Goal: Task Accomplishment & Management: Use online tool/utility

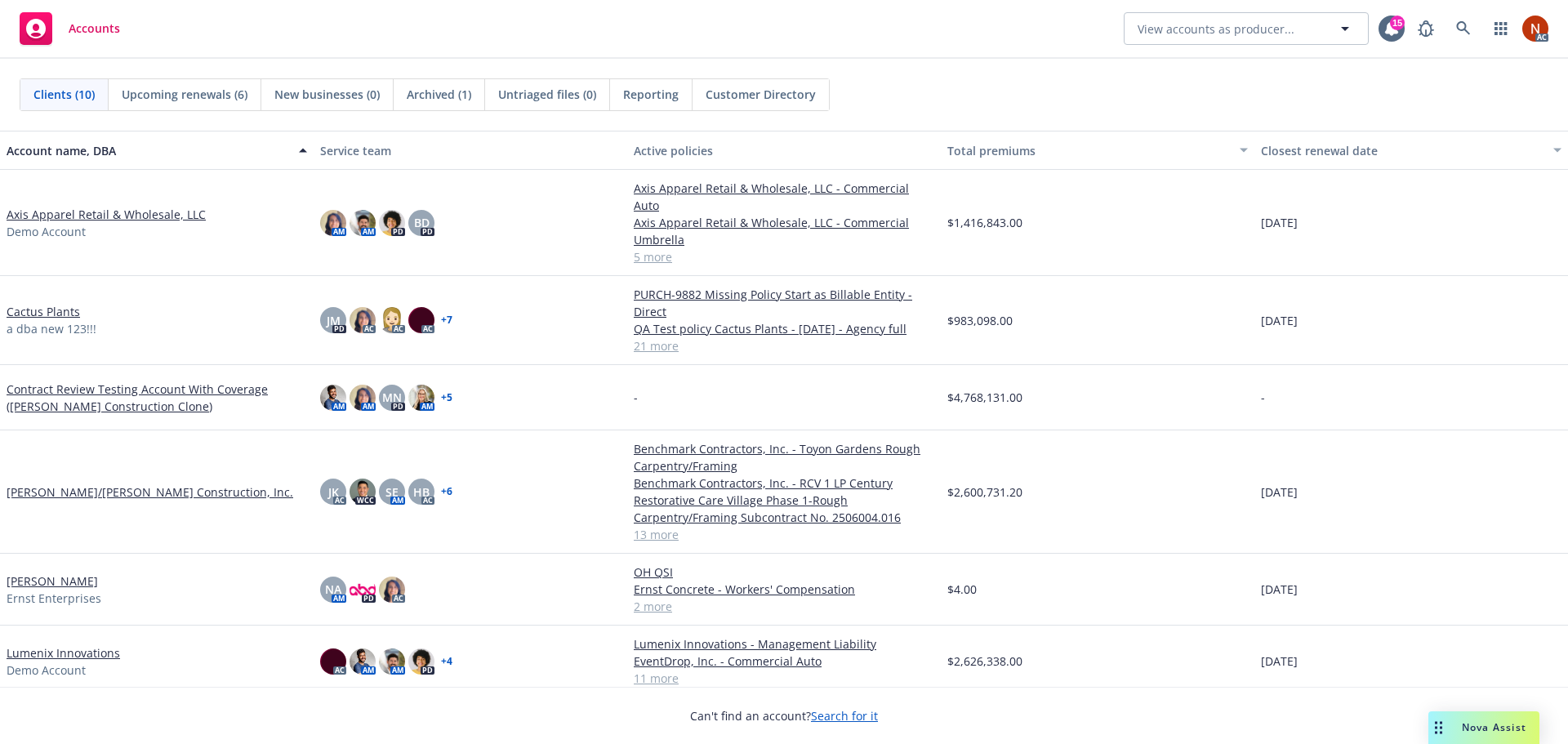
click at [1487, 733] on span "Nova Assist" at bounding box center [1494, 727] width 64 height 13
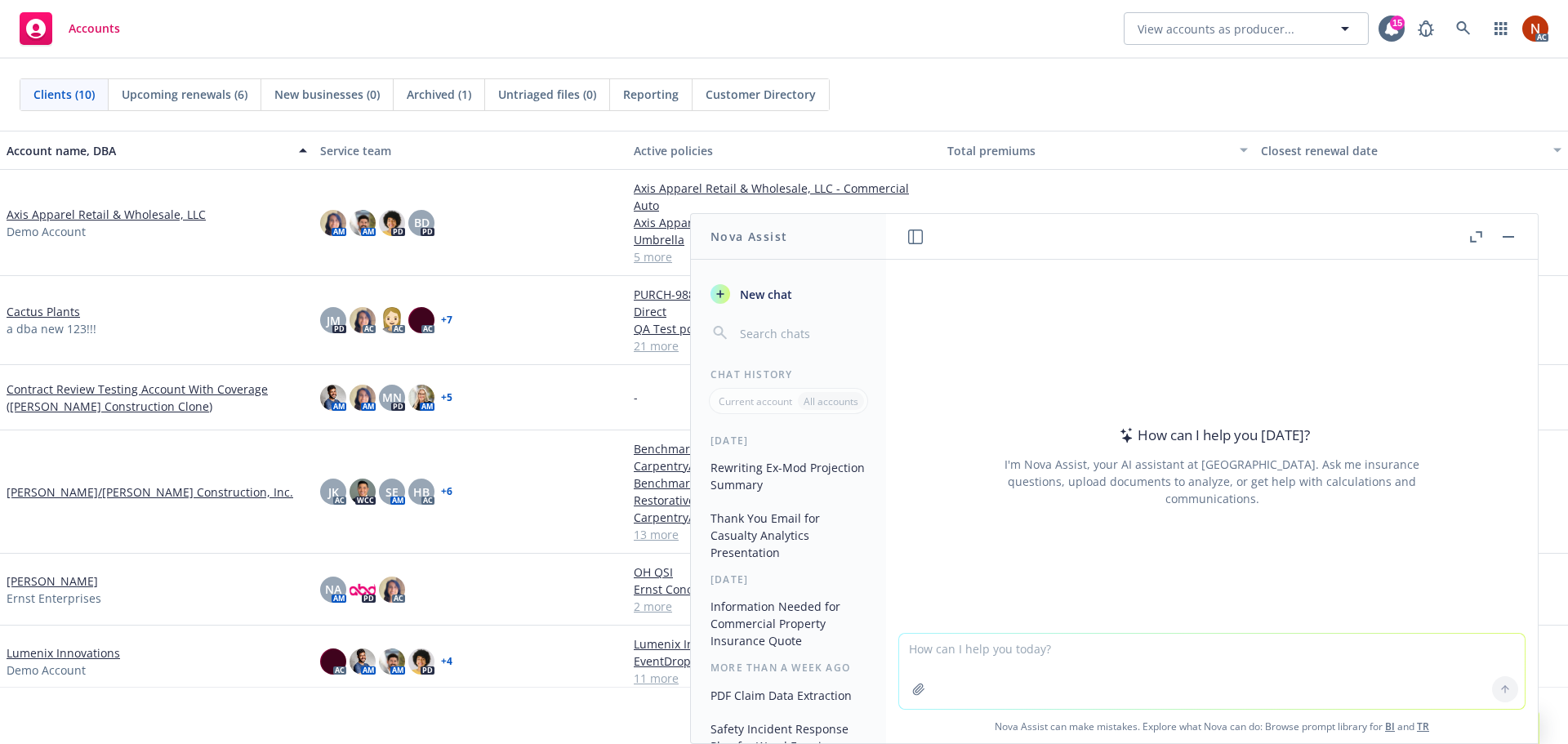
click at [963, 644] on textarea at bounding box center [1212, 671] width 626 height 75
type textarea "o"
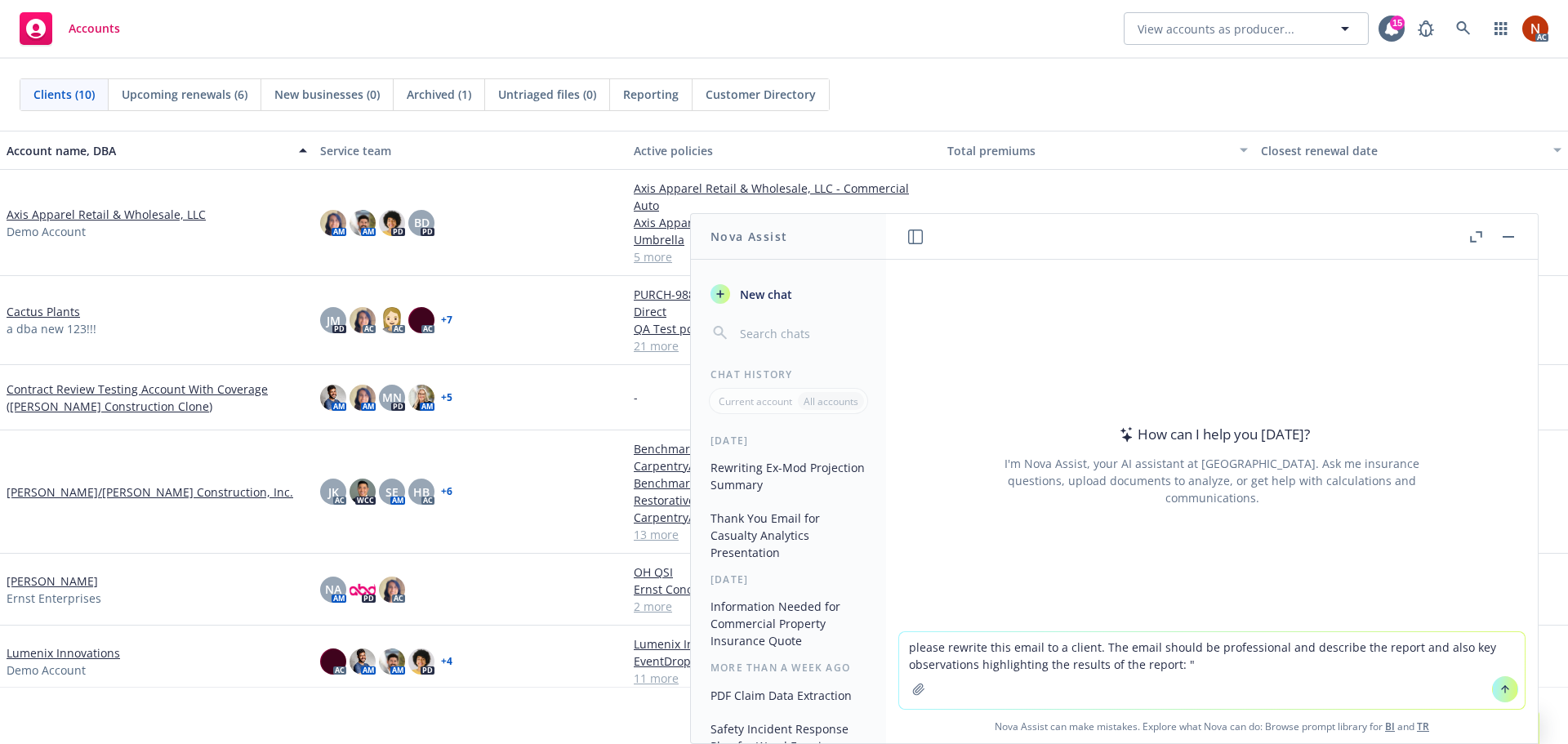
paste textarea "Attached please find the updated WC and Auto Loss Performance Report for Weee! …"
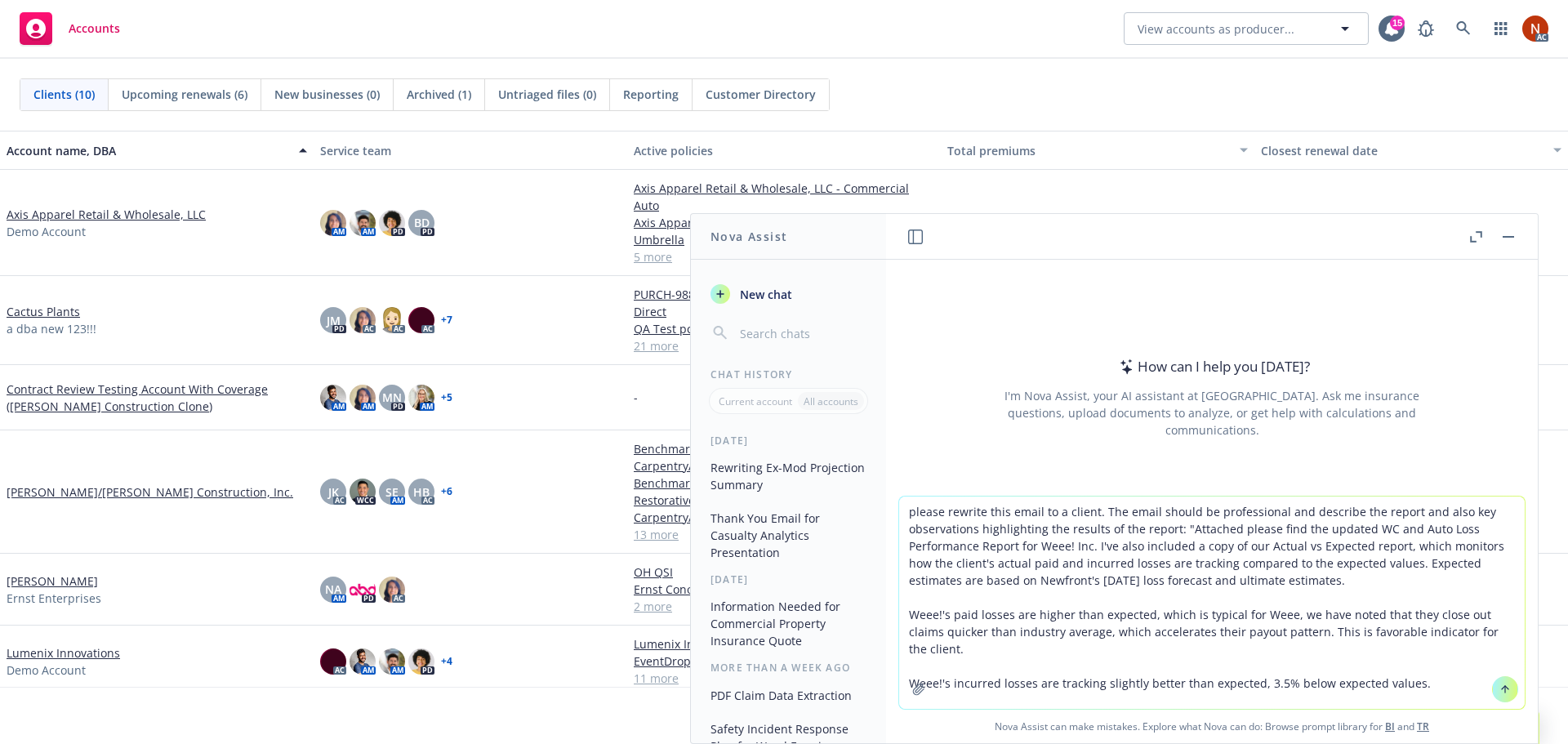
type textarea "please rewrite this email to a client. The email should be professional and des…"
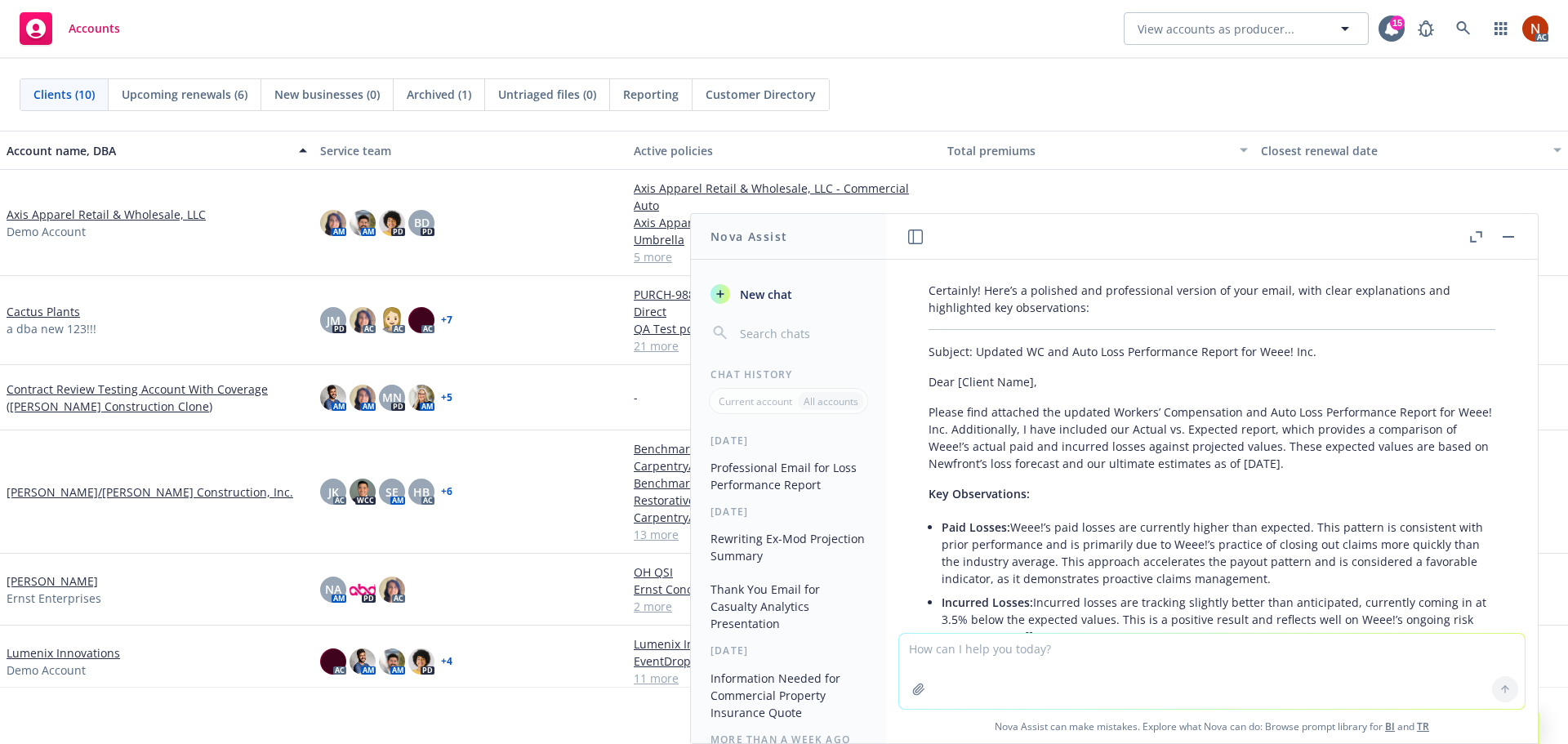
scroll to position [217, 0]
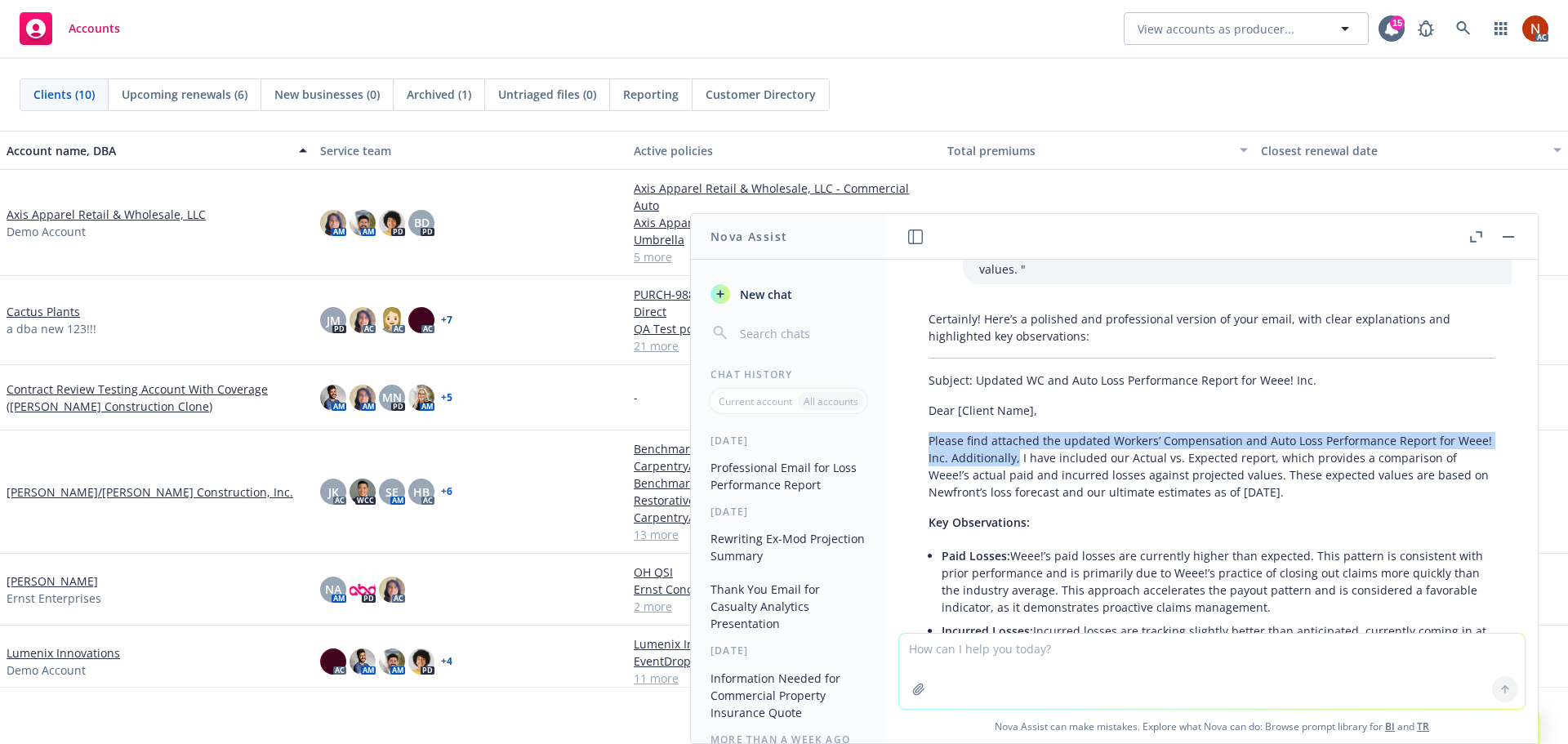
drag, startPoint x: 949, startPoint y: 423, endPoint x: 1052, endPoint y: 438, distance: 104.1
click at [1052, 438] on p "Please find attached the updated Workers’ Compensation and Auto Loss Performanc…" at bounding box center [1212, 466] width 567 height 68
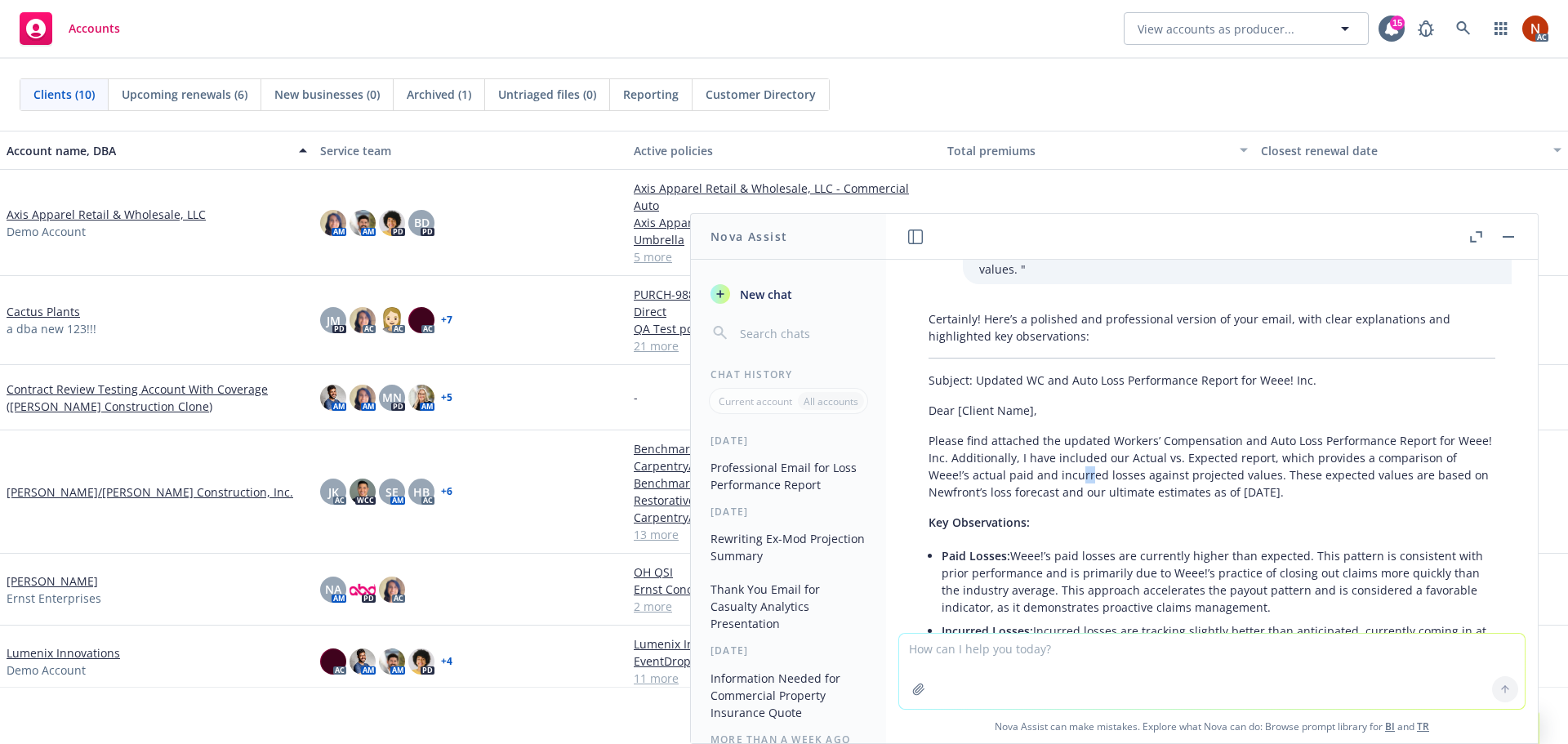
click at [1101, 460] on p "Please find attached the updated Workers’ Compensation and Auto Loss Performanc…" at bounding box center [1212, 466] width 567 height 68
drag, startPoint x: 1055, startPoint y: 440, endPoint x: 1172, endPoint y: 444, distance: 117.1
click at [1172, 444] on p "Please find attached the updated Workers’ Compensation and Auto Loss Performanc…" at bounding box center [1212, 466] width 567 height 68
click at [1063, 442] on p "Please find attached the updated Workers’ Compensation and Auto Loss Performanc…" at bounding box center [1212, 466] width 567 height 68
click at [1041, 443] on p "Please find attached the updated Workers’ Compensation and Auto Loss Performanc…" at bounding box center [1212, 466] width 567 height 68
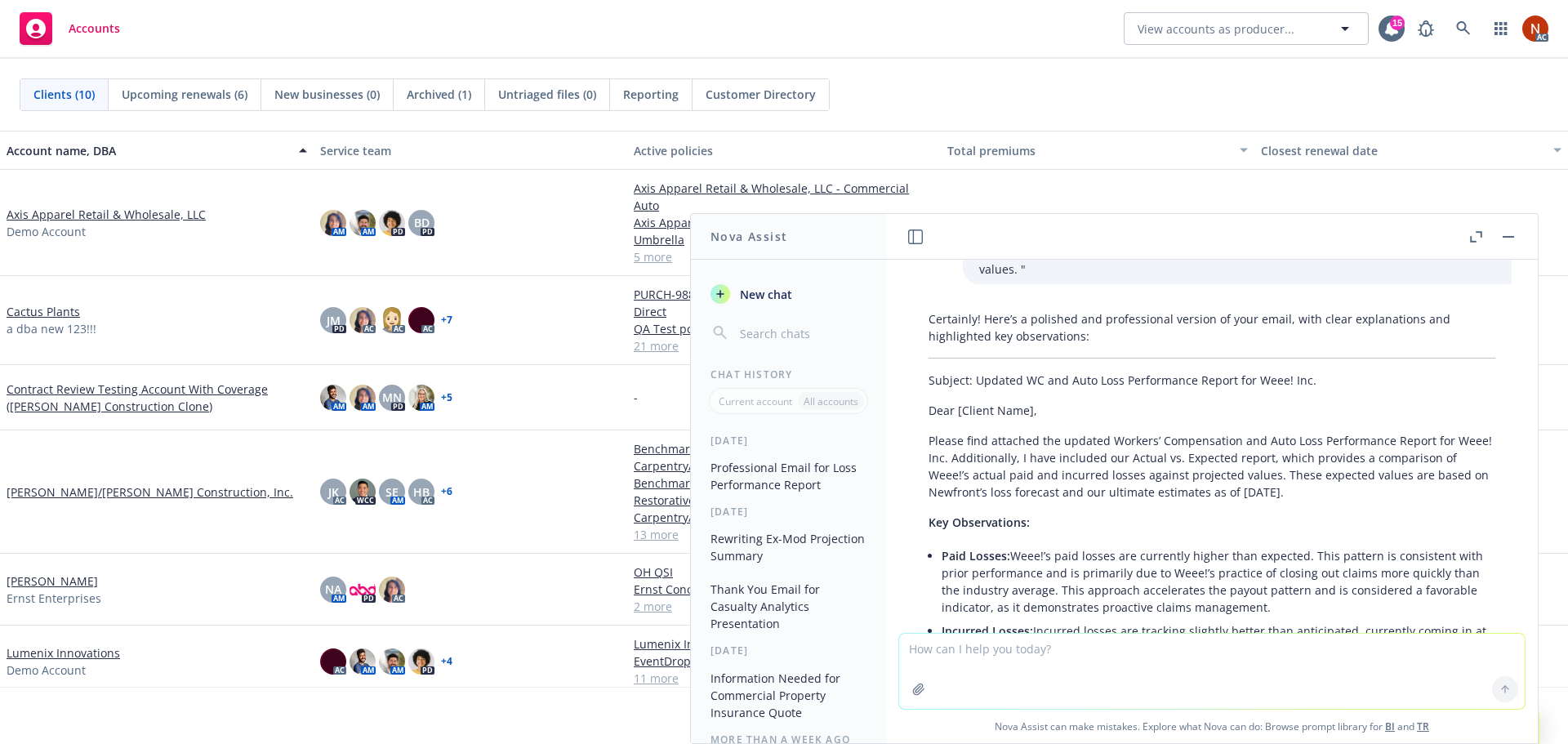
drag, startPoint x: 988, startPoint y: 442, endPoint x: 1347, endPoint y: 473, distance: 360.3
click at [1347, 473] on p "Please find attached the updated Workers’ Compensation and Auto Loss Performanc…" at bounding box center [1212, 466] width 567 height 68
copy p "Additionally, I have included our Actual vs. Expected report, which provides a …"
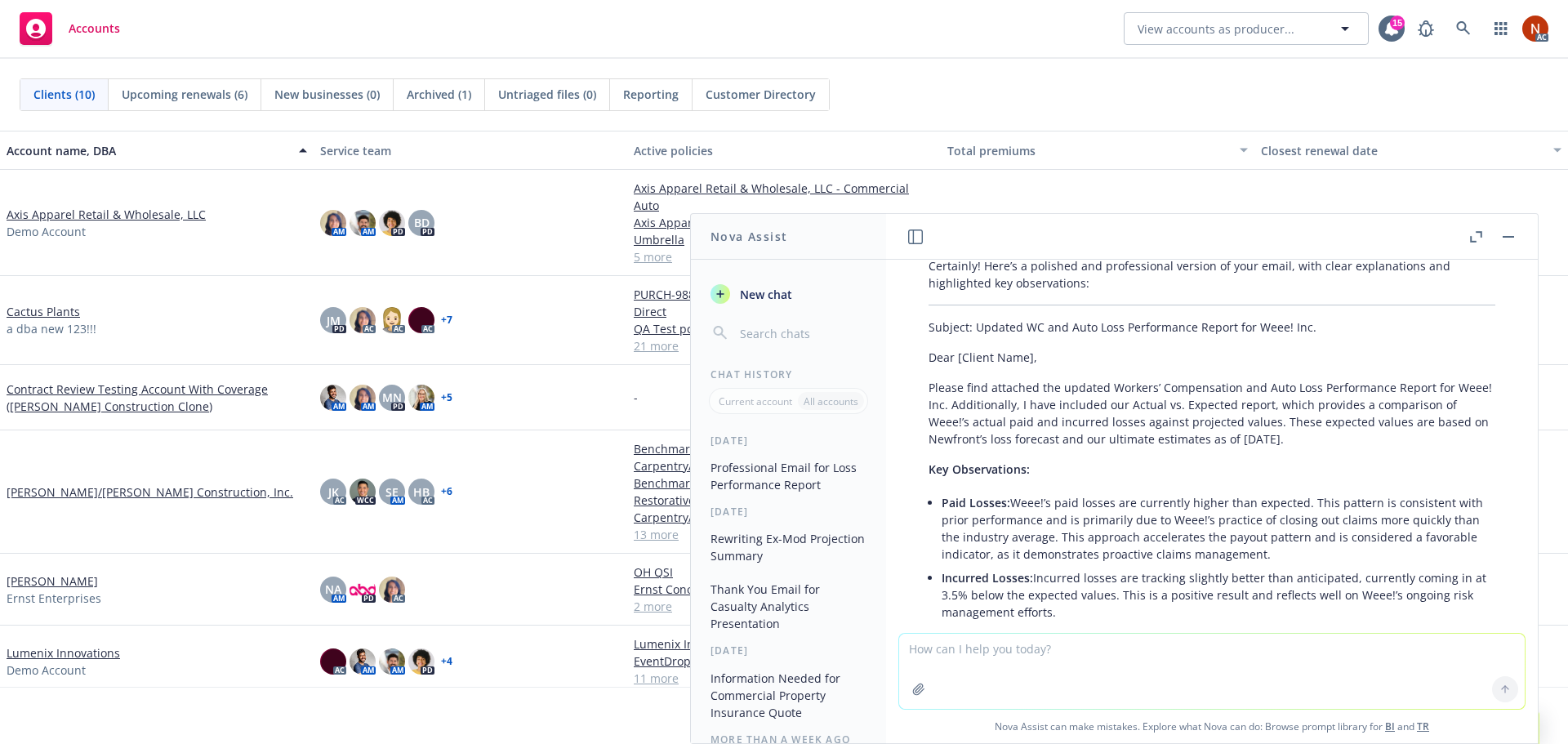
scroll to position [298, 0]
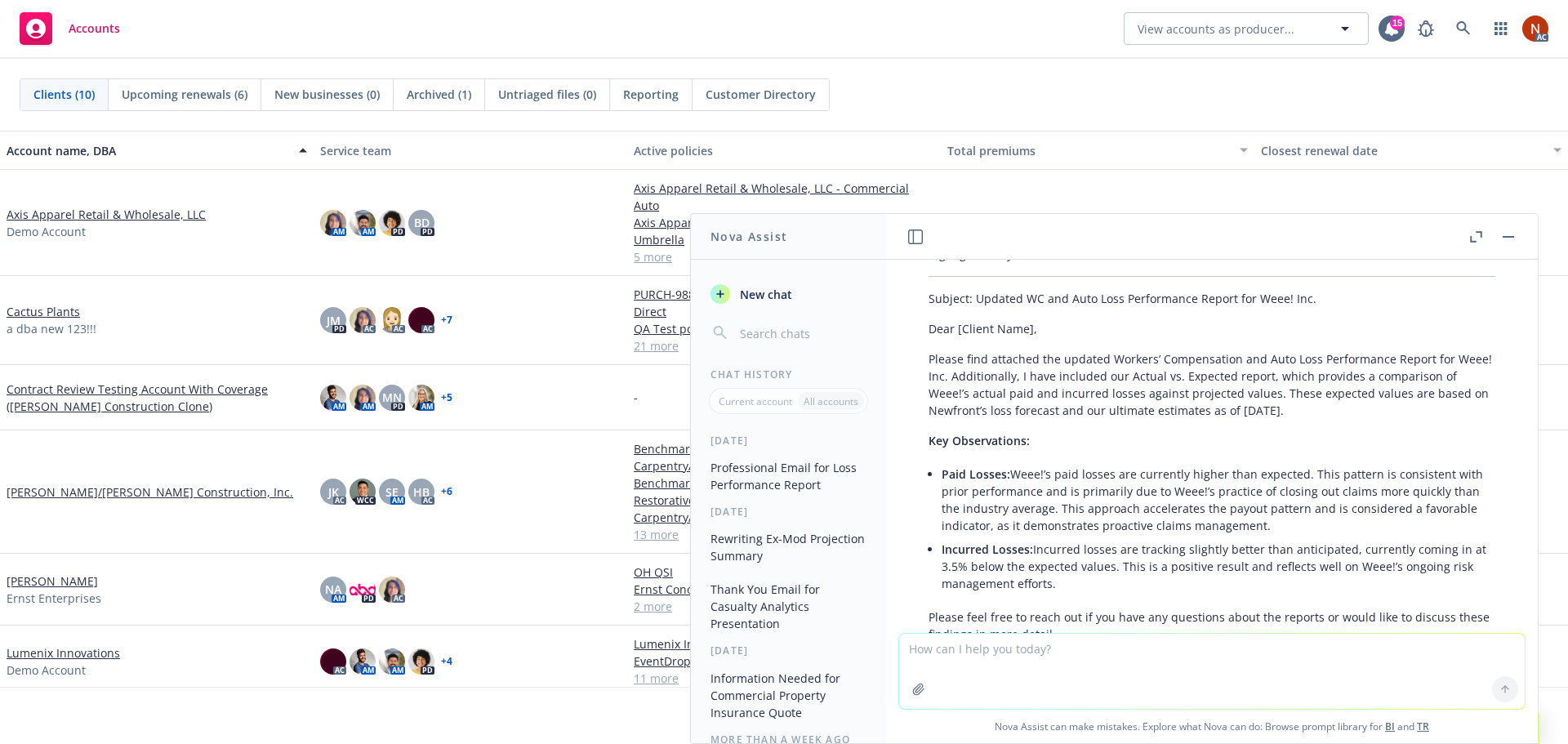
drag, startPoint x: 945, startPoint y: 456, endPoint x: 1285, endPoint y: 518, distance: 345.6
click at [1285, 518] on li "Paid Losses: Weee!’s paid losses are currently higher than expected. This patte…" at bounding box center [1218, 500] width 553 height 75
copy li "Paid Losses: Weee!’s paid losses are currently higher than expected. This patte…"
drag, startPoint x: 1062, startPoint y: 567, endPoint x: 932, endPoint y: 534, distance: 134.1
click at [941, 537] on li "Incurred Losses: Incurred losses are tracking slightly better than anticipated,…" at bounding box center [1218, 566] width 553 height 58
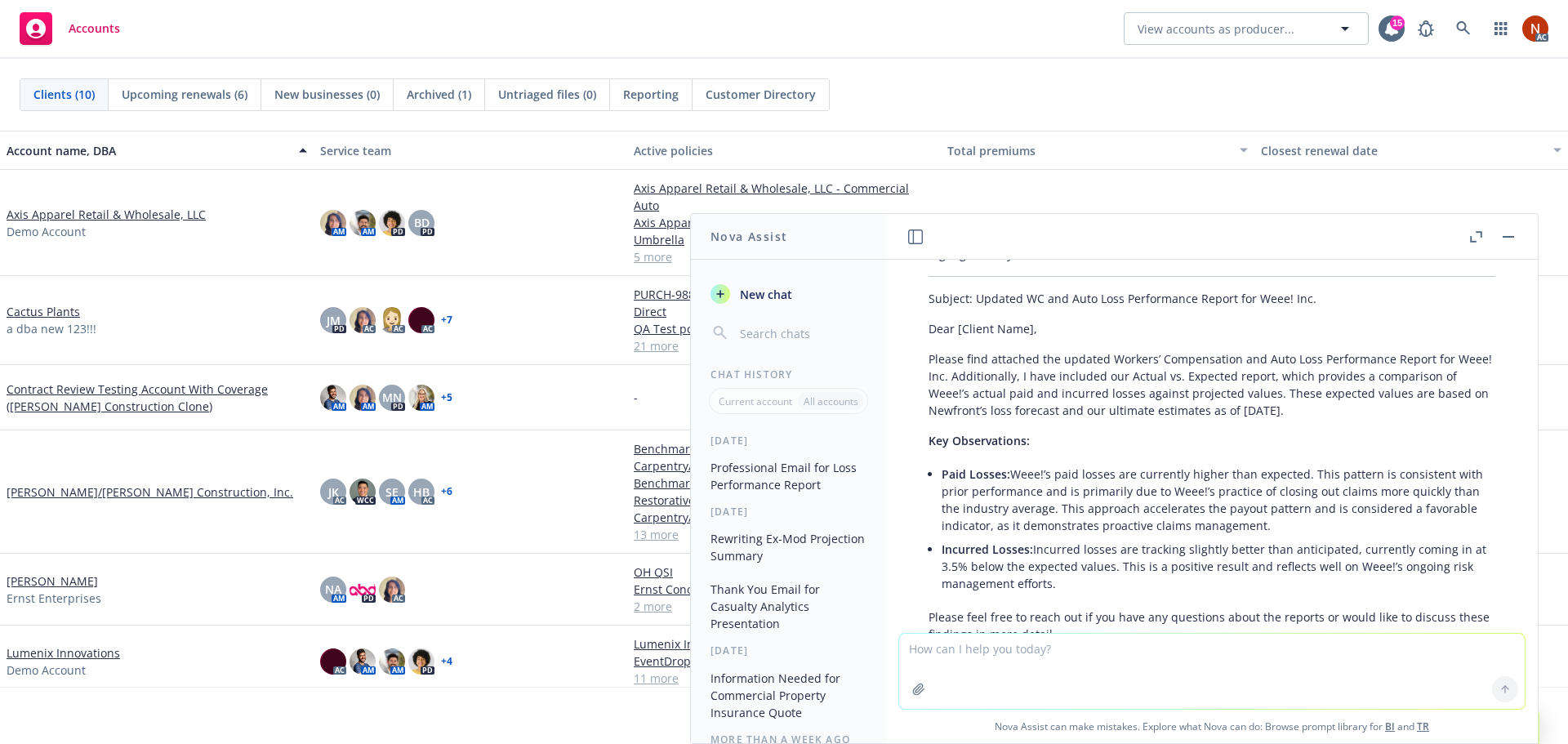
copy li "Incurred Losses: Incurred losses are tracking slightly better than anticipated,…"
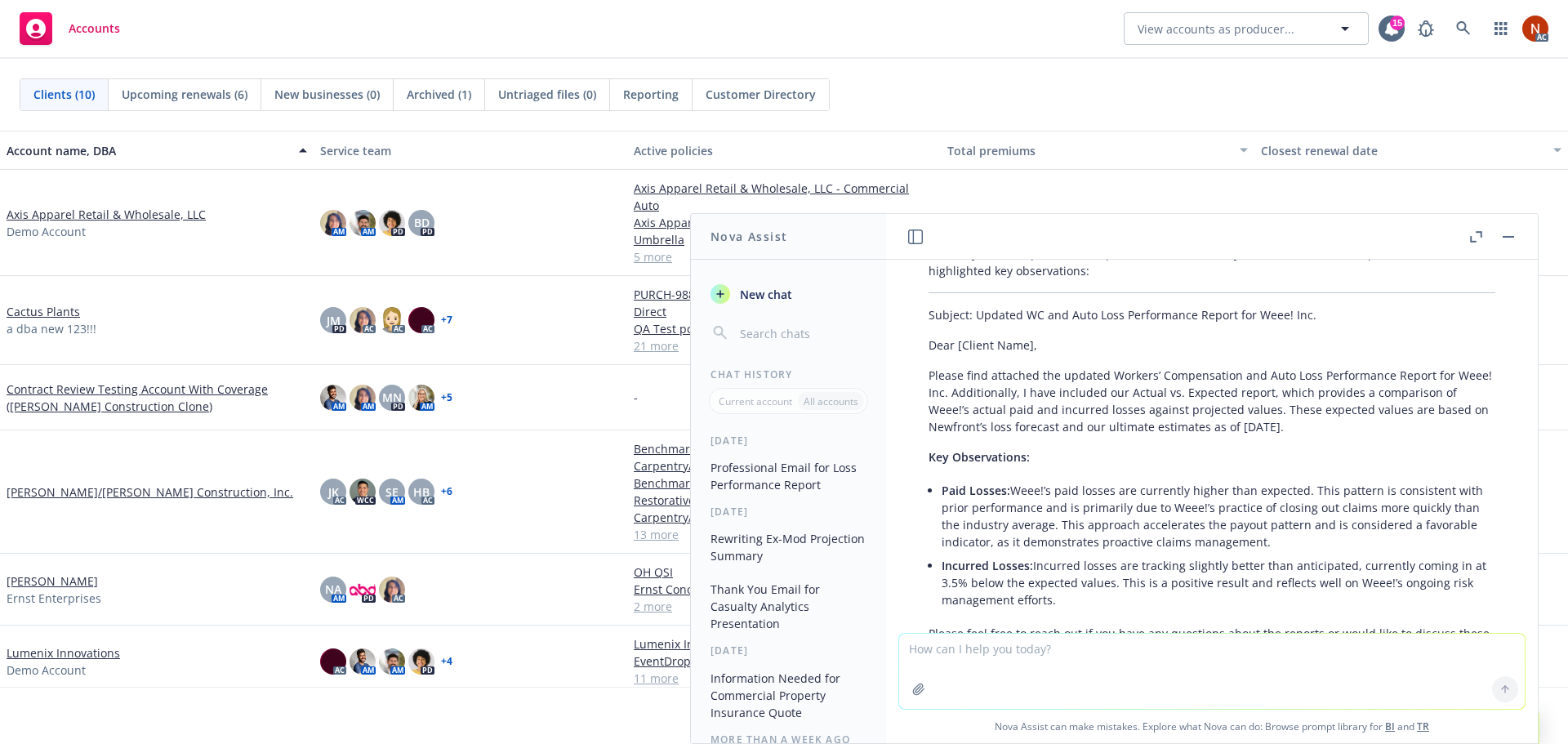
scroll to position [135, 0]
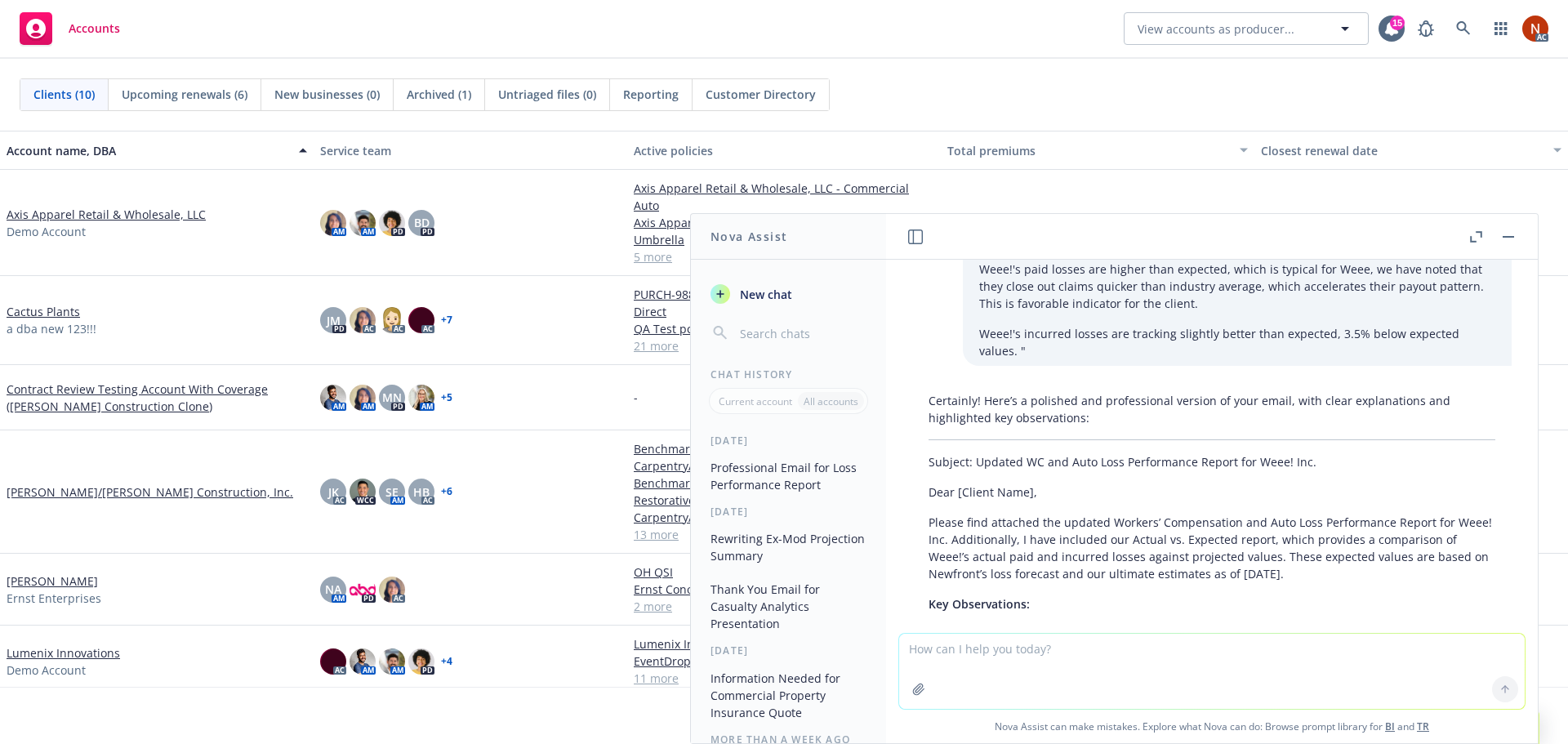
click at [1503, 237] on button "button" at bounding box center [1508, 237] width 19 height 19
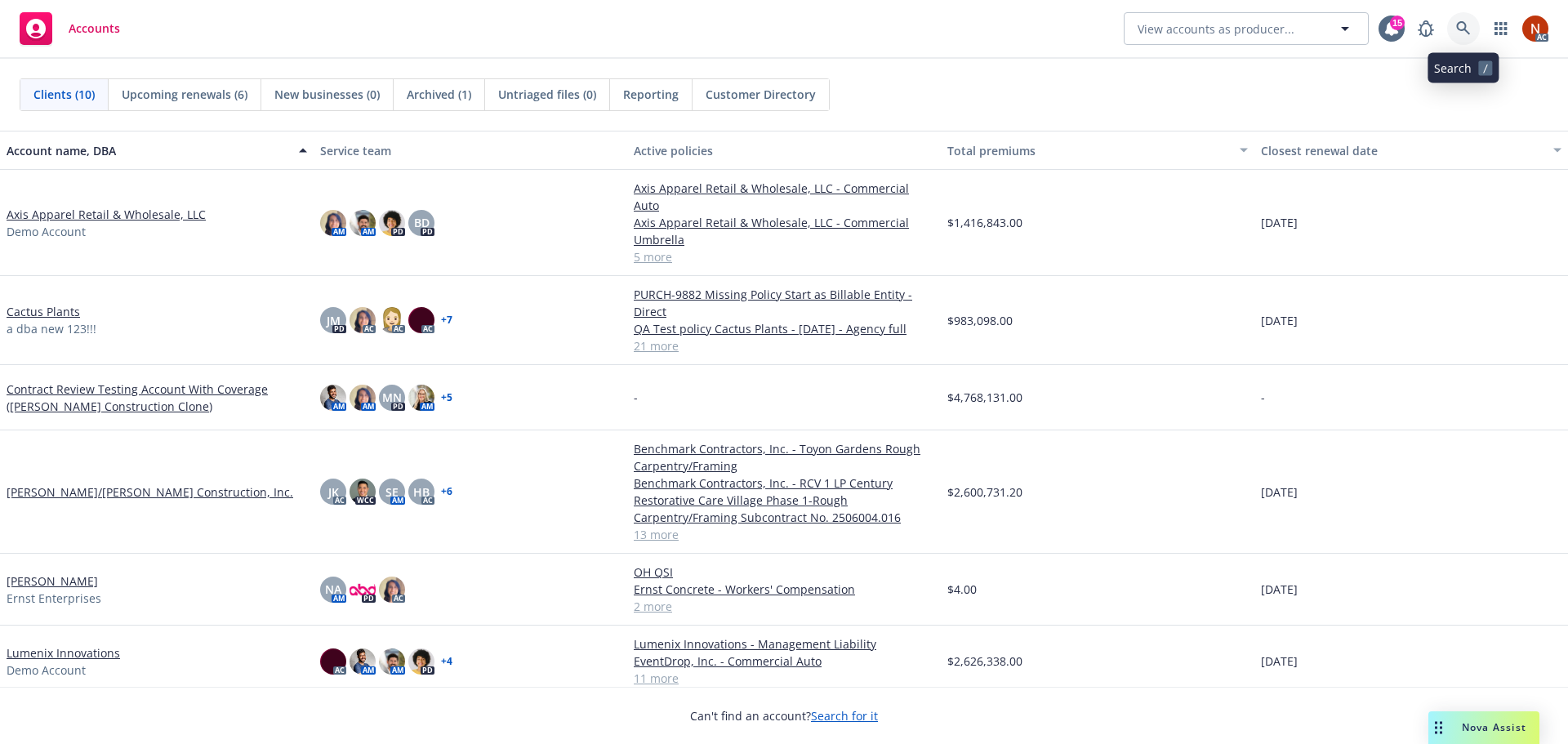
click at [1462, 19] on link at bounding box center [1464, 29] width 33 height 33
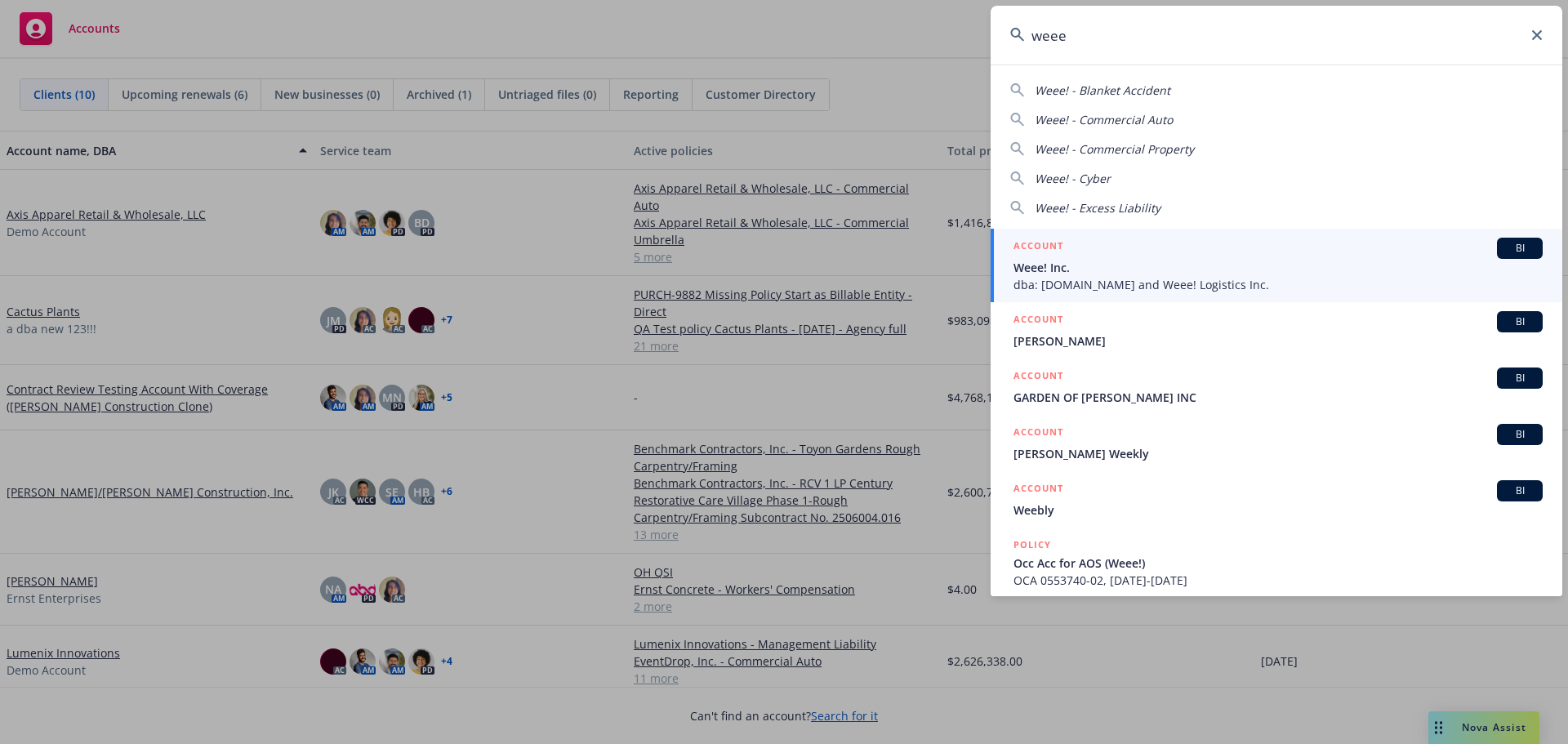
type input "weee"
drag, startPoint x: 1129, startPoint y: 246, endPoint x: 1130, endPoint y: 257, distance: 11.0
click at [1128, 245] on div "ACCOUNT BI" at bounding box center [1278, 248] width 529 height 21
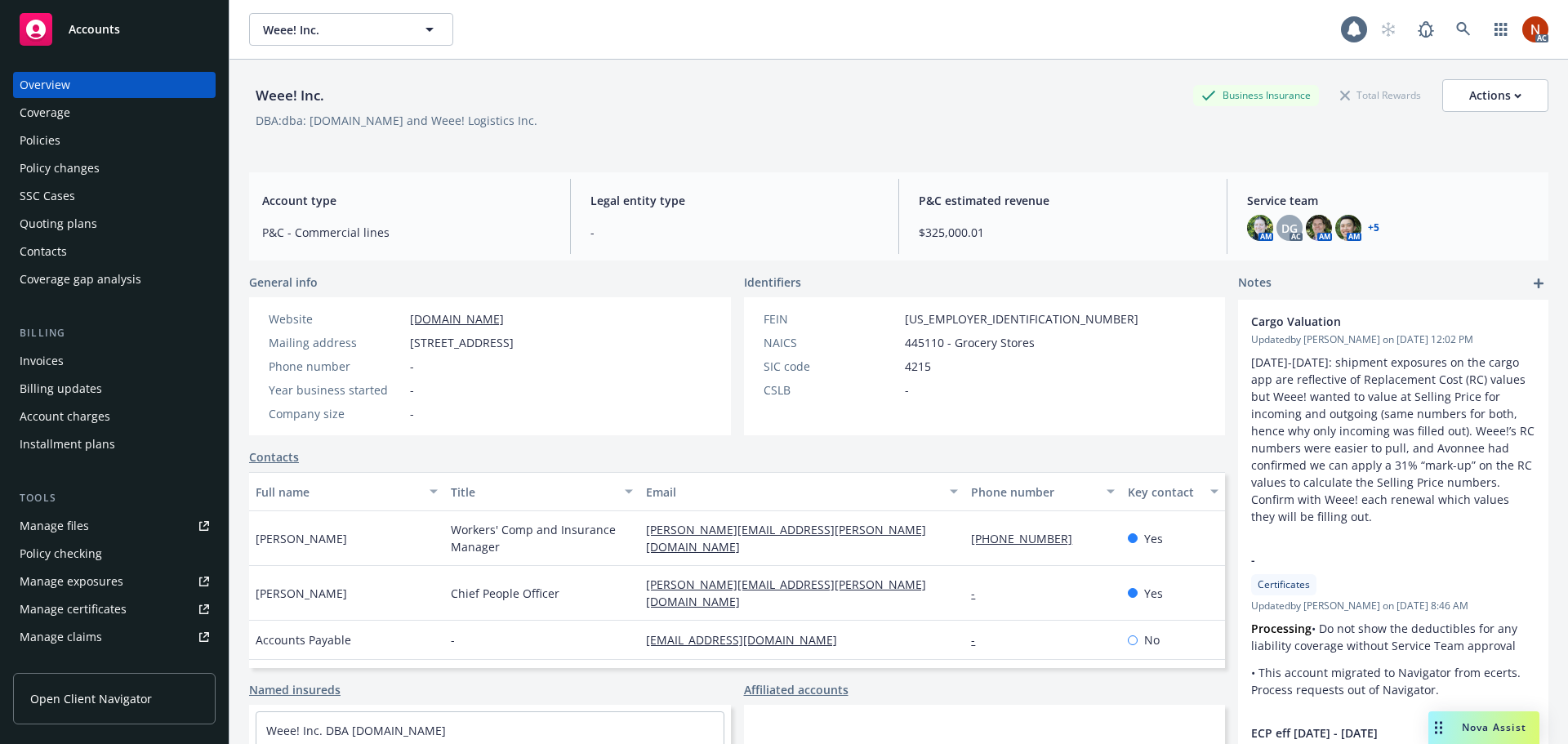
click at [86, 633] on div "Manage claims" at bounding box center [61, 636] width 83 height 26
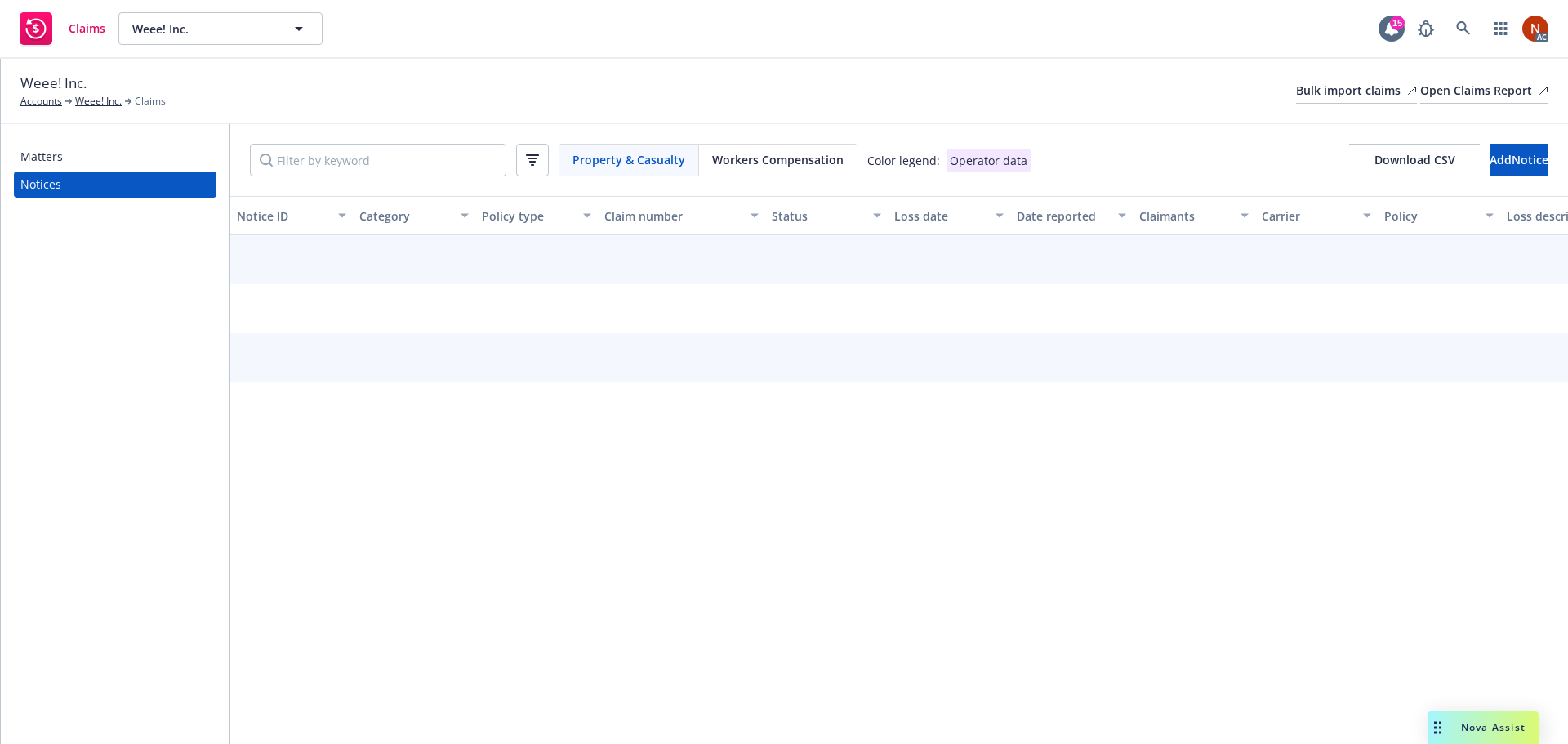
click at [762, 159] on span "Workers Compensation" at bounding box center [778, 160] width 132 height 17
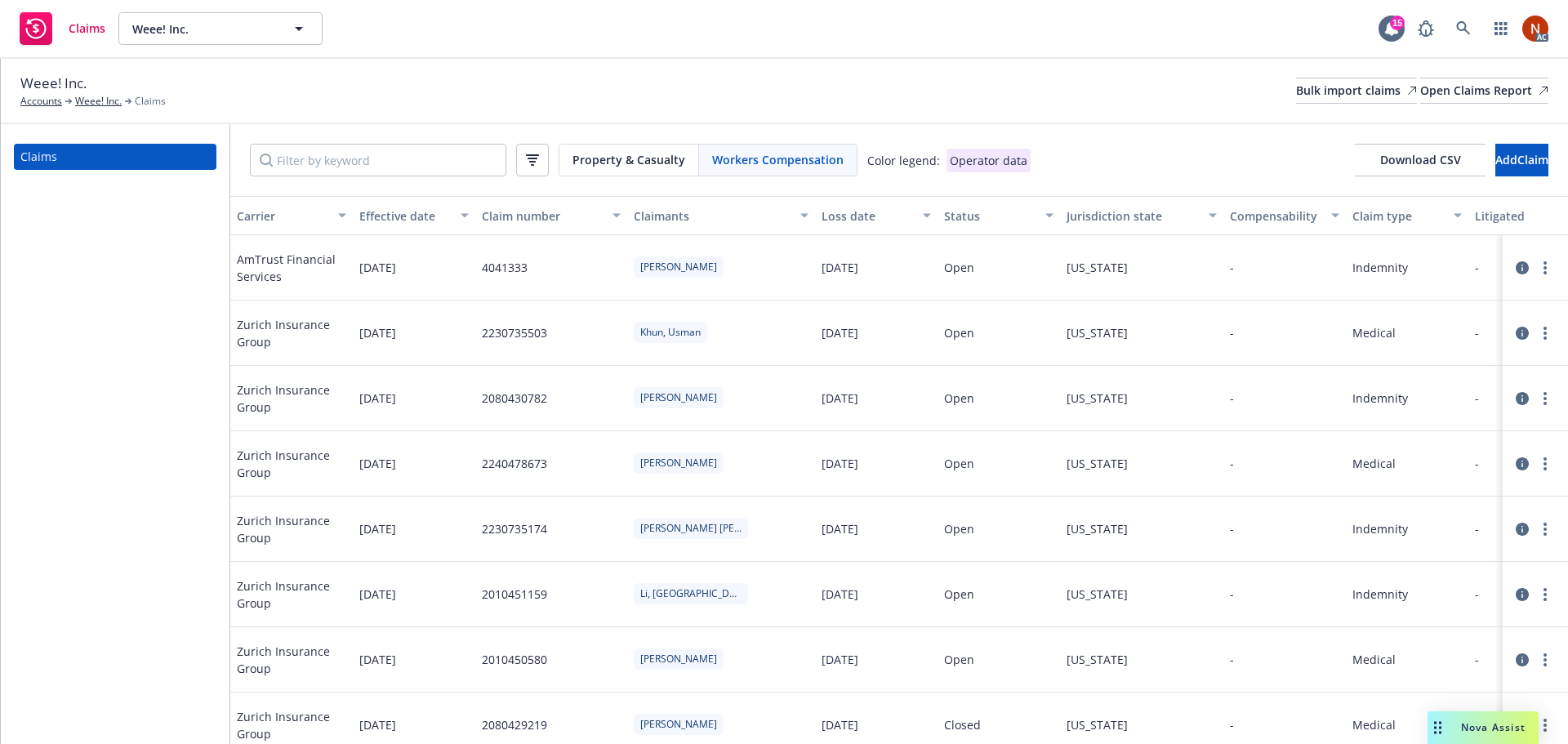
click at [785, 100] on div "Weee! Inc. Accounts Weee! Inc. Claims Bulk import claims Open Claims Report" at bounding box center [784, 90] width 1529 height 36
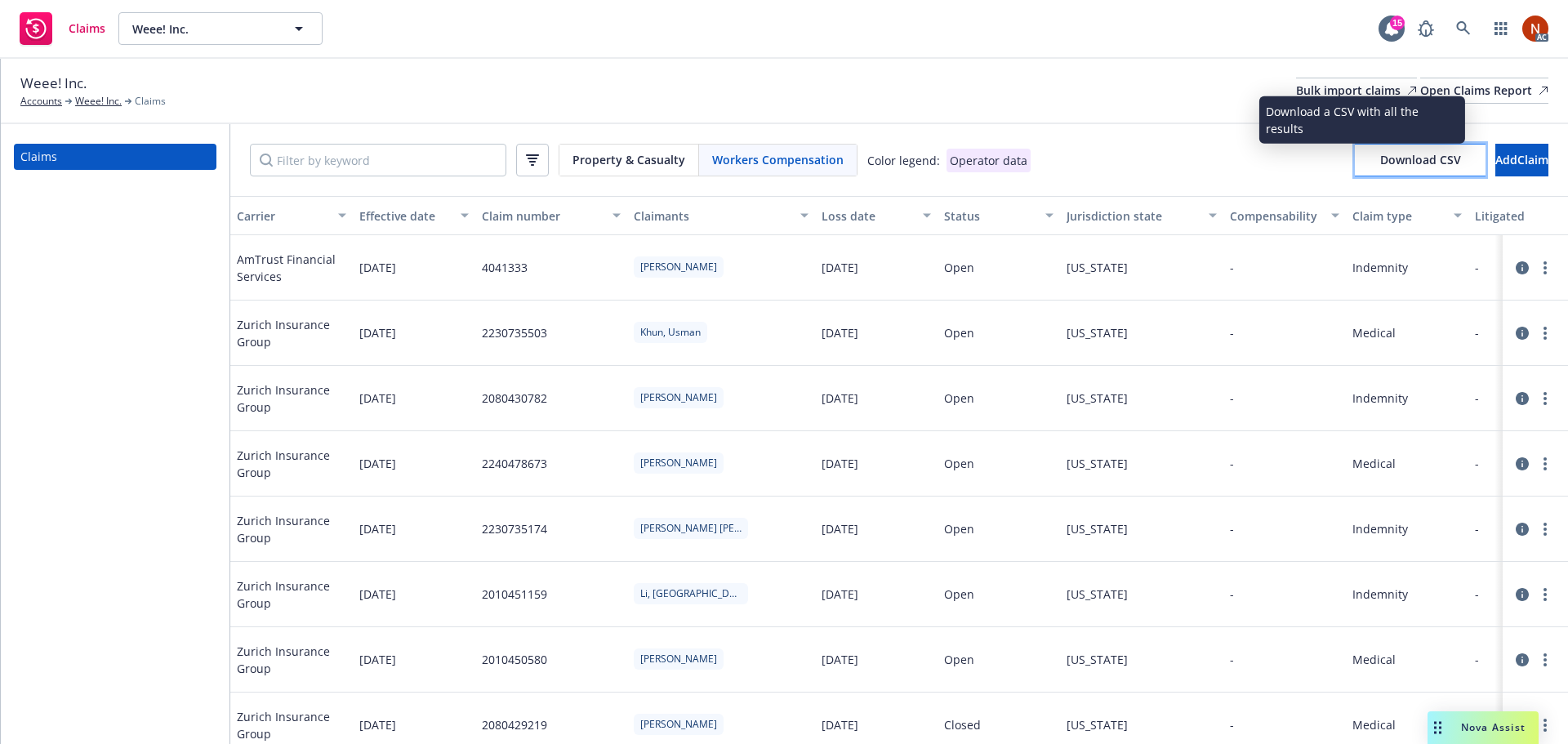
click at [1355, 150] on button "Download CSV" at bounding box center [1421, 160] width 131 height 33
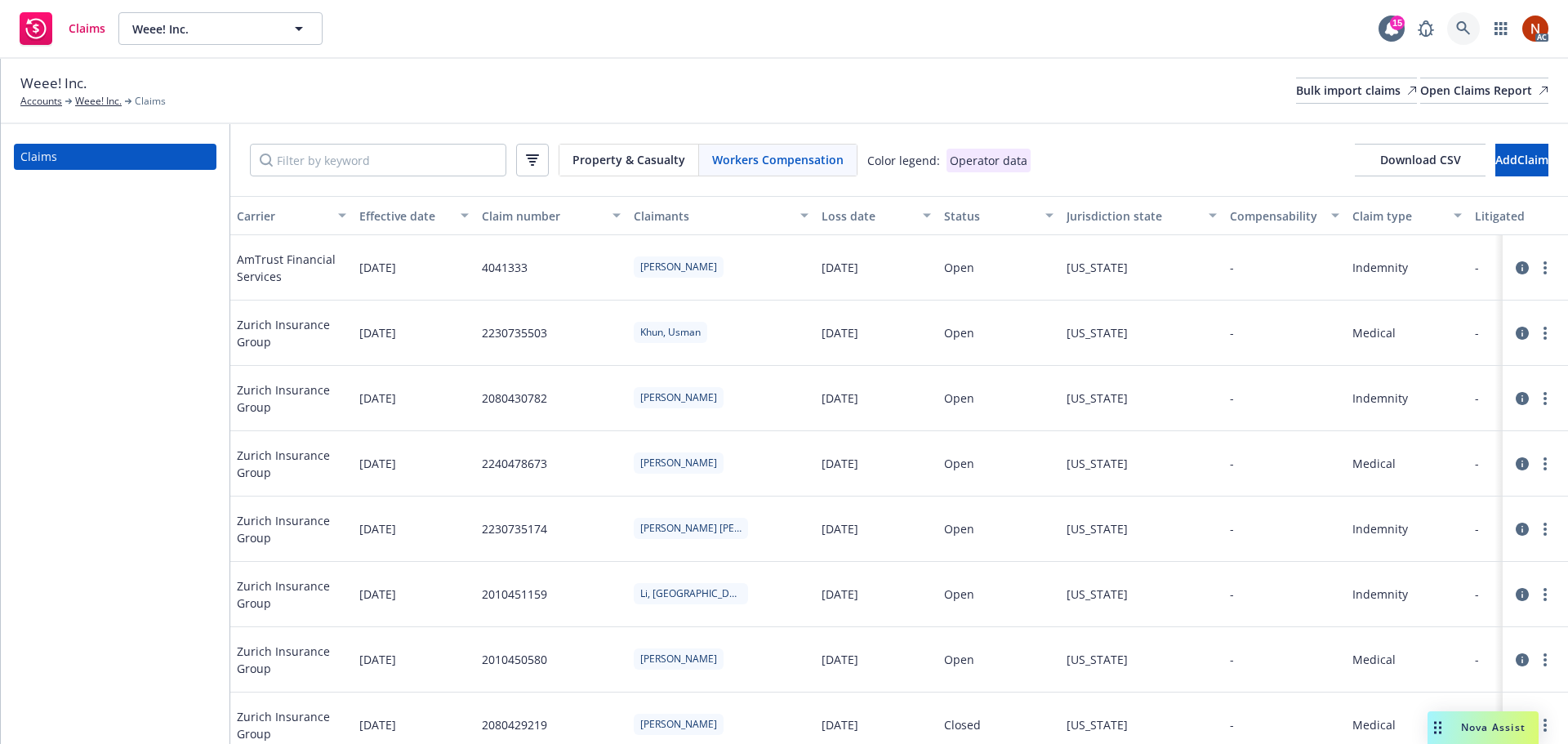
click at [1458, 26] on icon at bounding box center [1463, 28] width 13 height 13
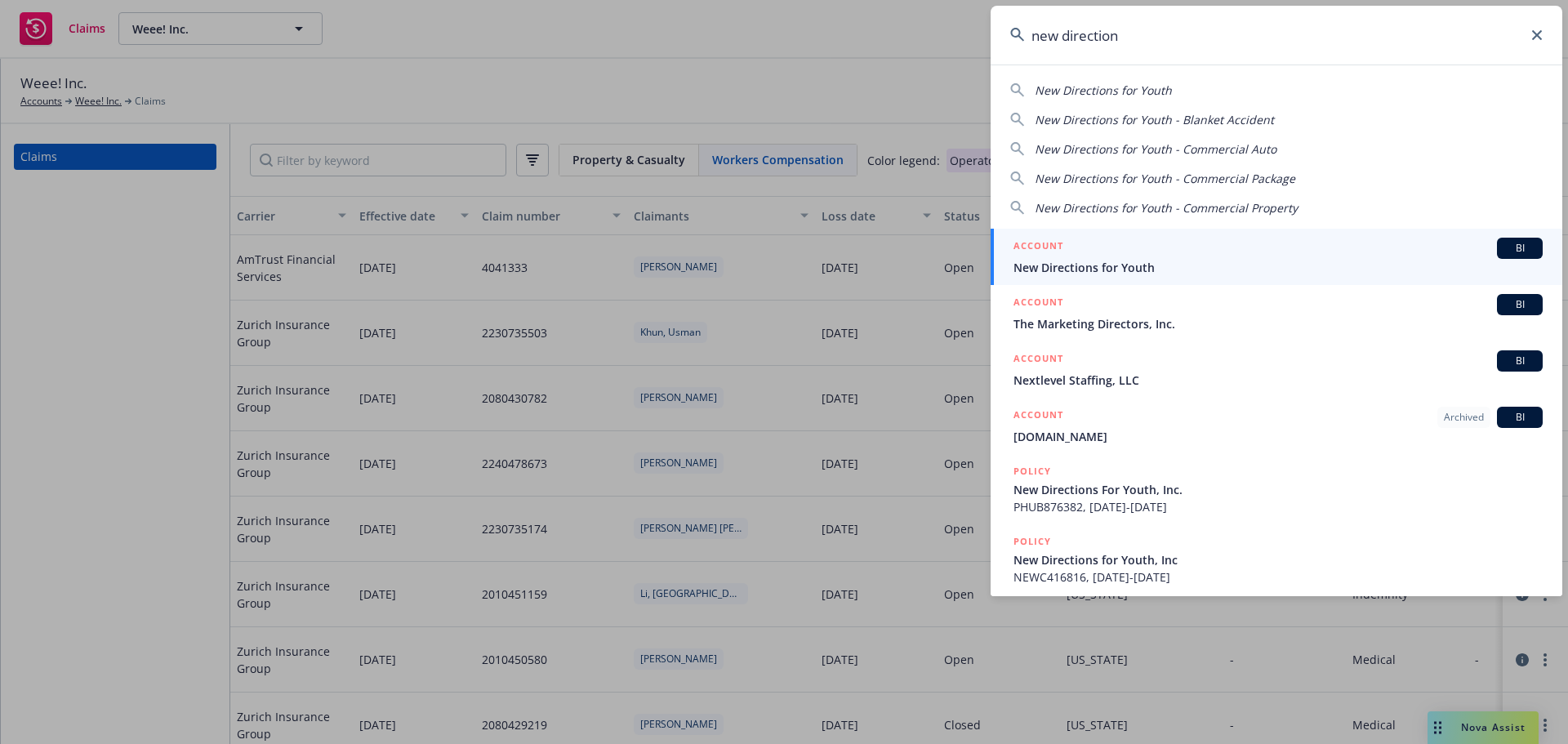
type input "new direction"
click at [1177, 254] on div "ACCOUNT BI" at bounding box center [1278, 248] width 529 height 21
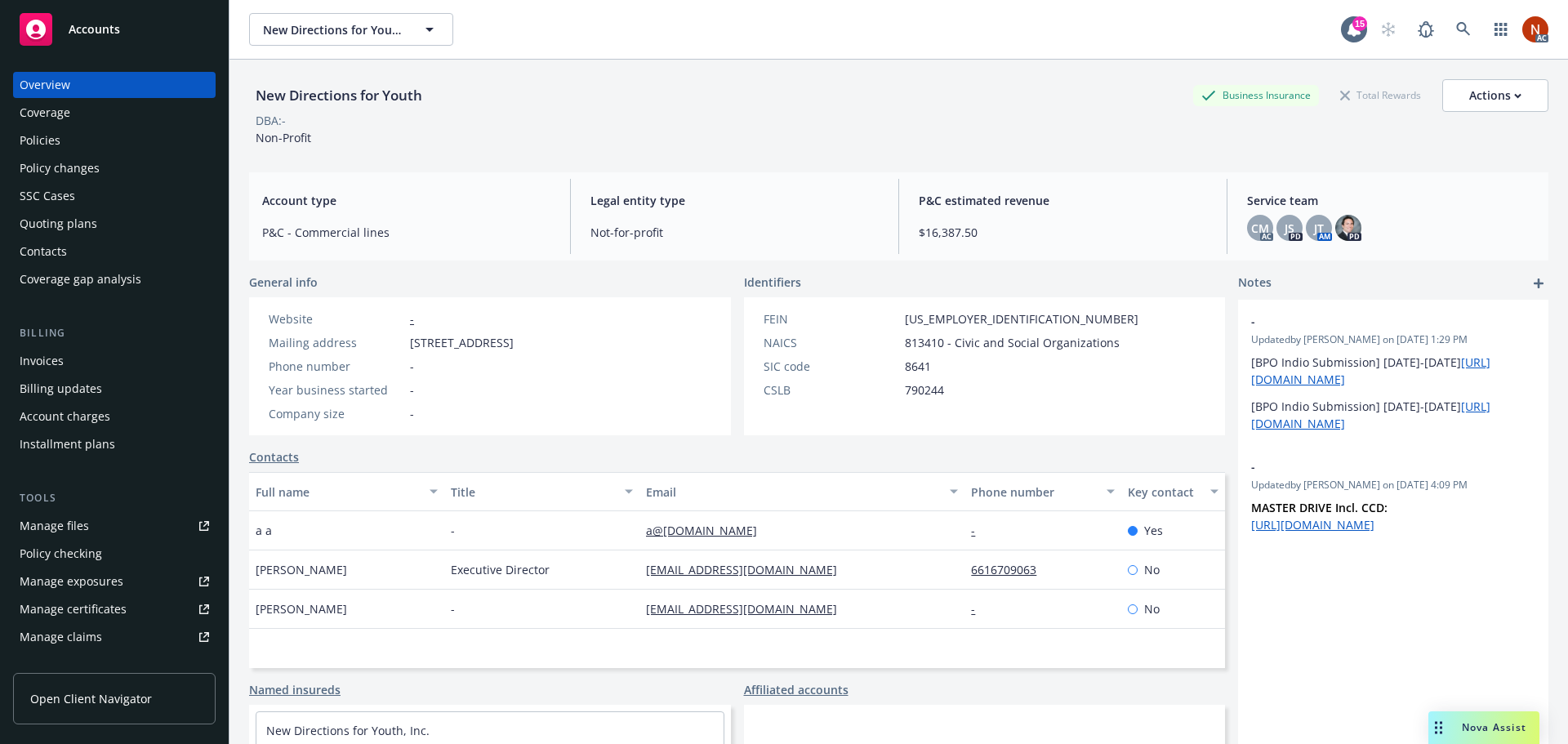
click at [61, 139] on div "Policies" at bounding box center [114, 140] width 190 height 26
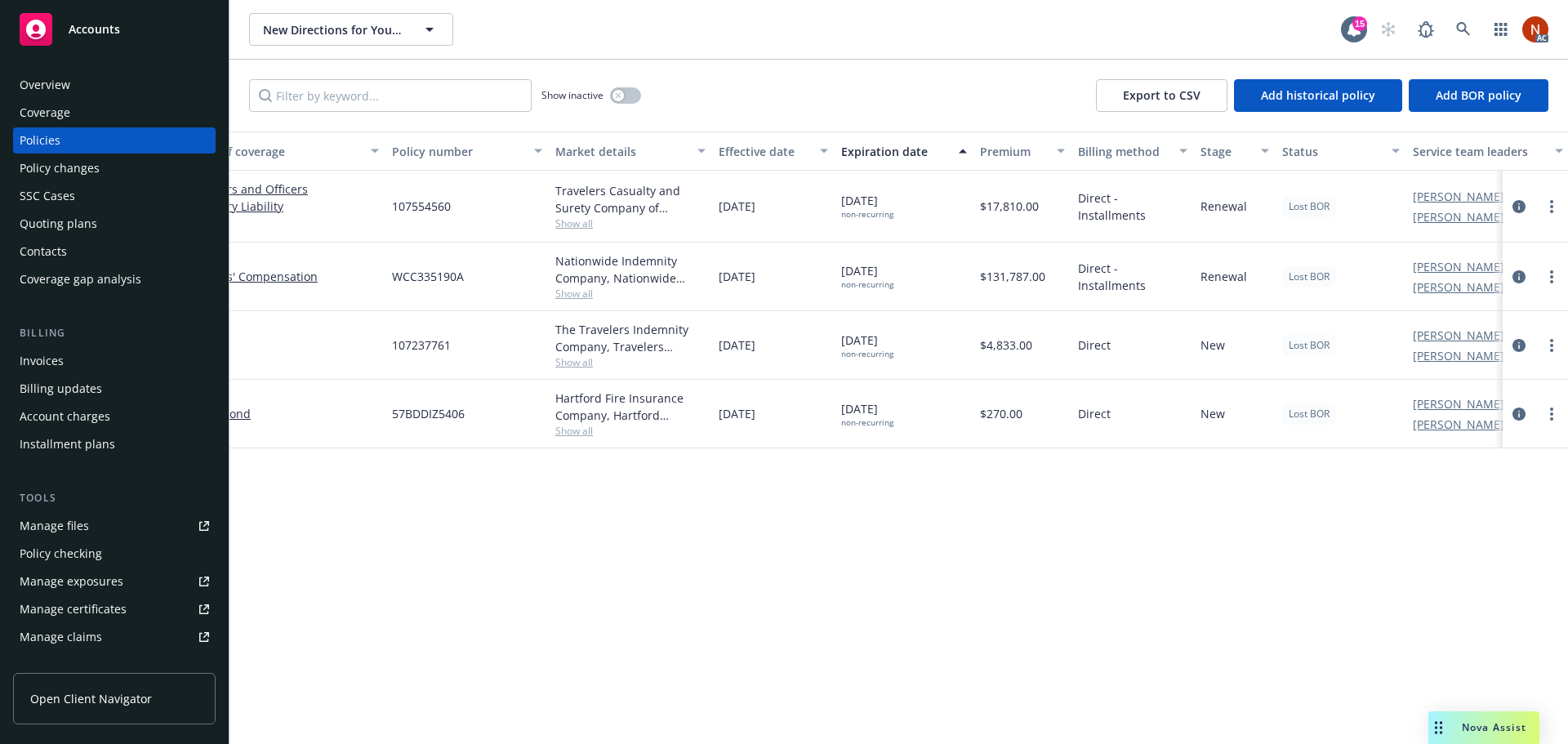
scroll to position [0, 238]
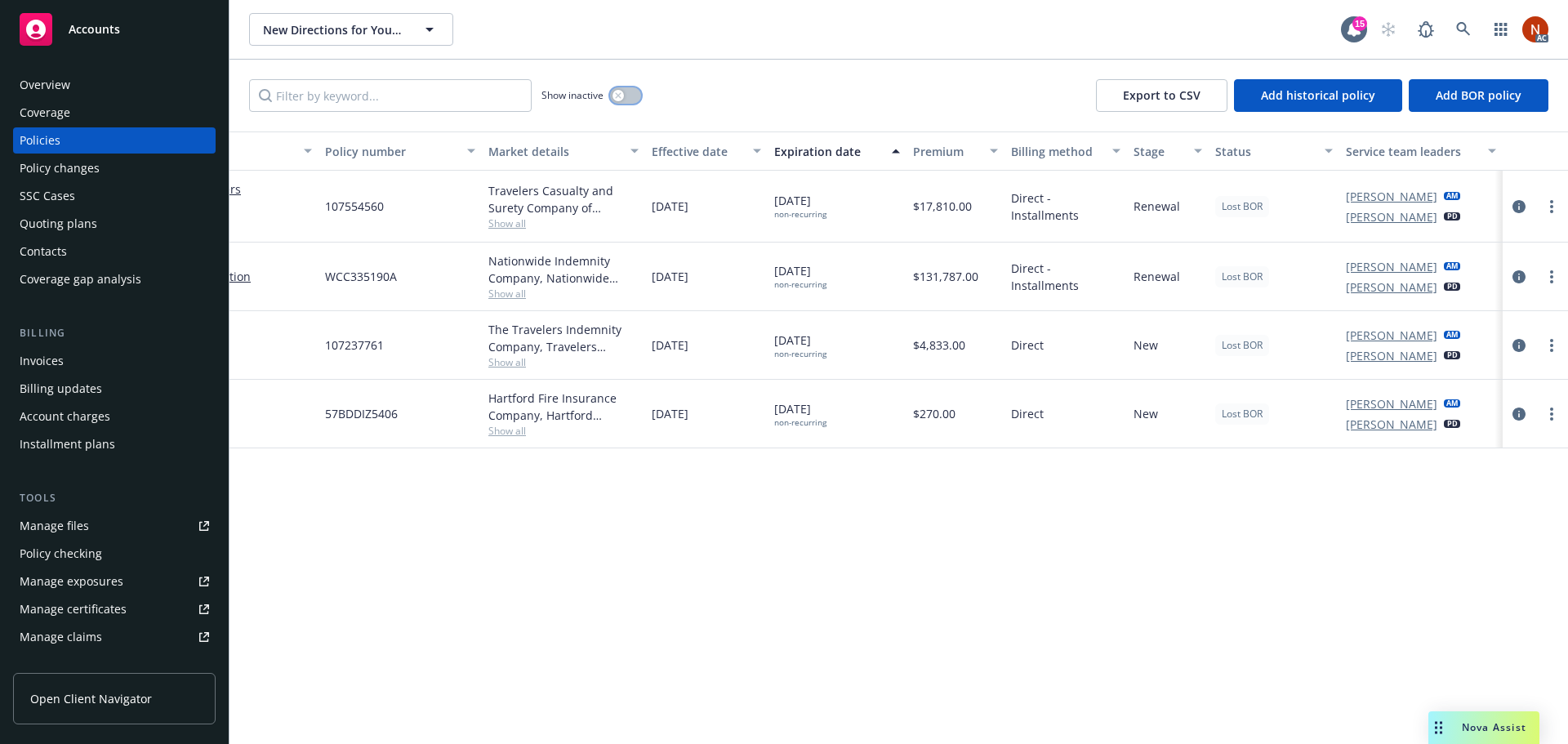
click at [633, 92] on button "button" at bounding box center [626, 95] width 31 height 16
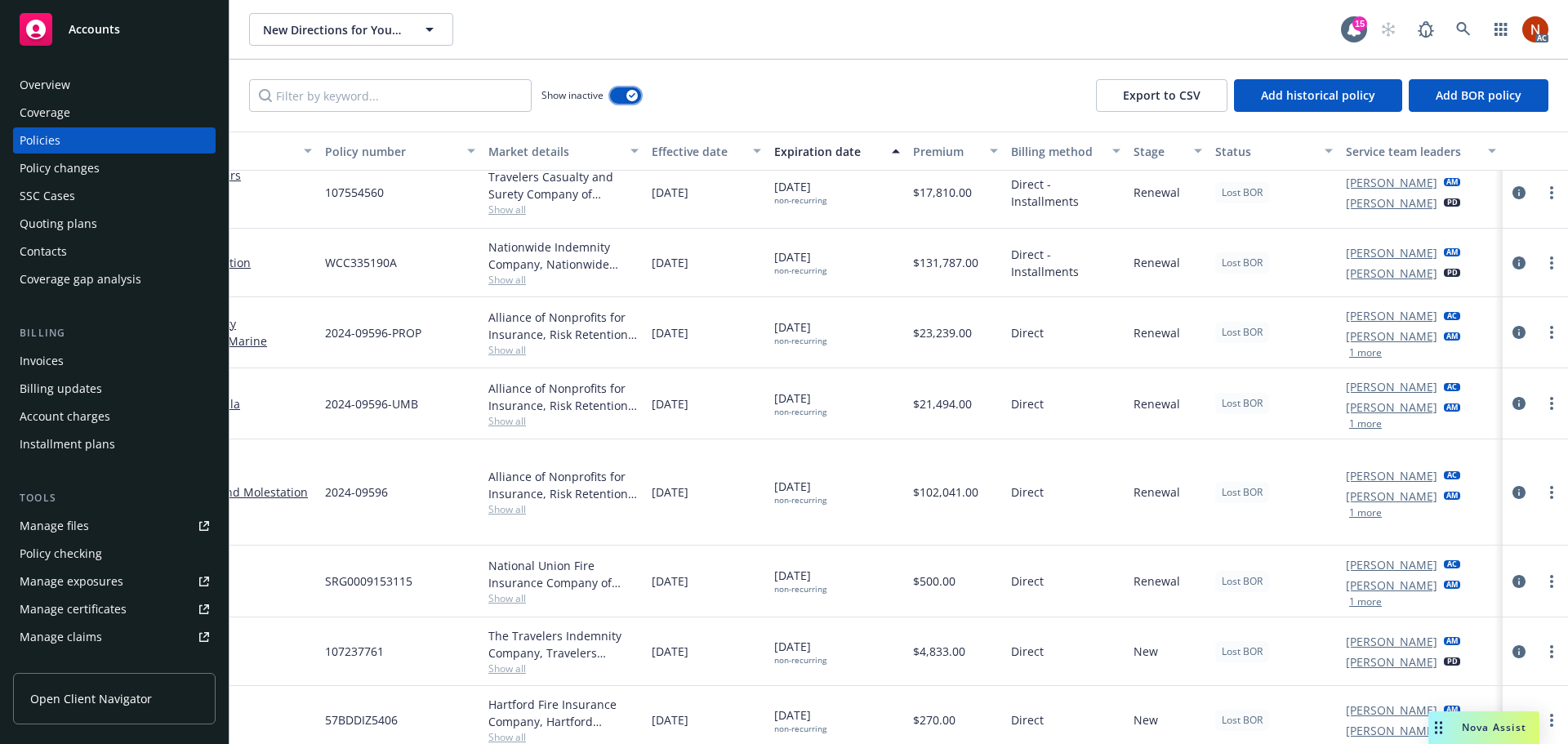
scroll to position [1333, 238]
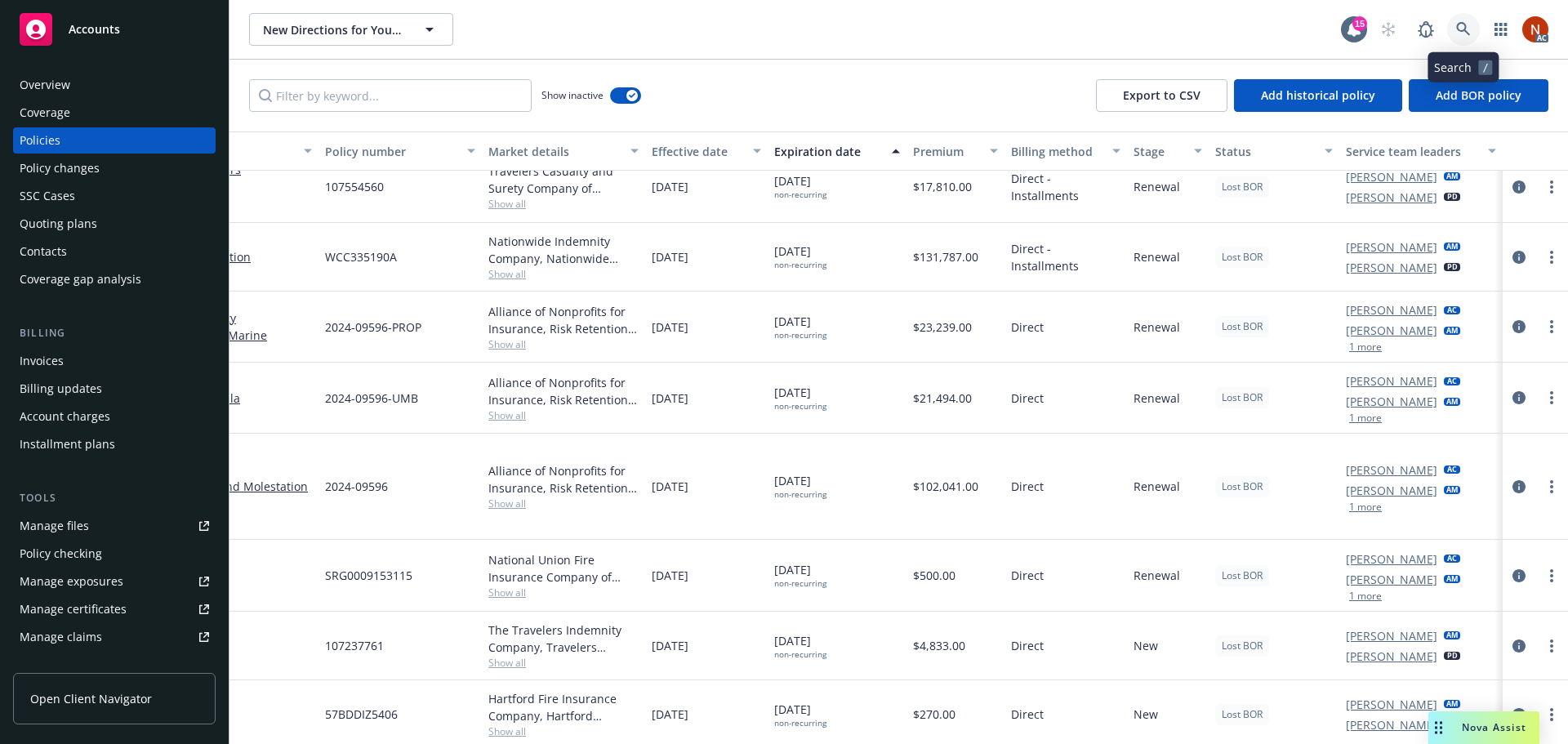
click at [1456, 31] on icon at bounding box center [1463, 29] width 14 height 14
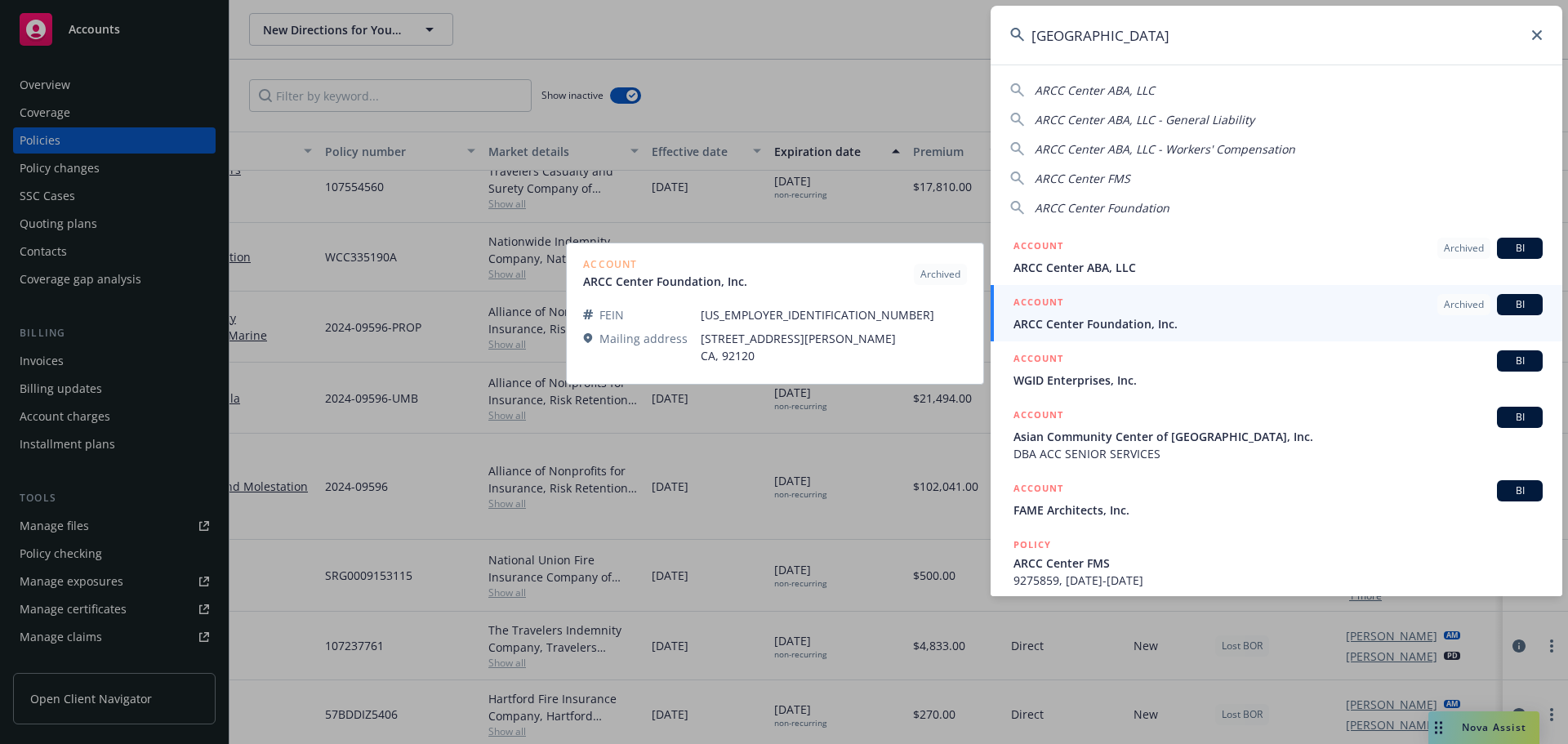
type input "arcc center"
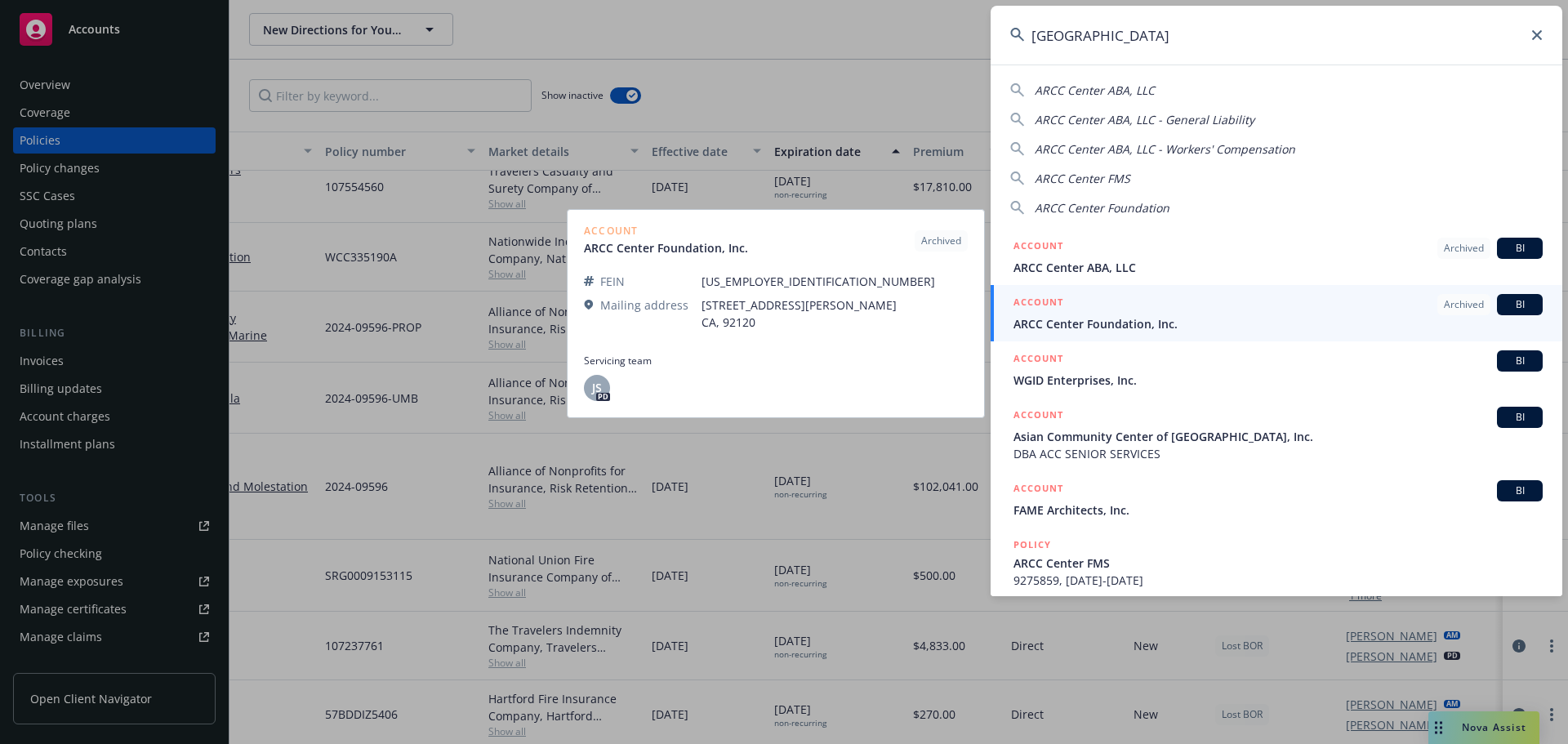
click at [1238, 311] on div "ACCOUNT Archived BI" at bounding box center [1278, 304] width 529 height 21
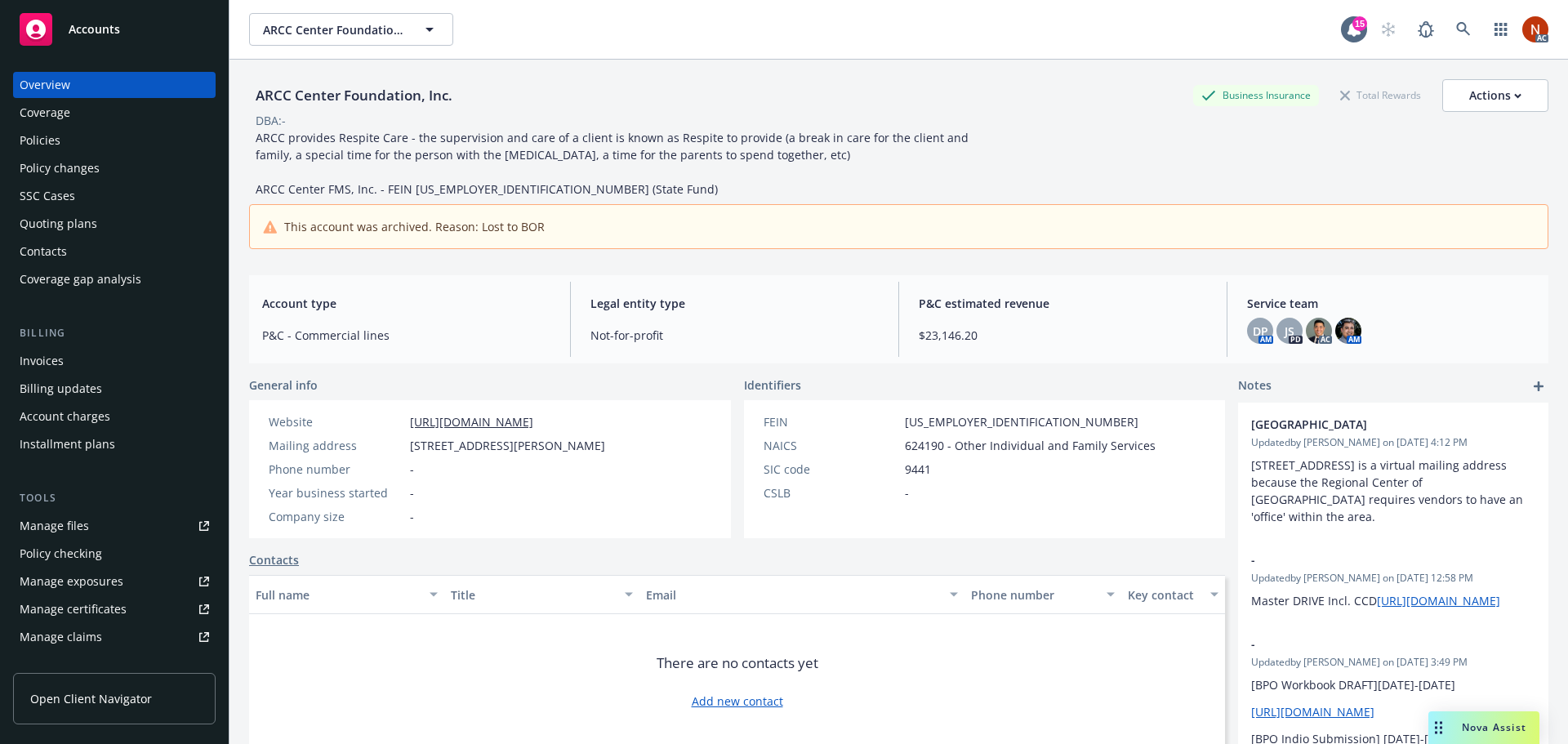
click at [74, 147] on div "Policies" at bounding box center [114, 140] width 190 height 26
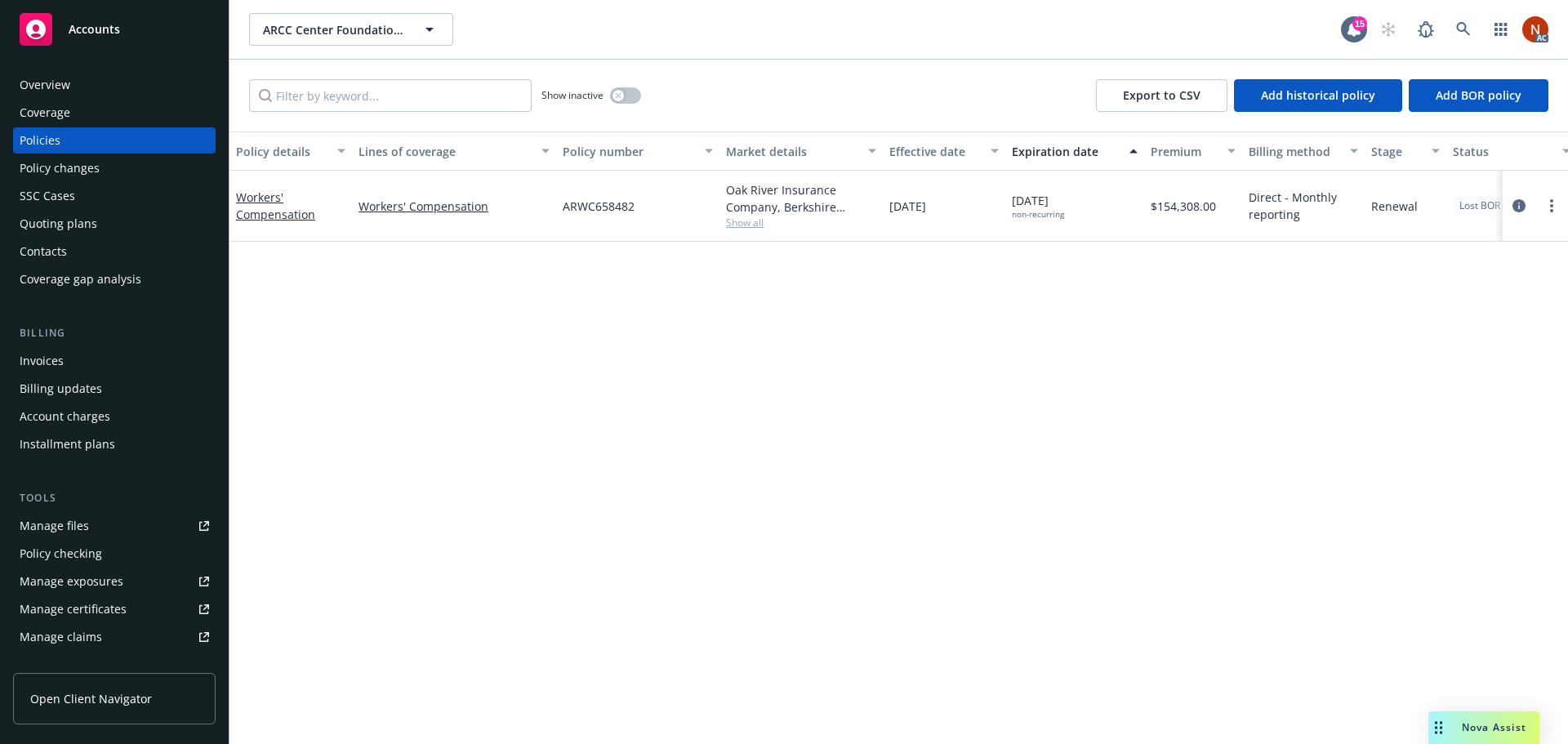
click at [85, 84] on div "Overview" at bounding box center [114, 85] width 190 height 26
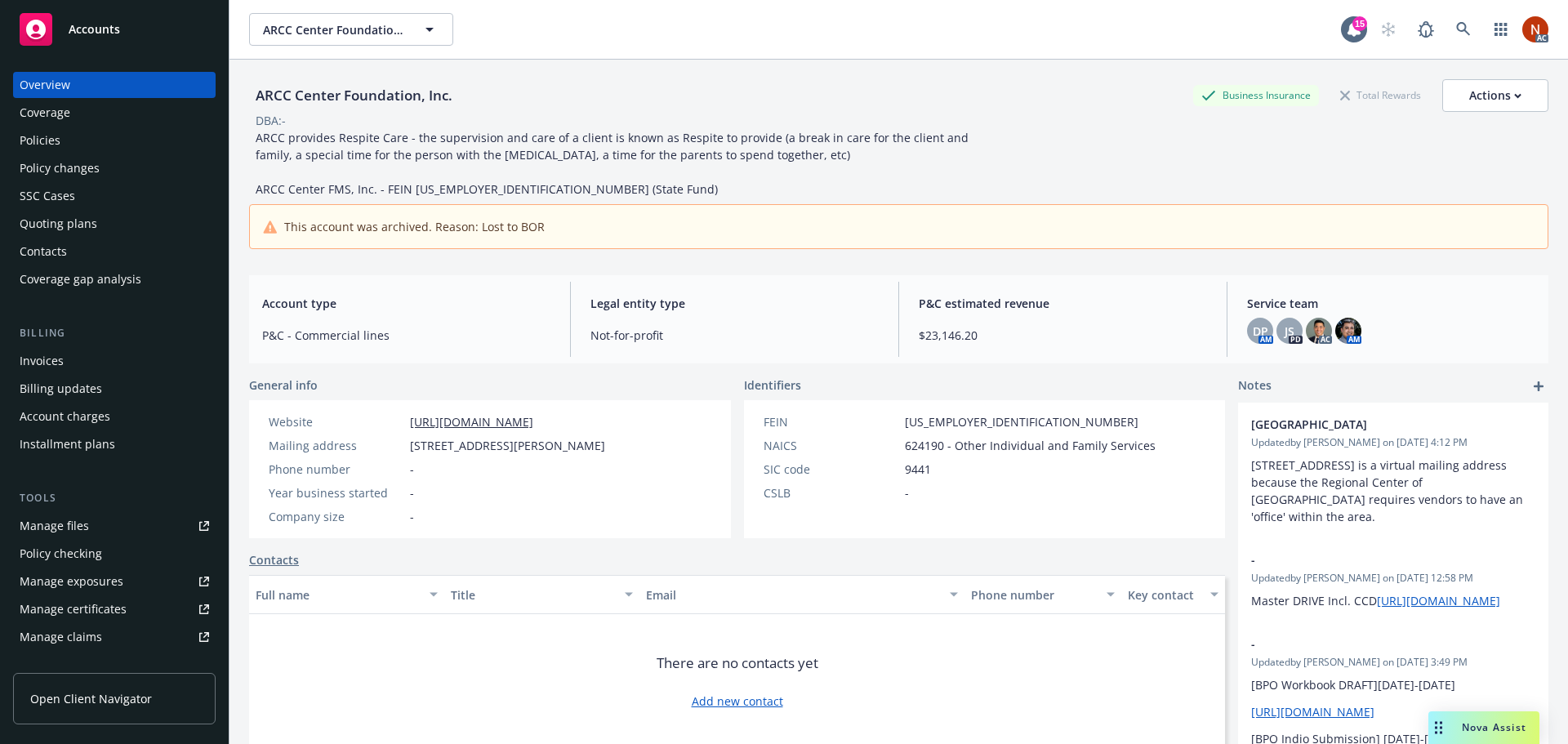
click at [66, 135] on div "Policies" at bounding box center [114, 140] width 190 height 26
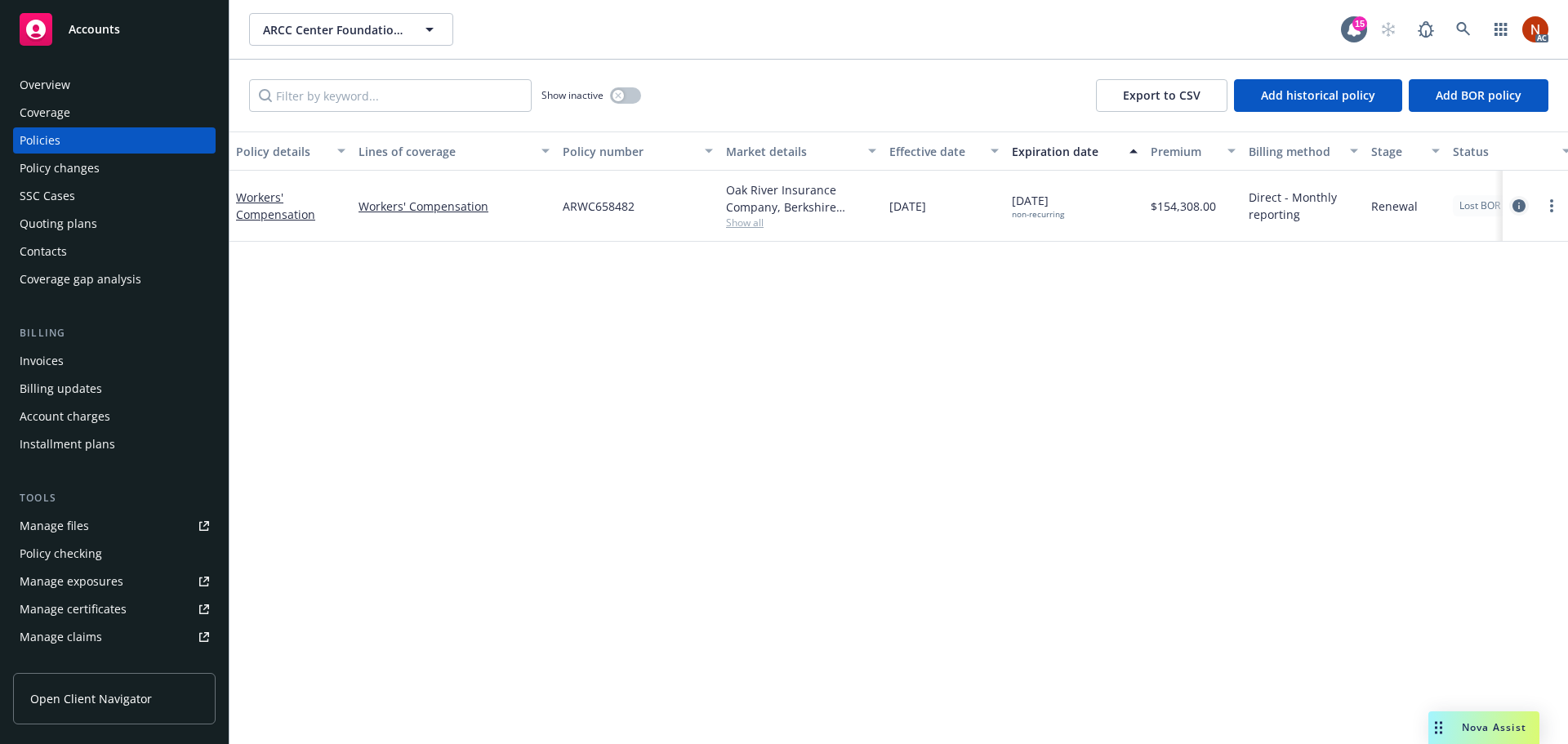
click at [1520, 205] on icon "circleInformation" at bounding box center [1520, 206] width 13 height 13
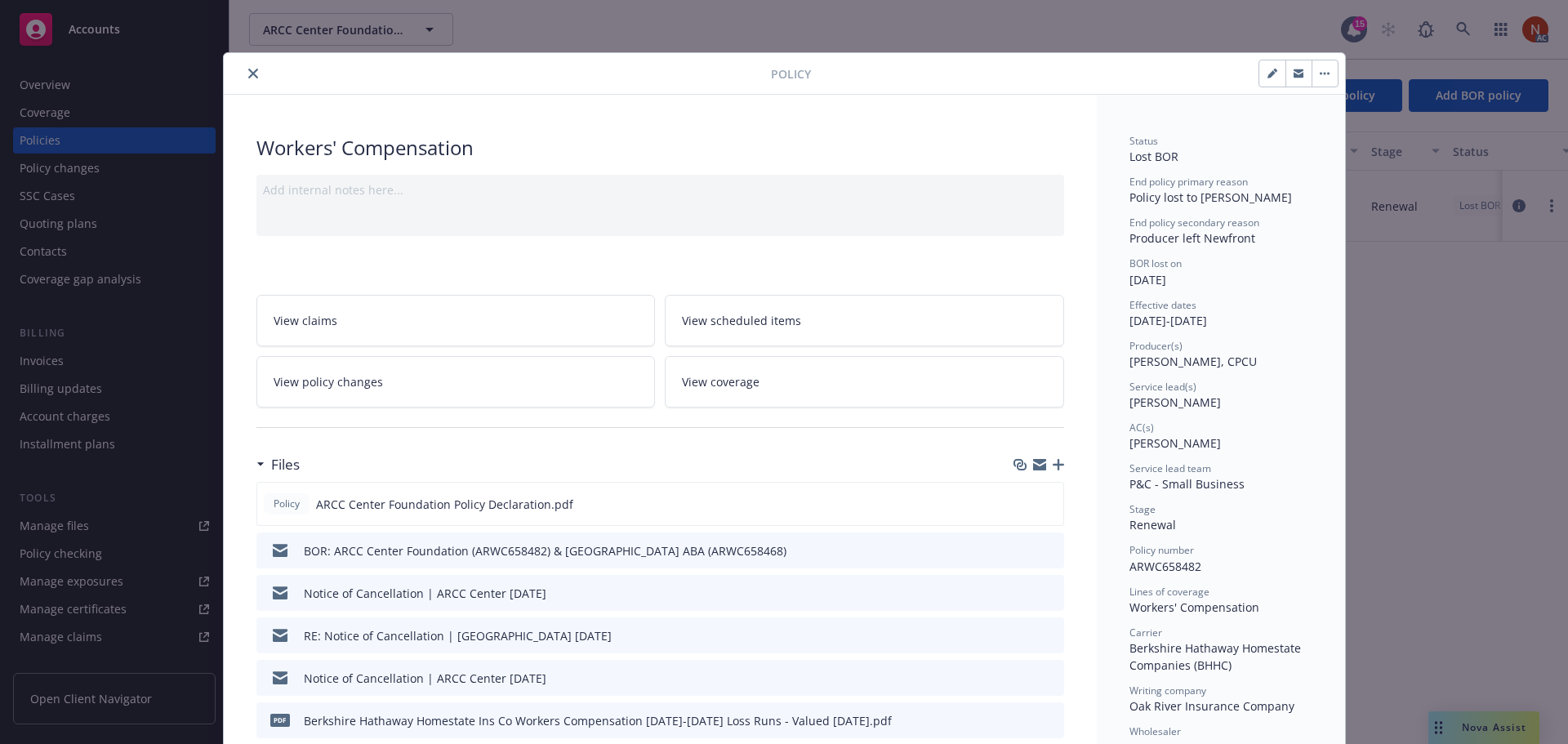
click at [248, 70] on icon "close" at bounding box center [253, 73] width 10 height 10
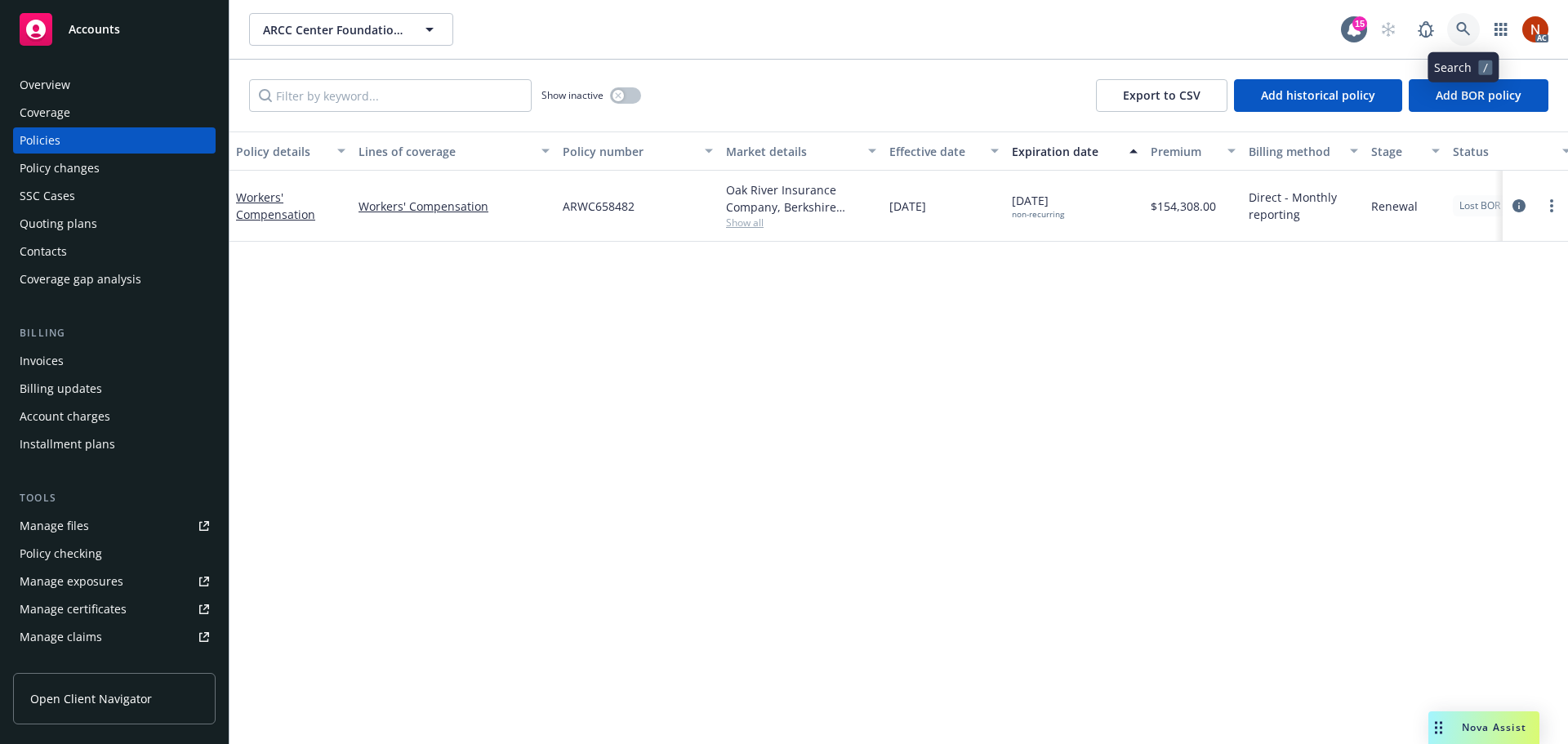
click at [1464, 30] on icon at bounding box center [1463, 29] width 14 height 14
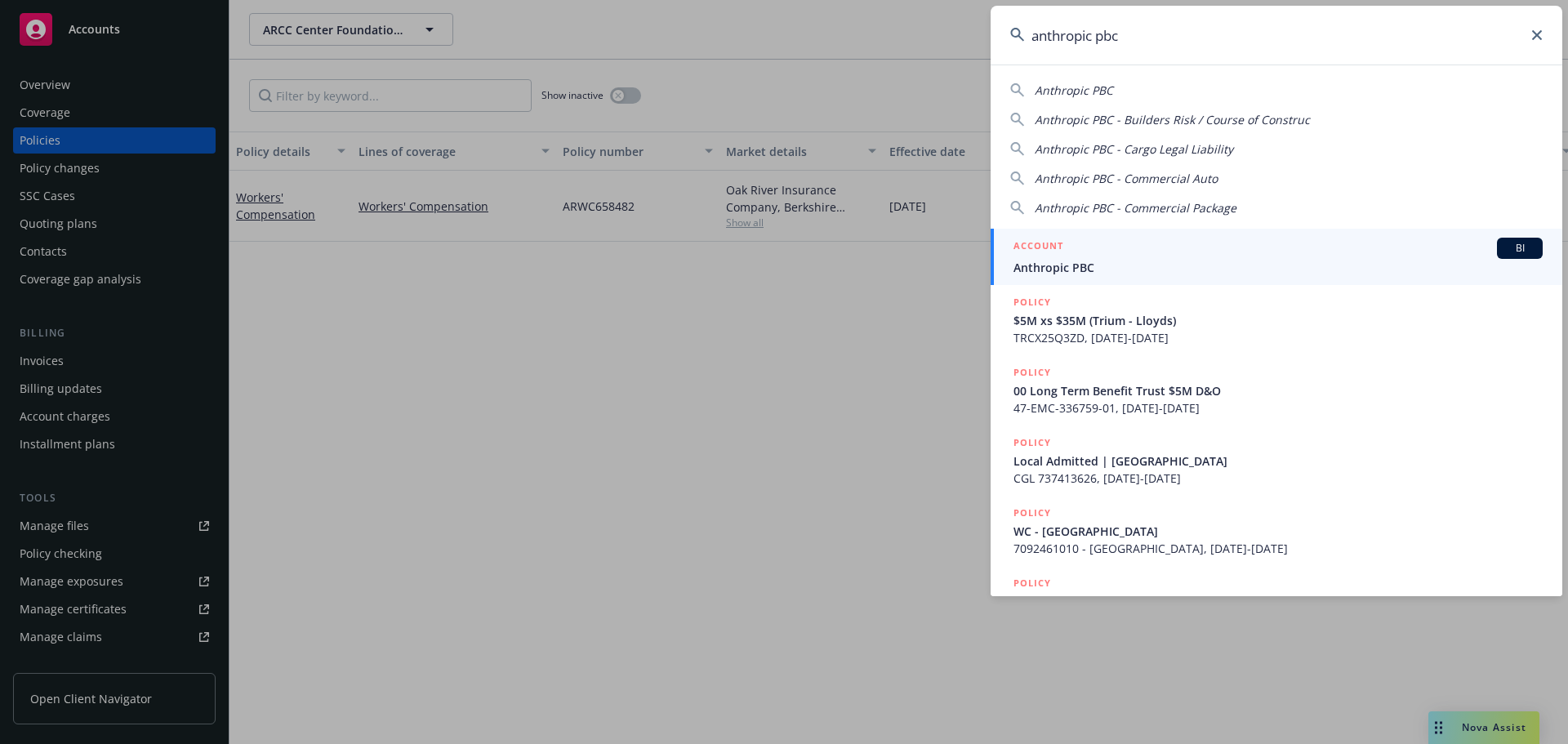
type input "anthropic pbc"
click at [1156, 252] on div "ACCOUNT BI" at bounding box center [1278, 248] width 529 height 21
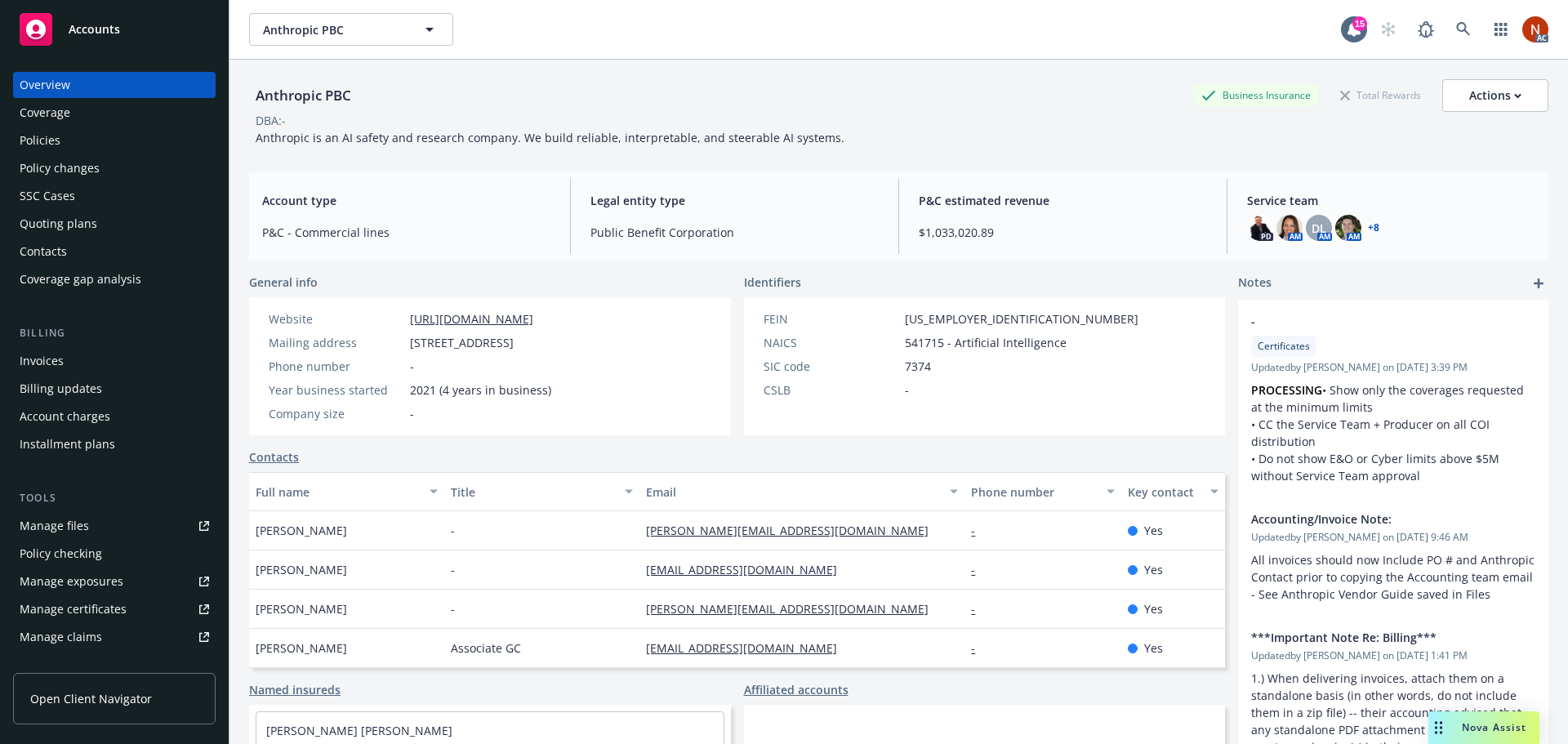
click at [1368, 229] on link "+ 8" at bounding box center [1374, 228] width 12 height 10
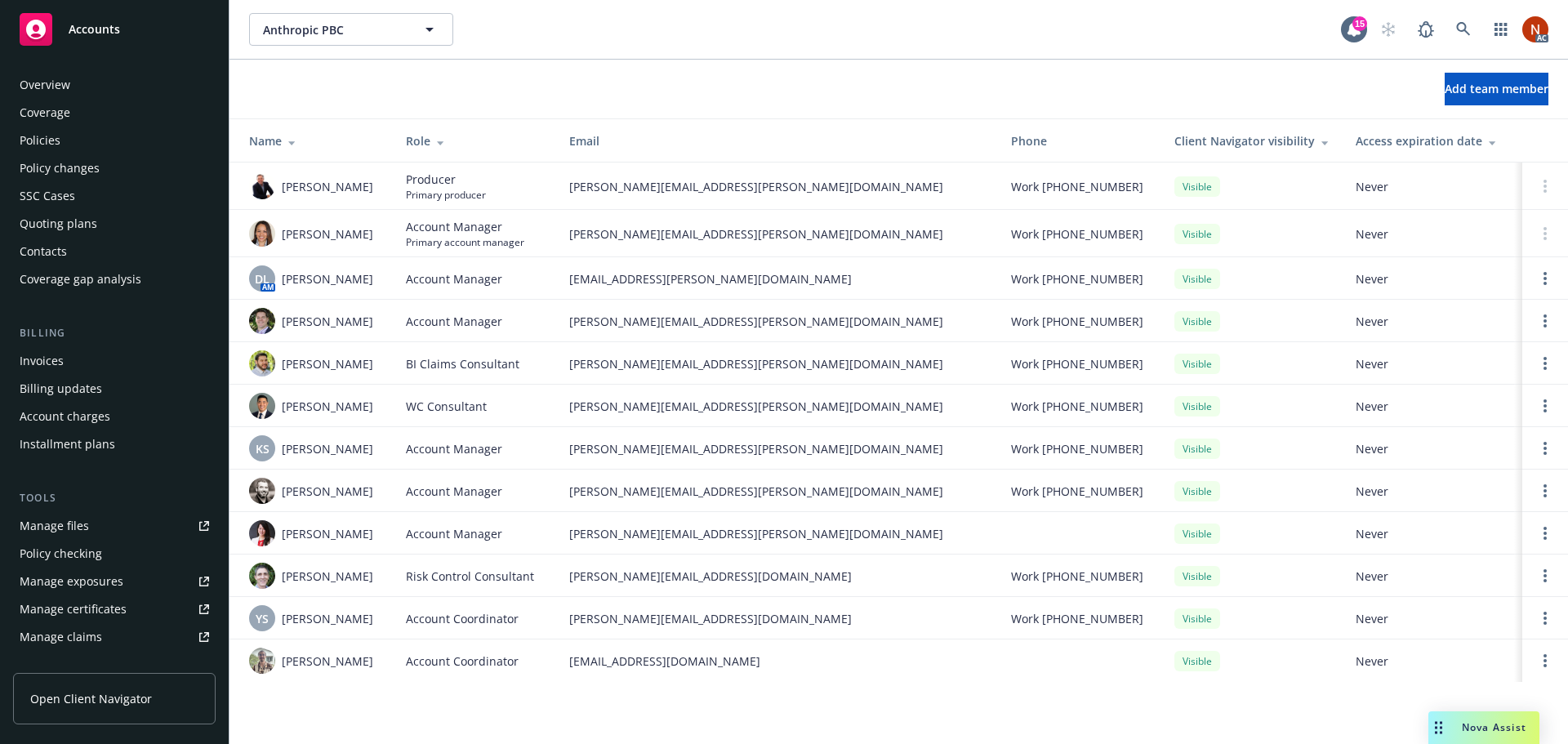
click at [84, 90] on div "Overview" at bounding box center [114, 85] width 190 height 26
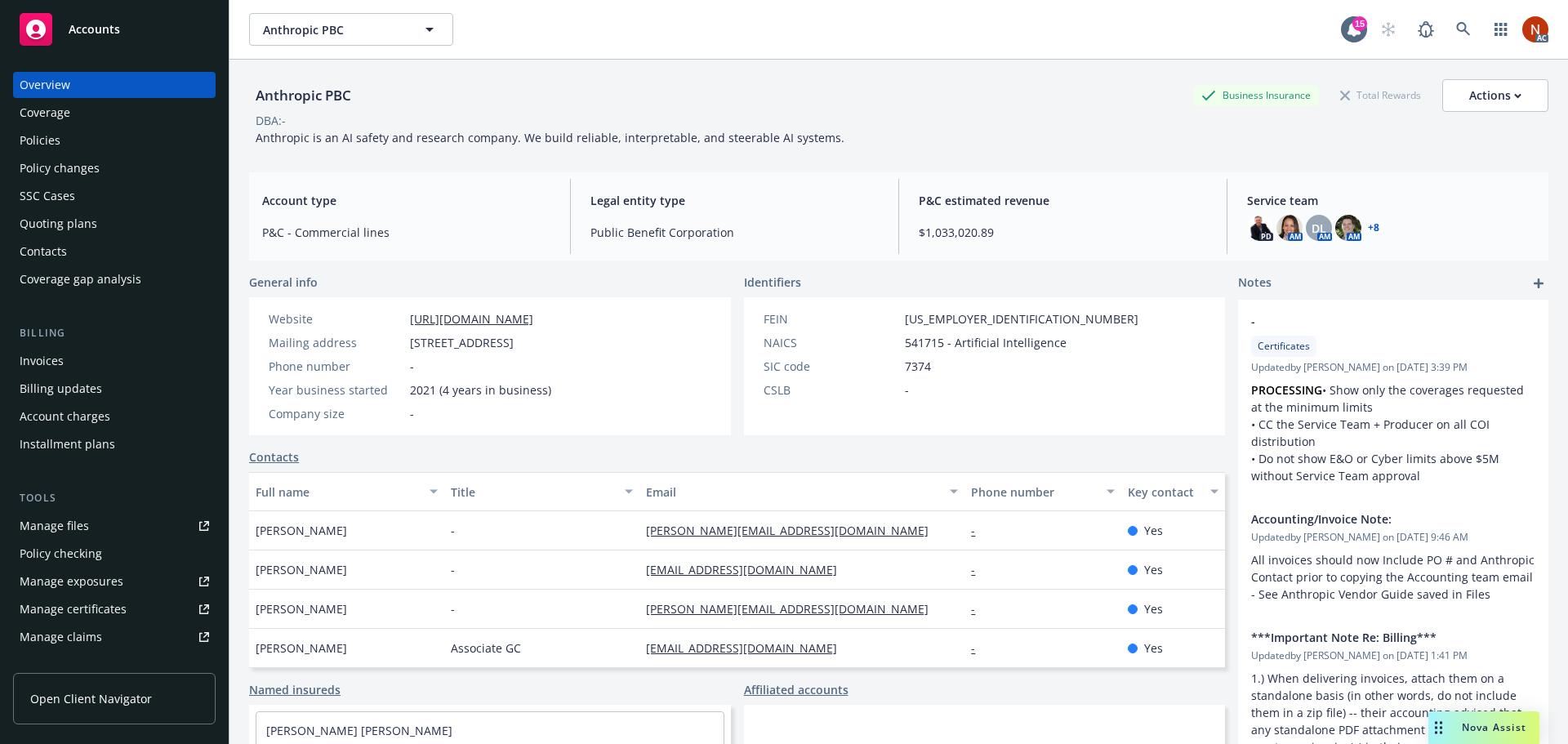
click at [542, 198] on span "Account type" at bounding box center [406, 200] width 289 height 17
click at [1456, 32] on icon at bounding box center [1463, 29] width 14 height 14
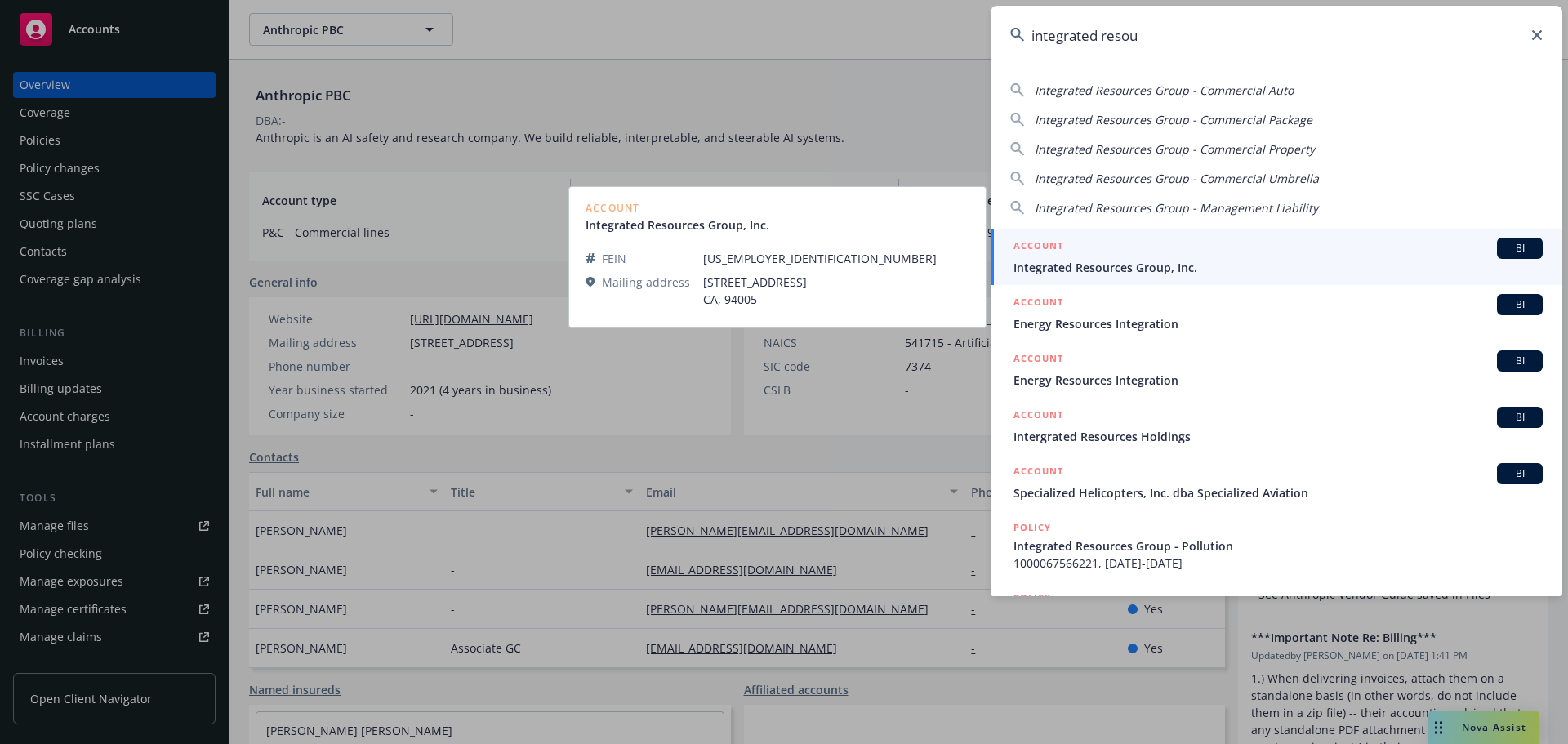
type input "integrated resou"
click at [1093, 256] on div "ACCOUNT BI" at bounding box center [1278, 248] width 529 height 21
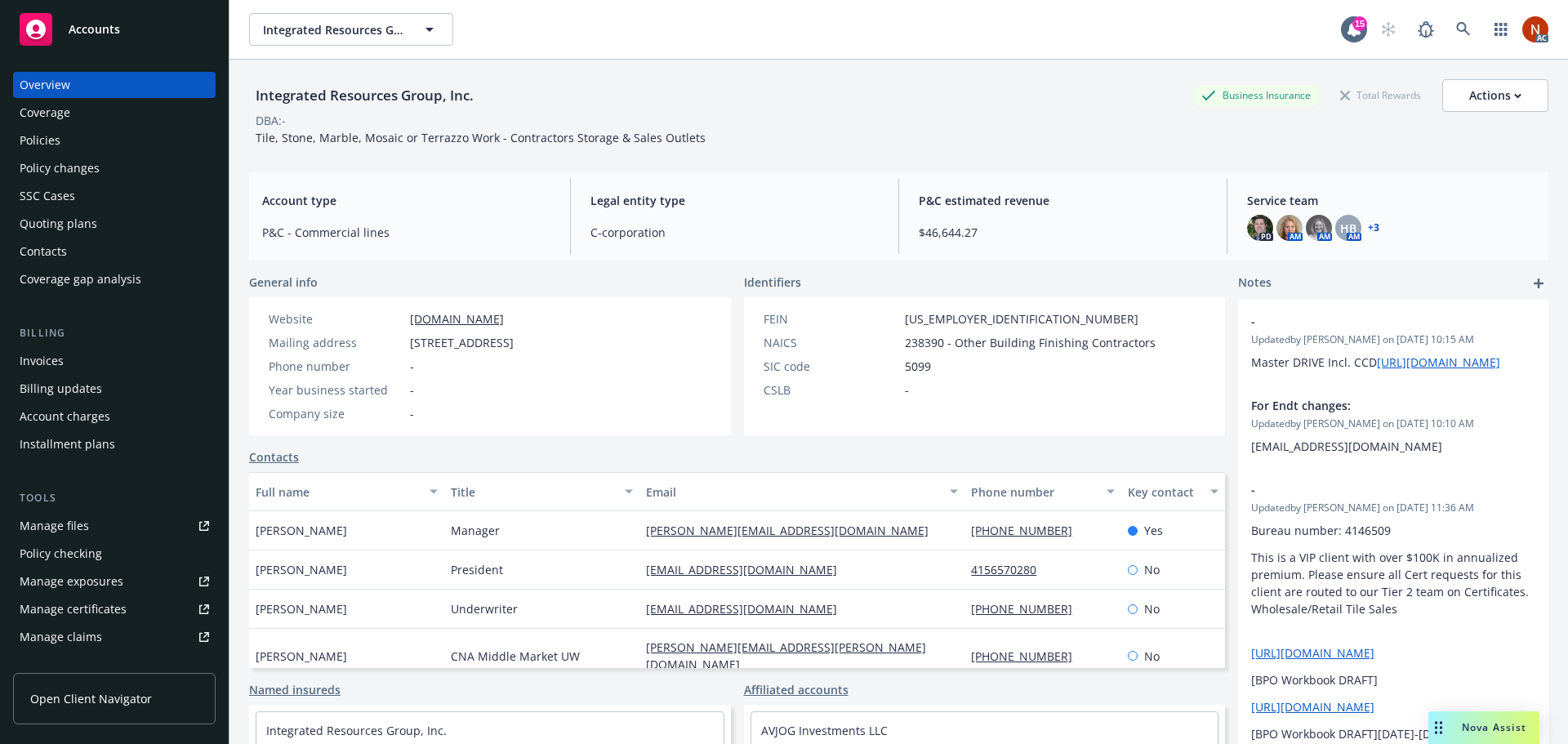
click at [66, 141] on div "Policies" at bounding box center [114, 140] width 190 height 26
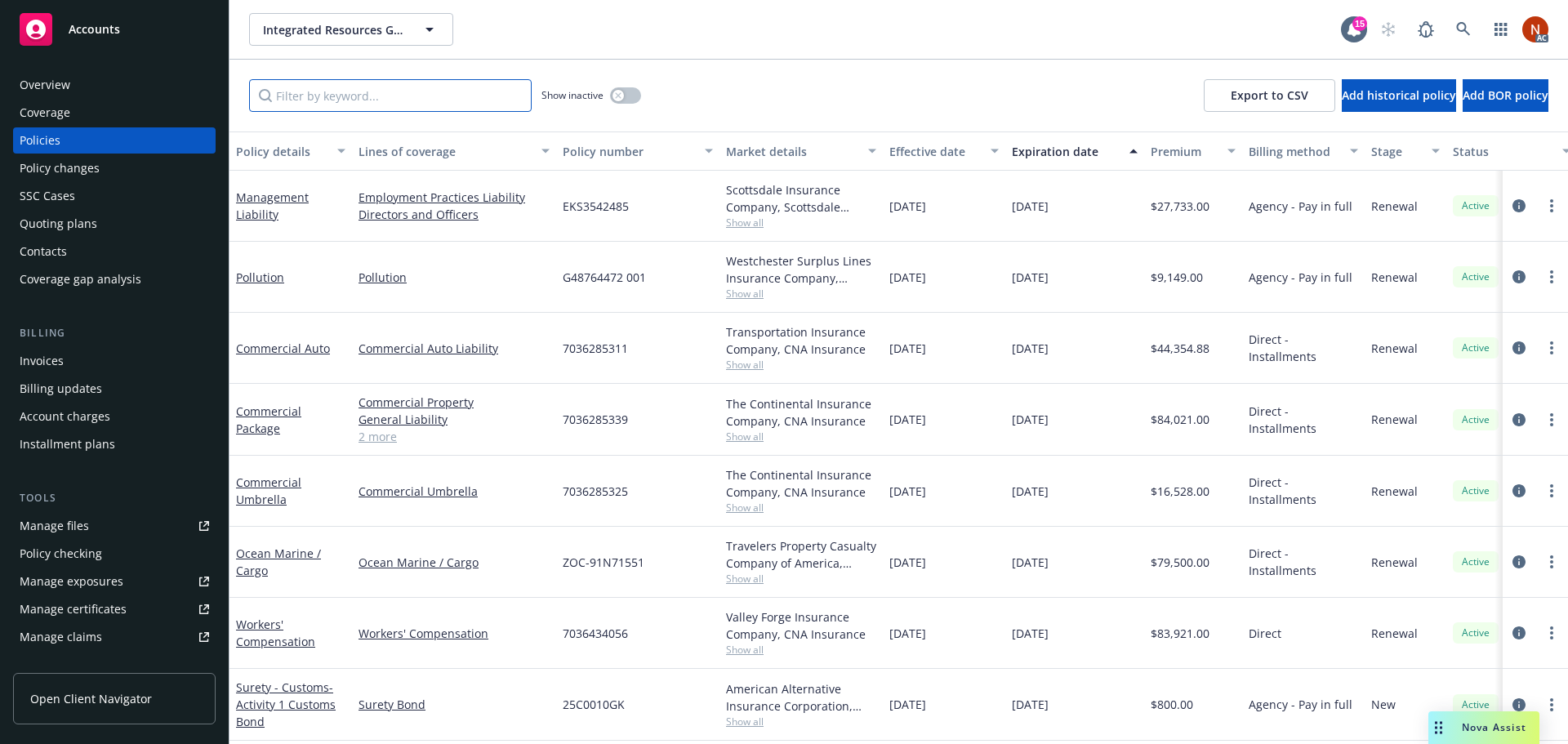
click at [413, 101] on input "Filter by keyword..." at bounding box center [391, 95] width 283 height 33
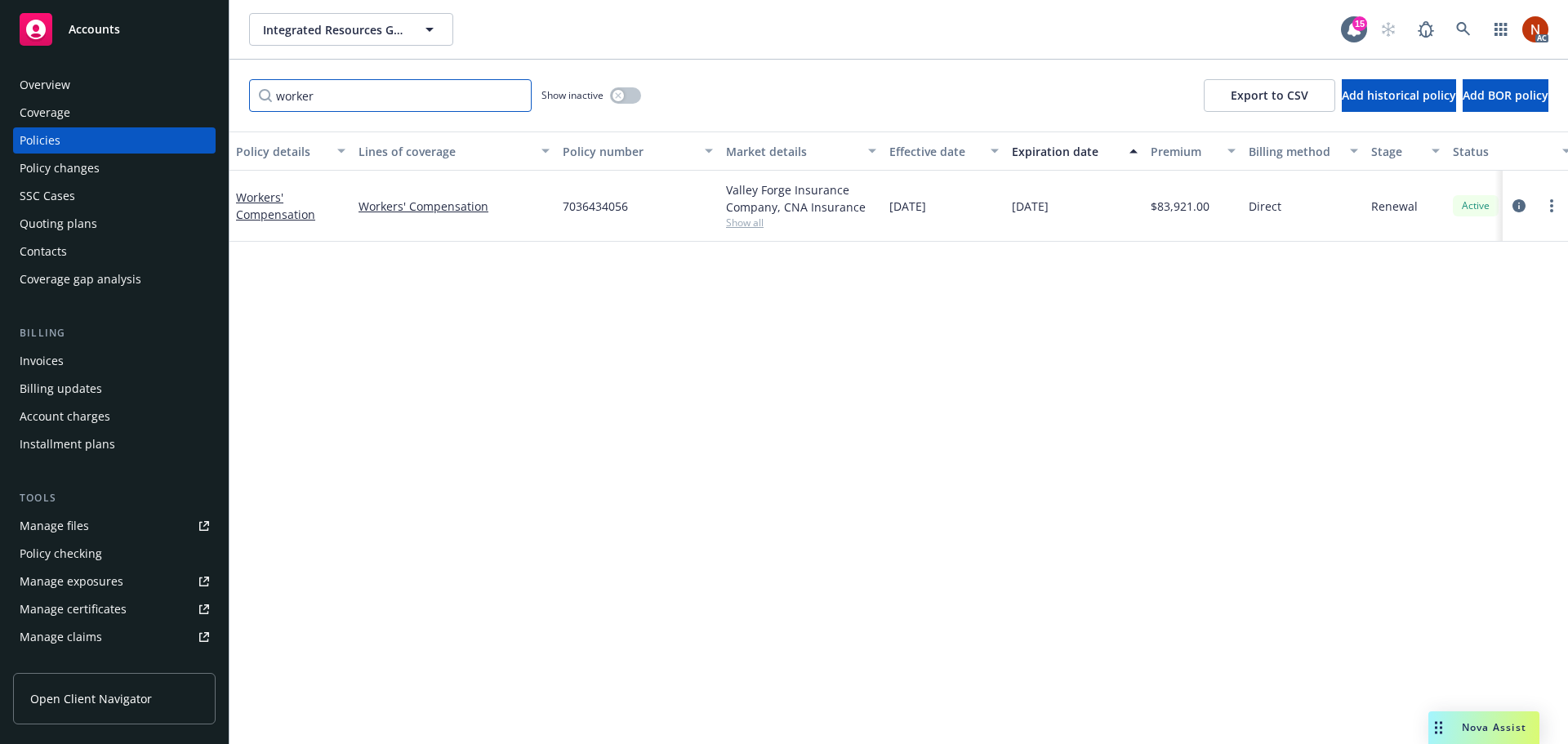
type input "worker"
click at [72, 84] on div "Overview" at bounding box center [114, 85] width 190 height 26
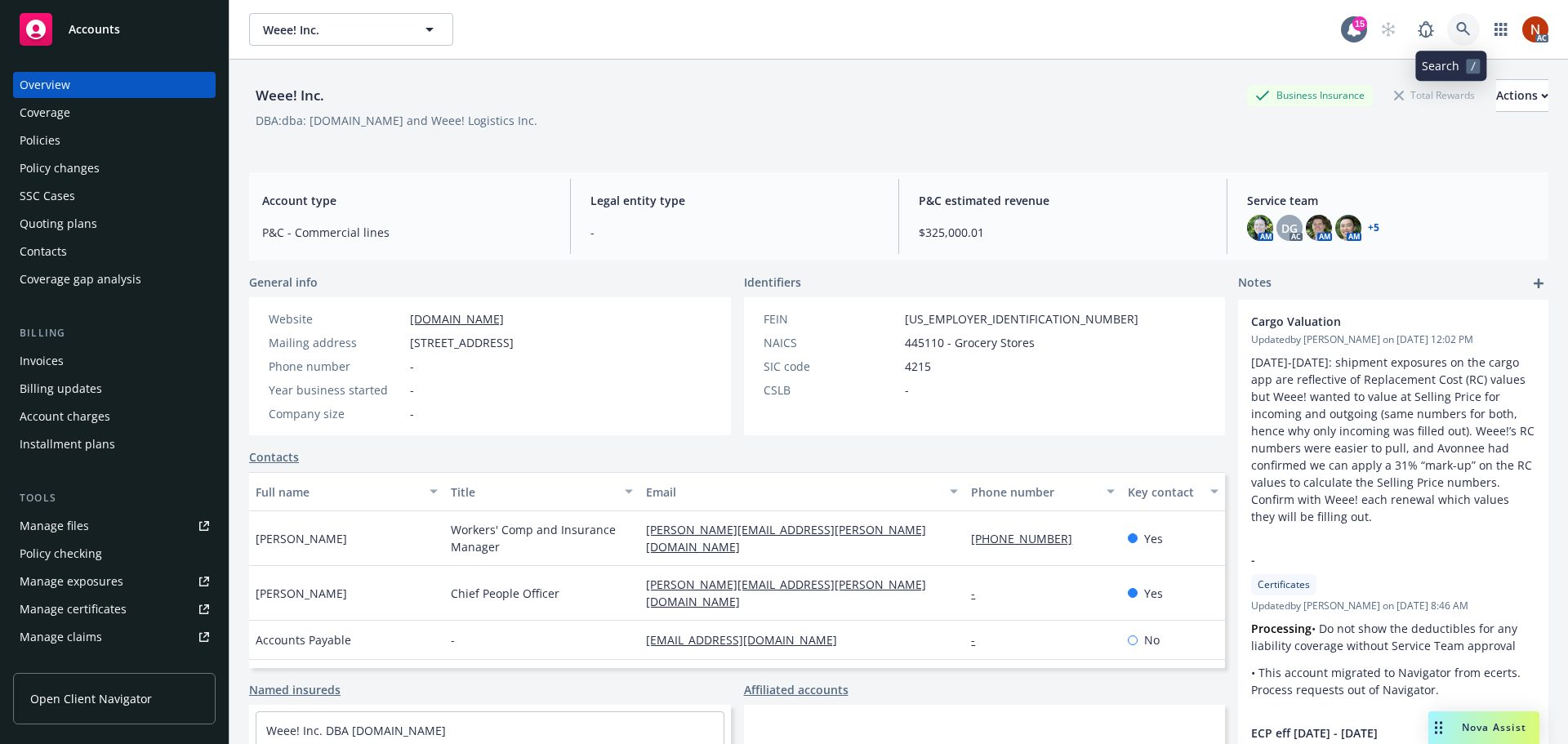
click at [1456, 29] on icon at bounding box center [1463, 29] width 14 height 14
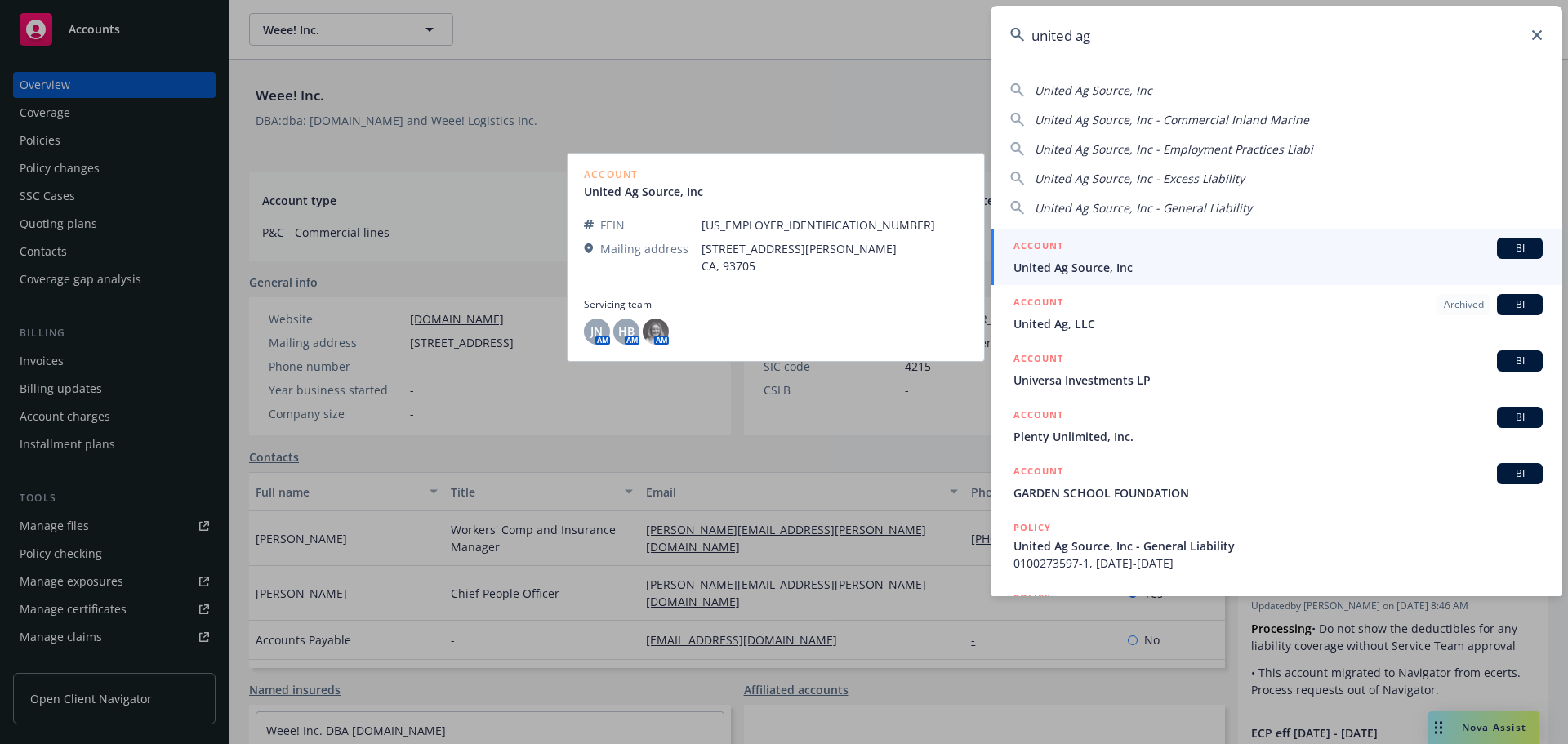
type input "united ag"
click at [1163, 258] on div "ACCOUNT BI" at bounding box center [1278, 248] width 529 height 21
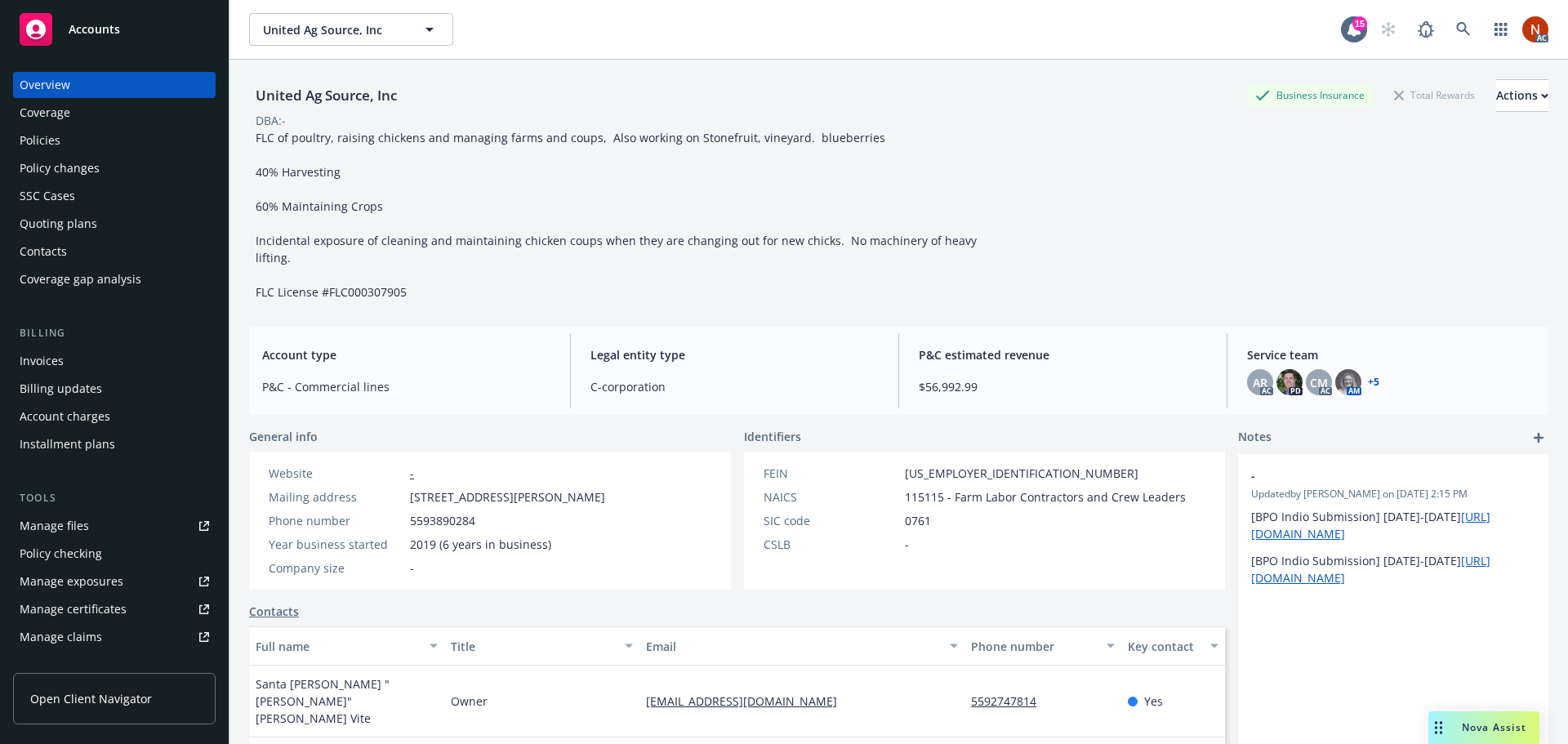
click at [101, 138] on div "Policies" at bounding box center [114, 140] width 190 height 26
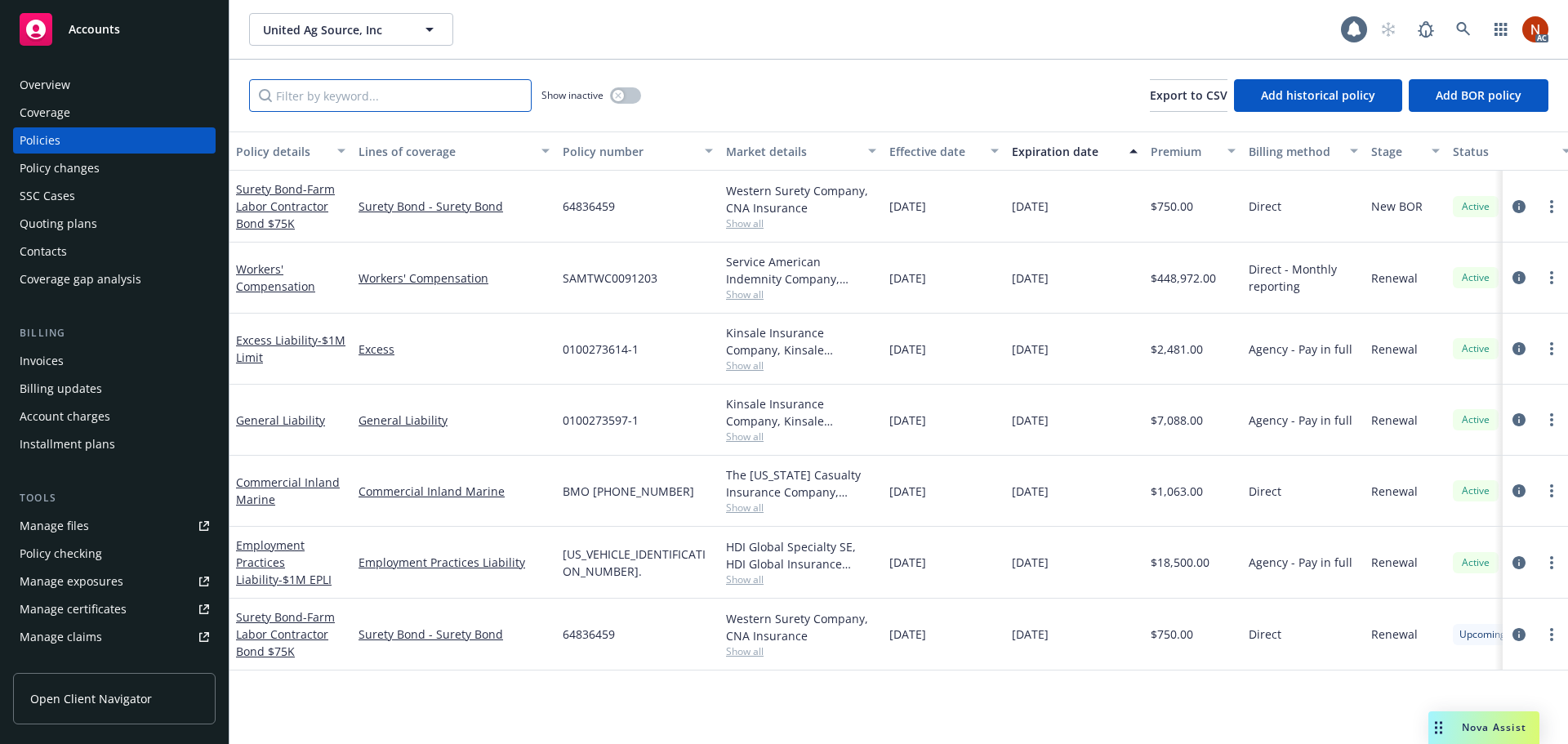
click at [278, 103] on input "Filter by keyword..." at bounding box center [391, 95] width 283 height 33
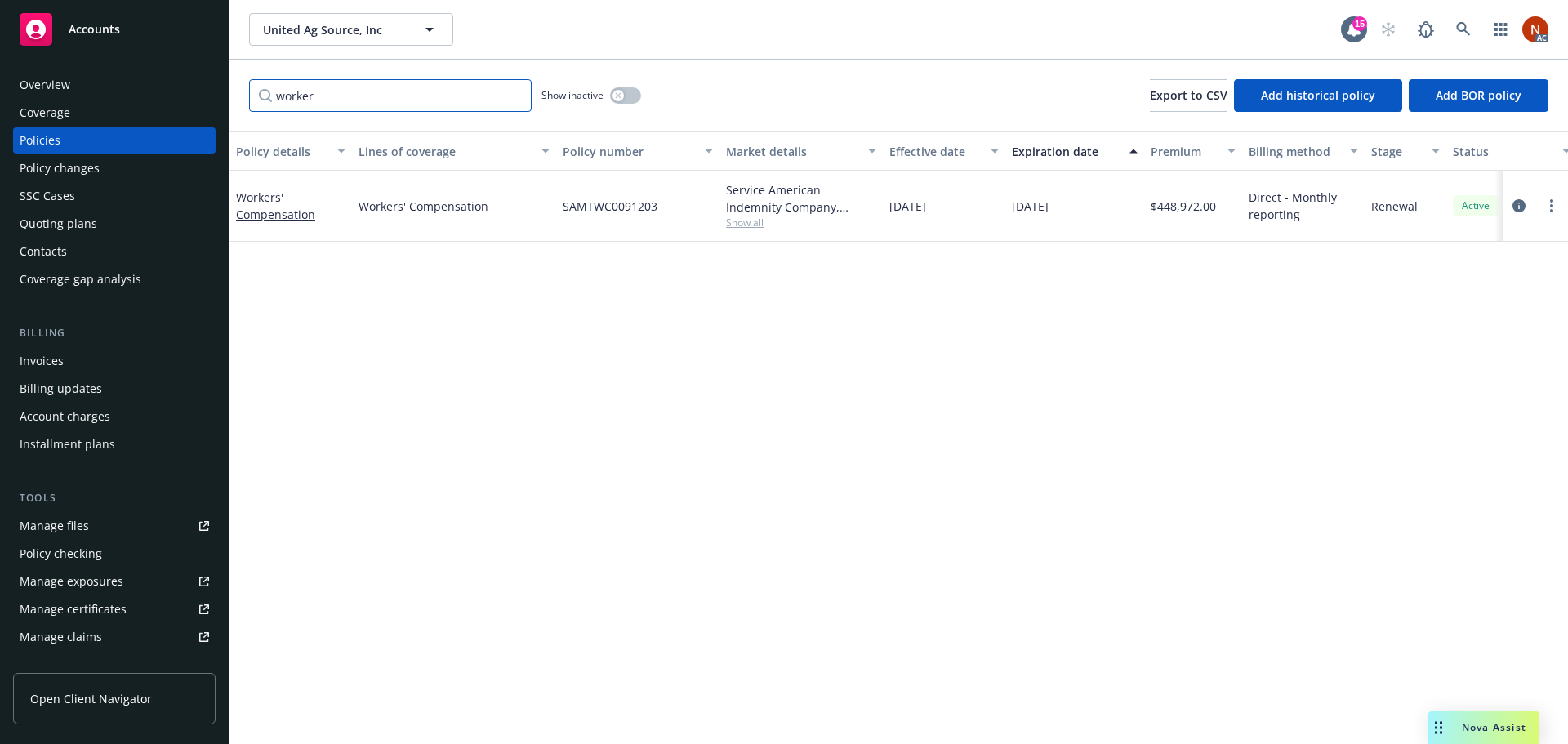
type input "worker"
click at [614, 93] on div "button" at bounding box center [618, 95] width 12 height 12
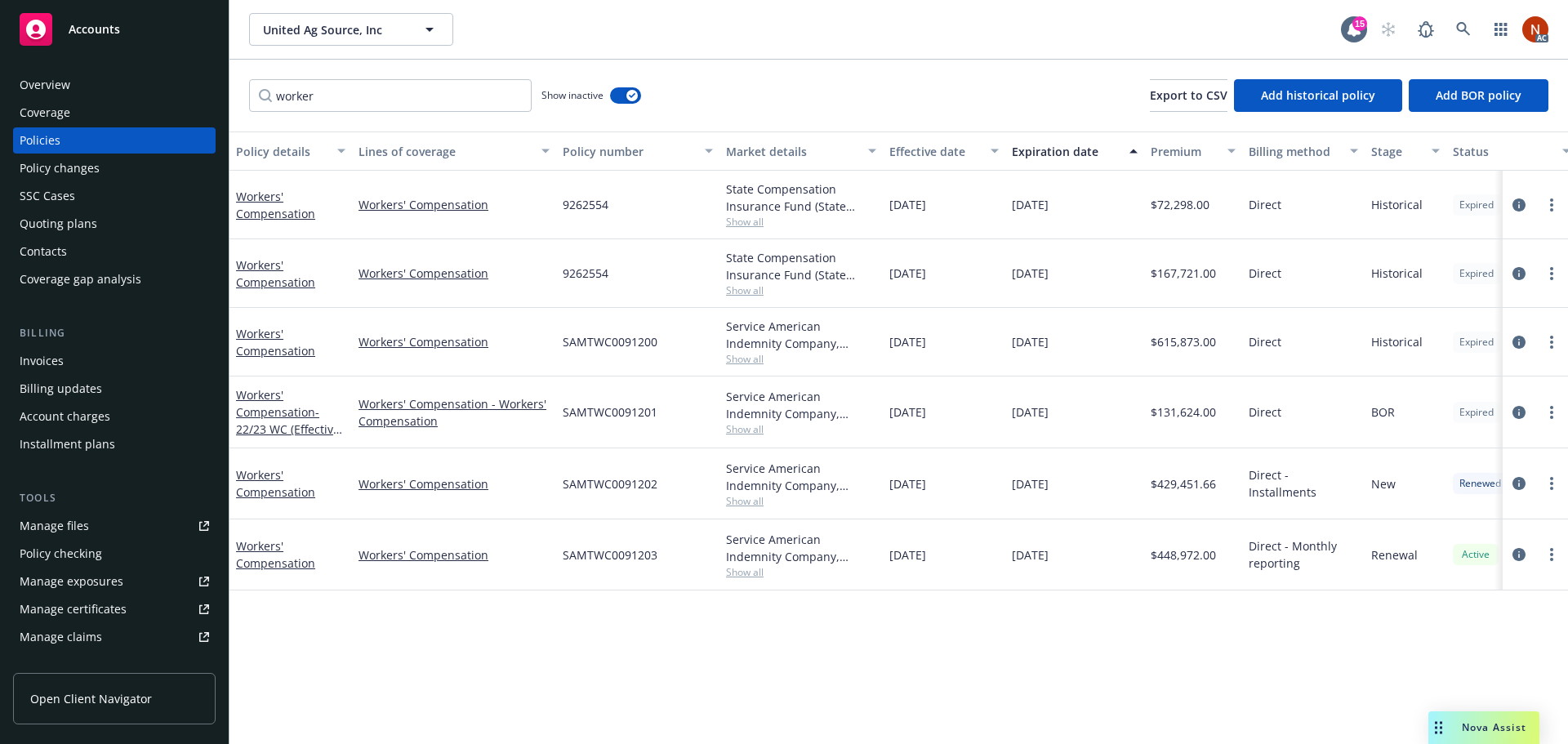
click at [909, 147] on div "Effective date" at bounding box center [935, 152] width 91 height 17
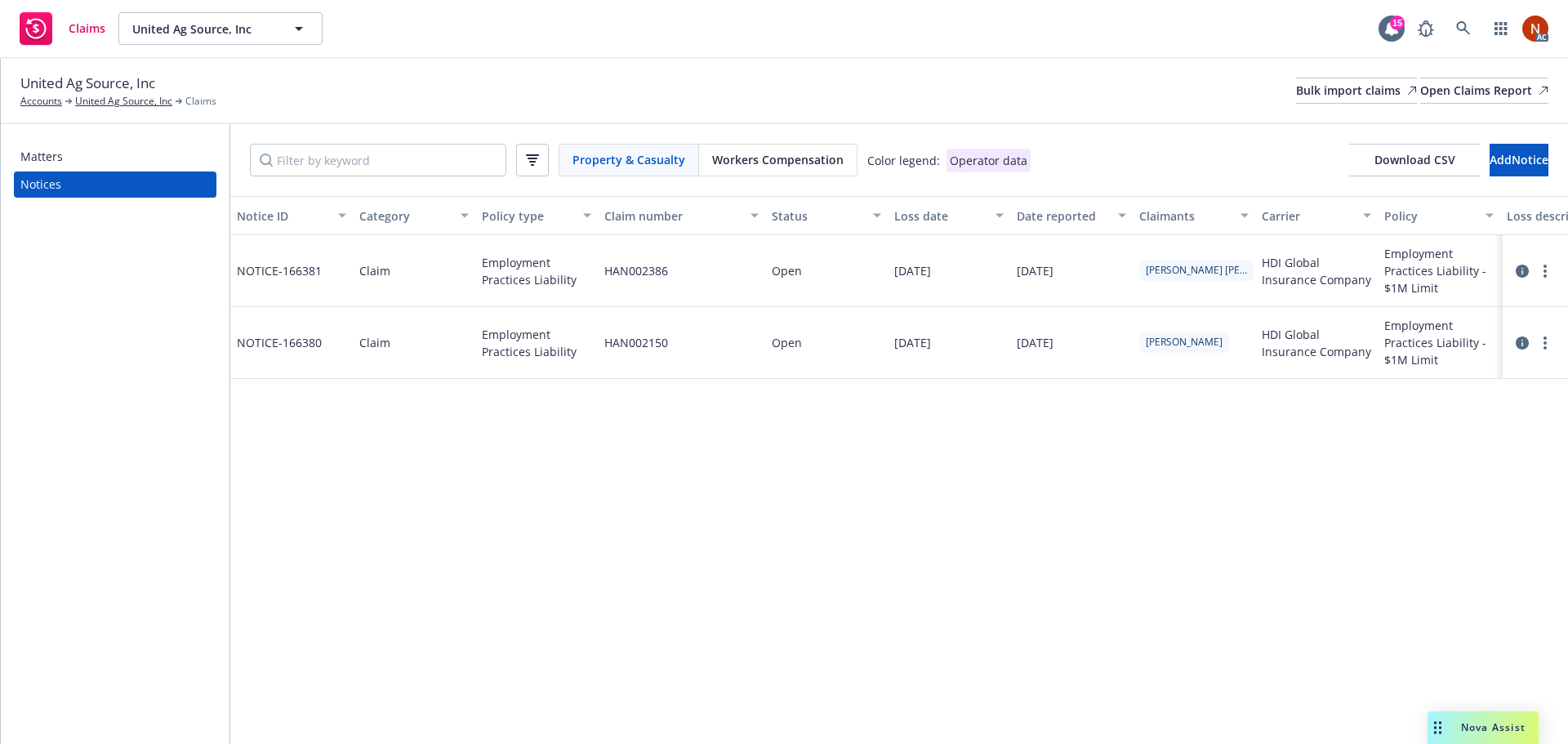
click at [772, 142] on div "Property & Casualty Workers Compensation Color legend: Operator data Download C…" at bounding box center [899, 160] width 1338 height 72
click at [771, 152] on span "Workers Compensation" at bounding box center [778, 160] width 132 height 17
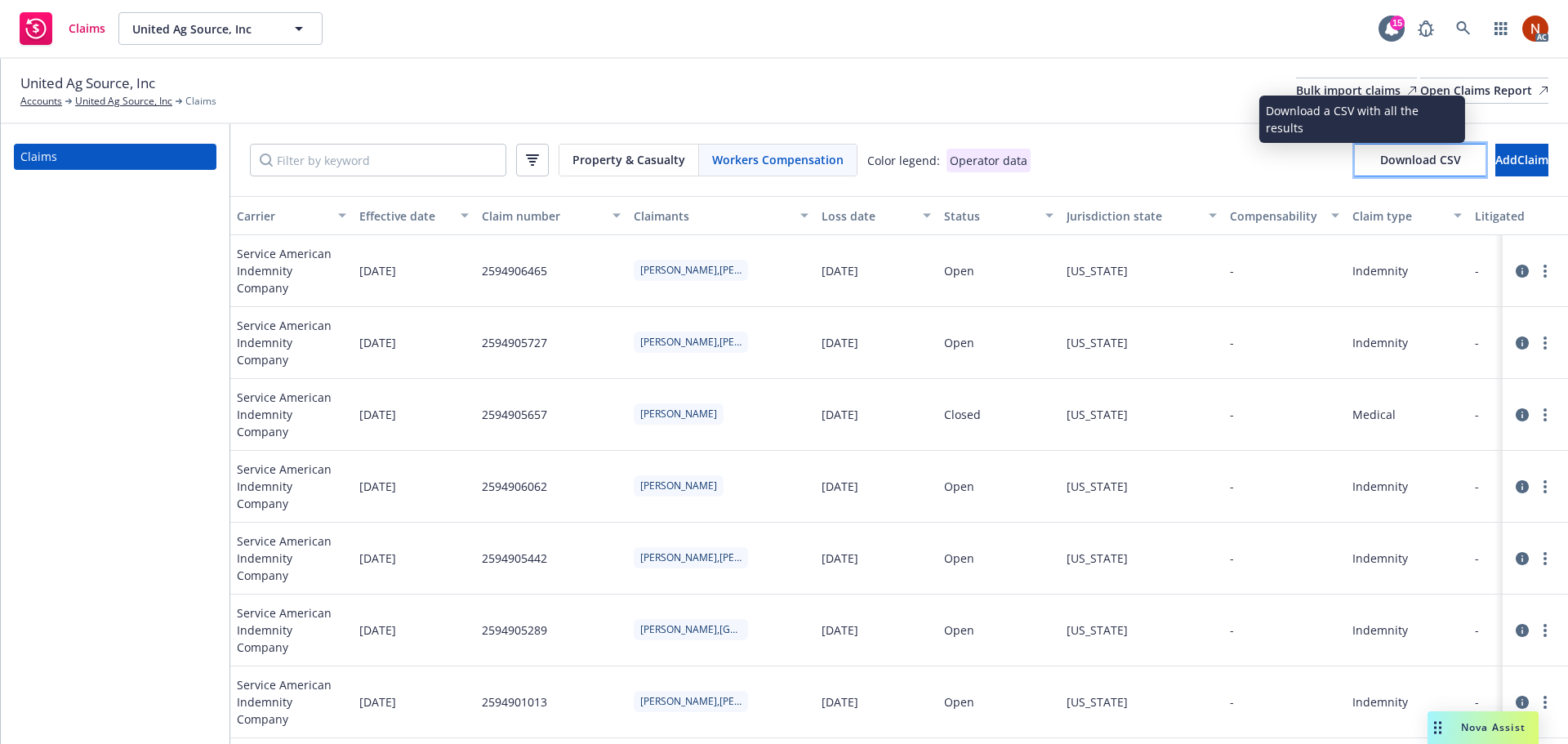
click at [1380, 165] on span "Download CSV" at bounding box center [1421, 160] width 81 height 15
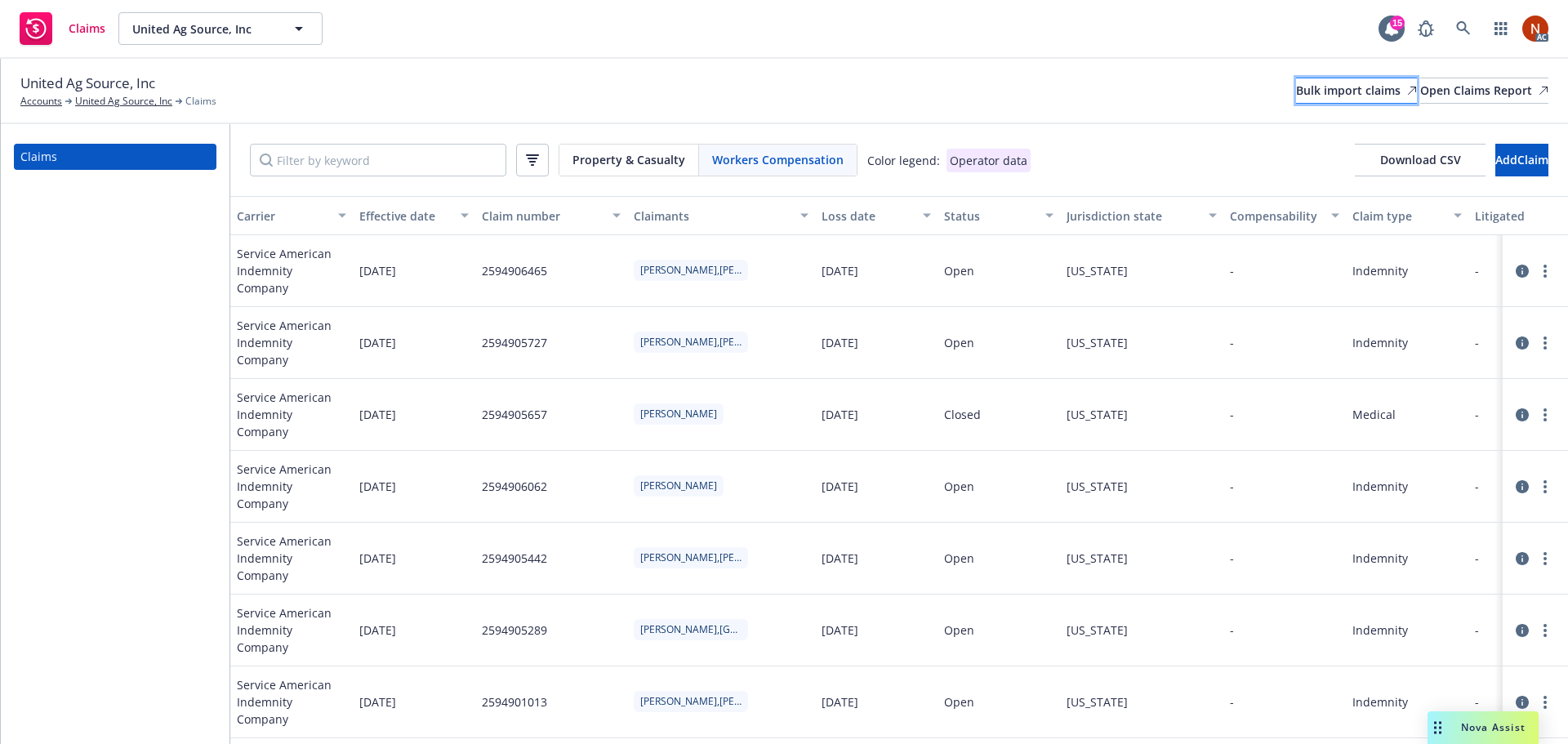
click at [1297, 97] on div "Bulk import claims" at bounding box center [1357, 90] width 121 height 24
click at [1297, 94] on div "Bulk import claims" at bounding box center [1357, 90] width 121 height 24
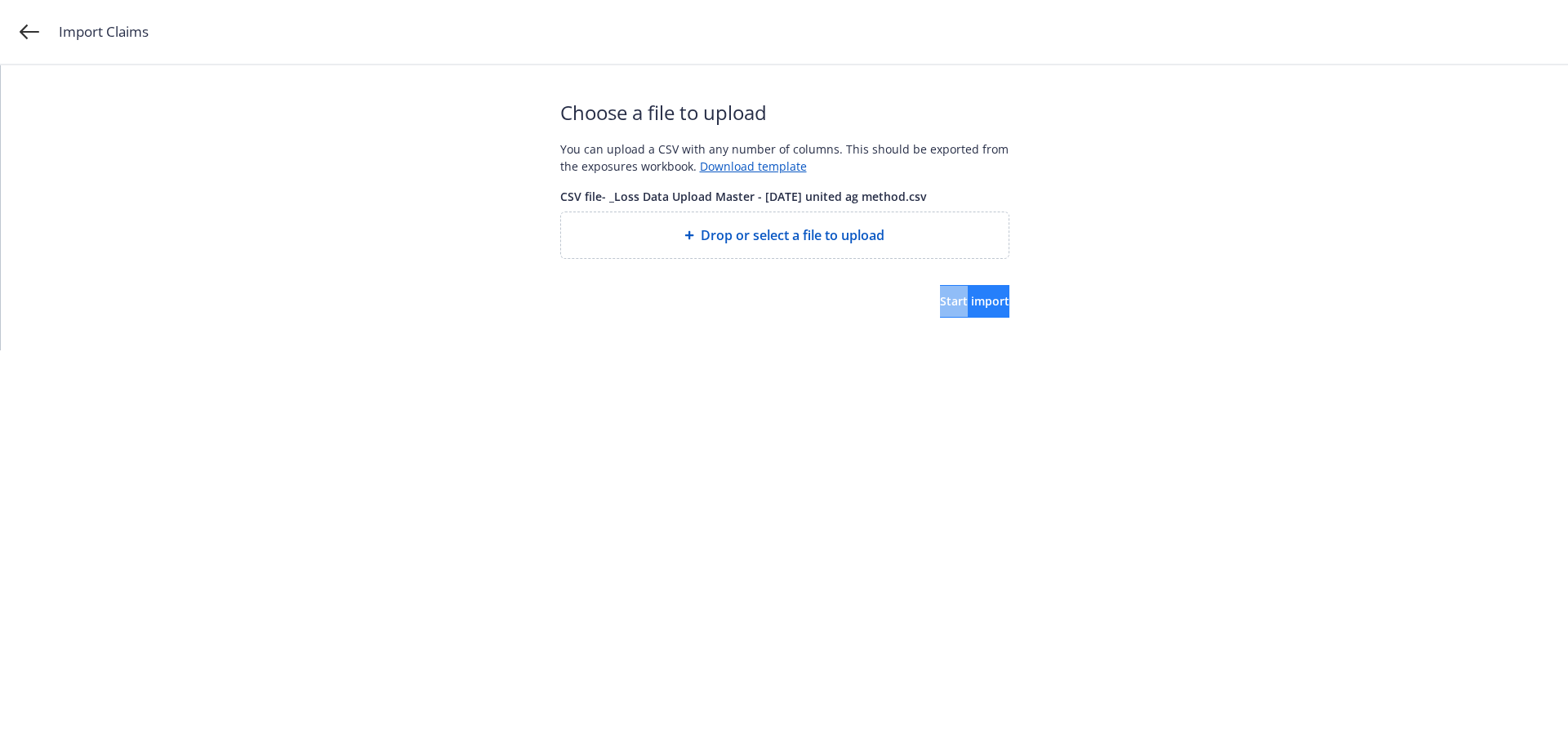
click at [939, 286] on div "CSV file - _Loss Data Upload Master - [DATE] united ag method.csv Drop or selec…" at bounding box center [784, 252] width 450 height 130
click at [983, 305] on button "Start import" at bounding box center [975, 301] width 69 height 33
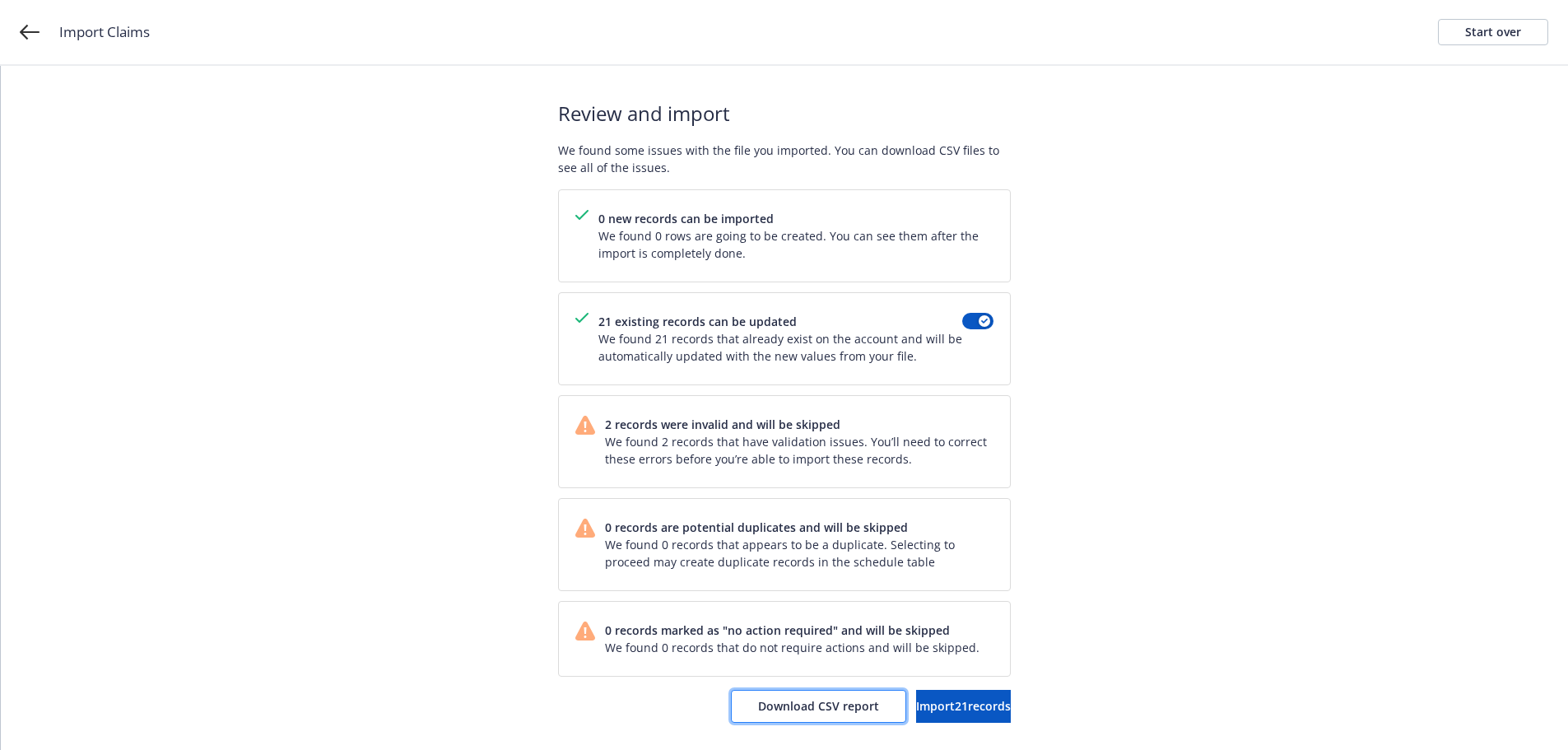
click at [758, 704] on span "Download CSV report" at bounding box center [818, 706] width 121 height 16
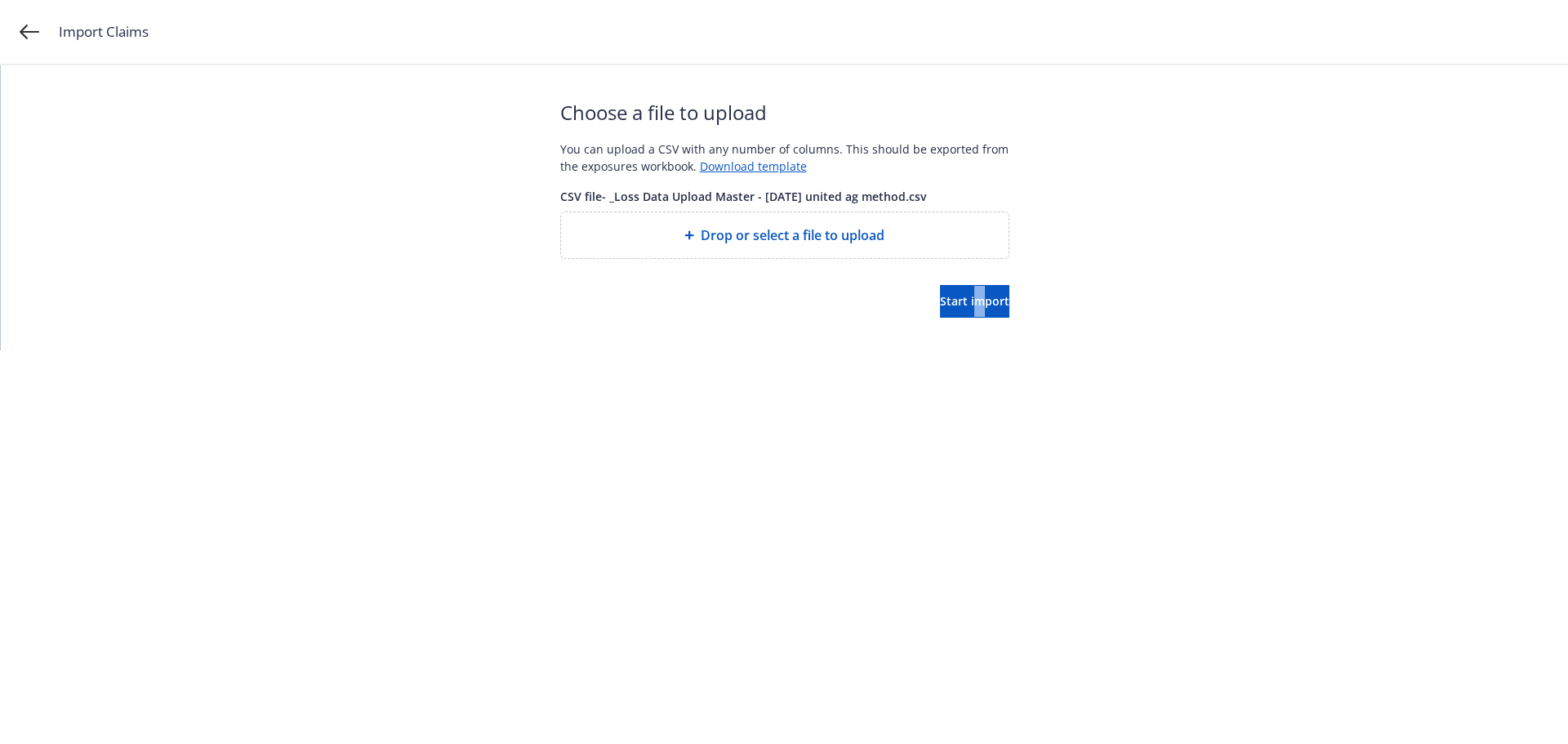
click at [952, 324] on div "Choose a file to upload You can upload a CSV with any number of columns. This s…" at bounding box center [784, 208] width 450 height 285
click at [952, 300] on span "Start import" at bounding box center [975, 301] width 69 height 15
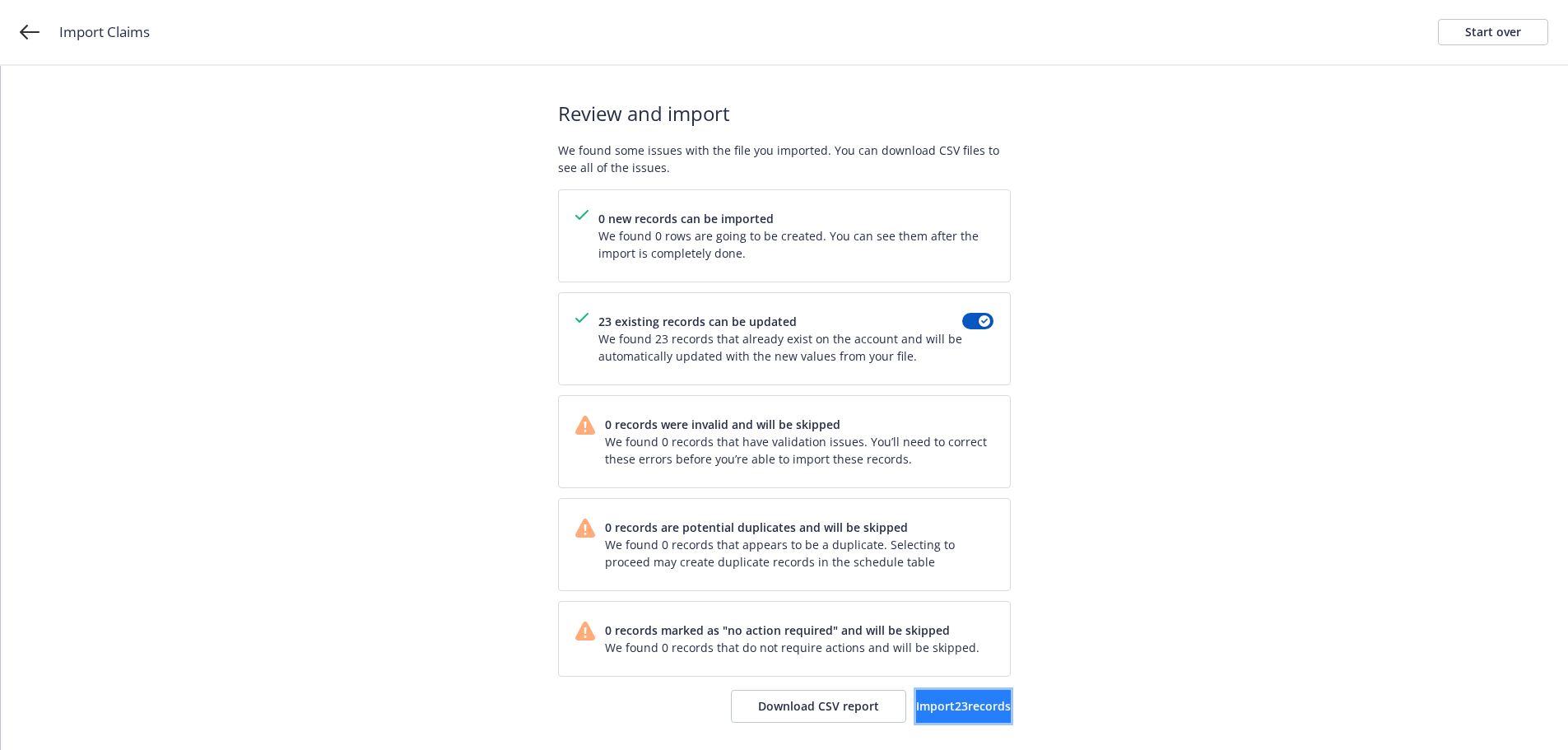
click at [915, 704] on span "Import 23 records" at bounding box center [963, 706] width 95 height 16
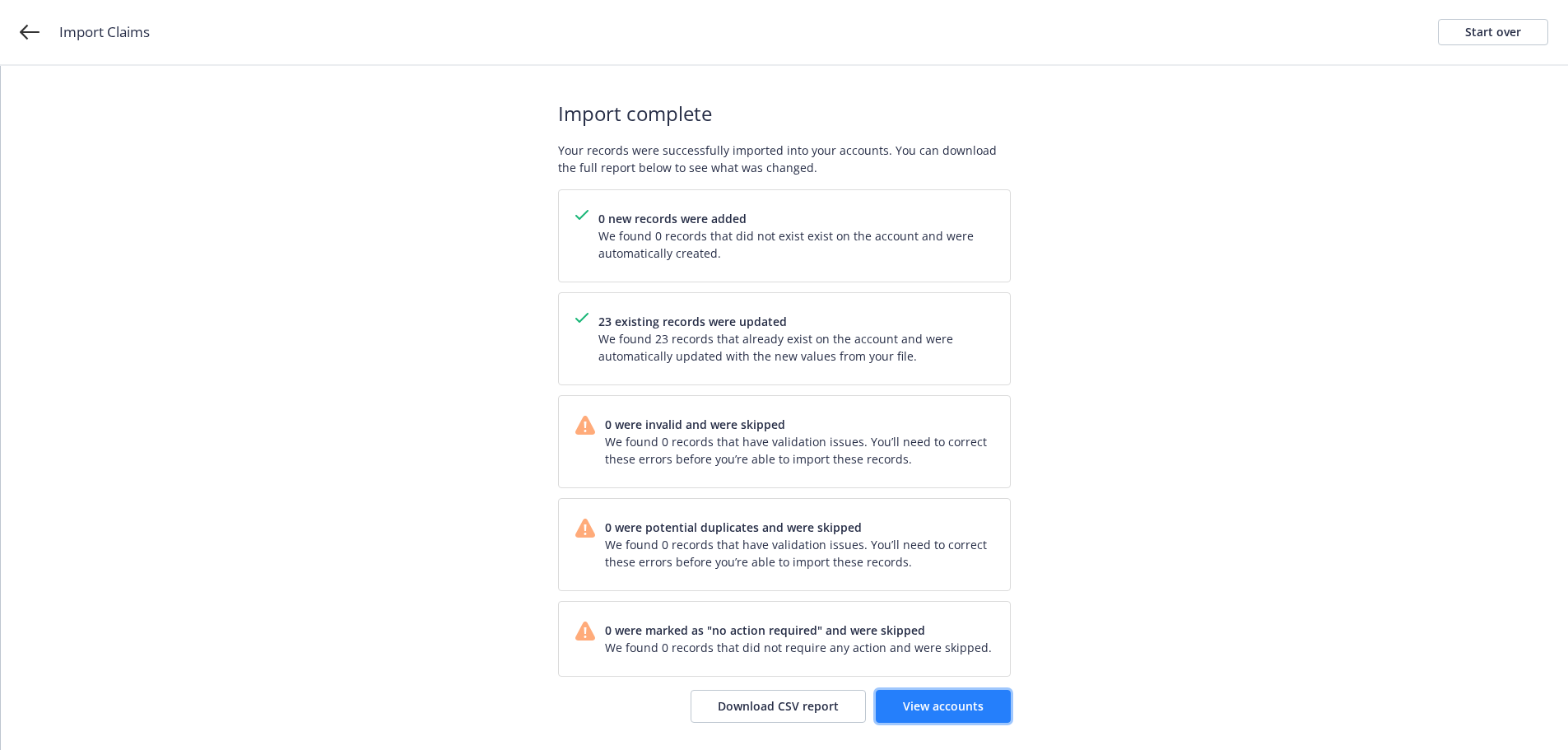
click at [964, 702] on span "View accounts" at bounding box center [943, 706] width 80 height 16
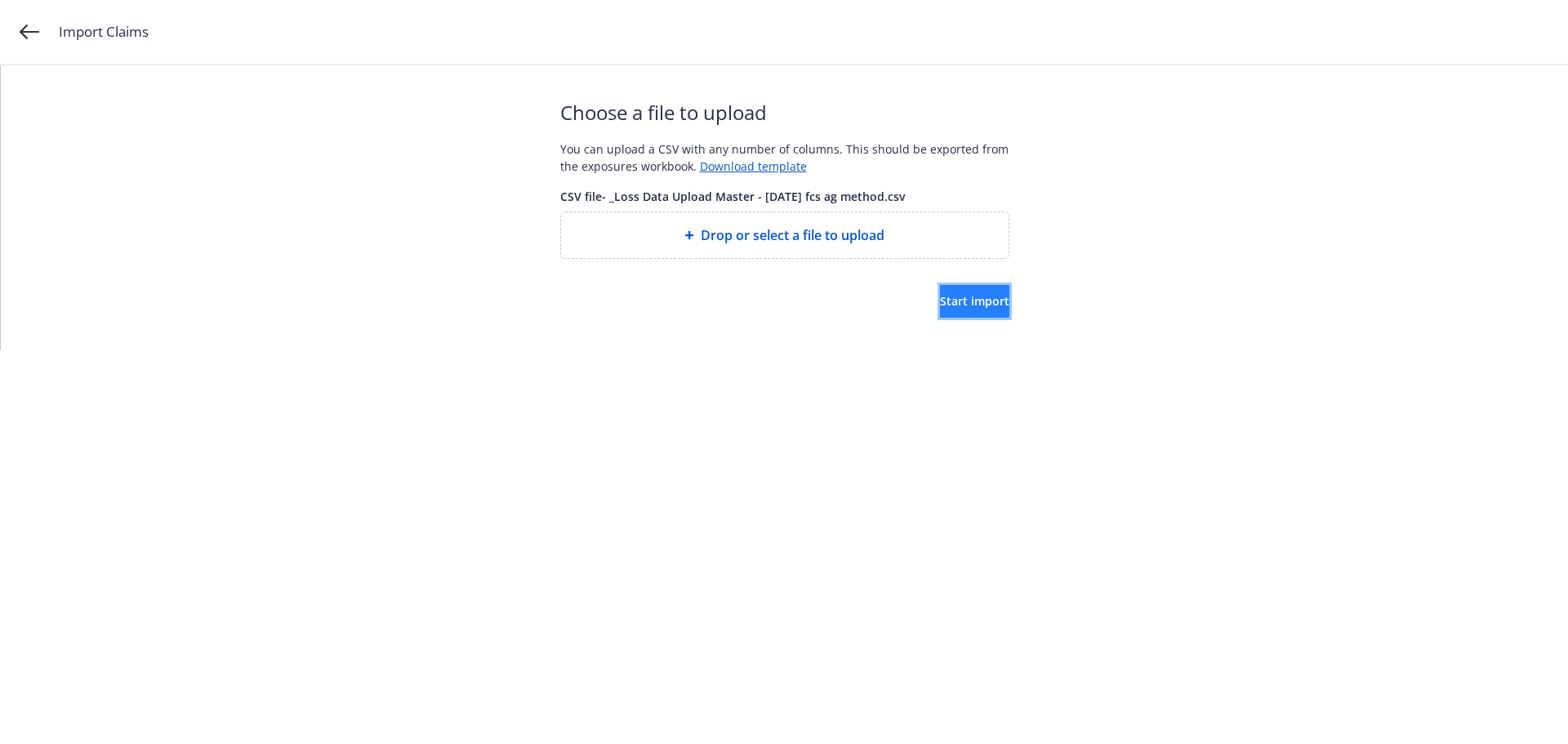
click at [952, 294] on button "Start import" at bounding box center [975, 301] width 69 height 33
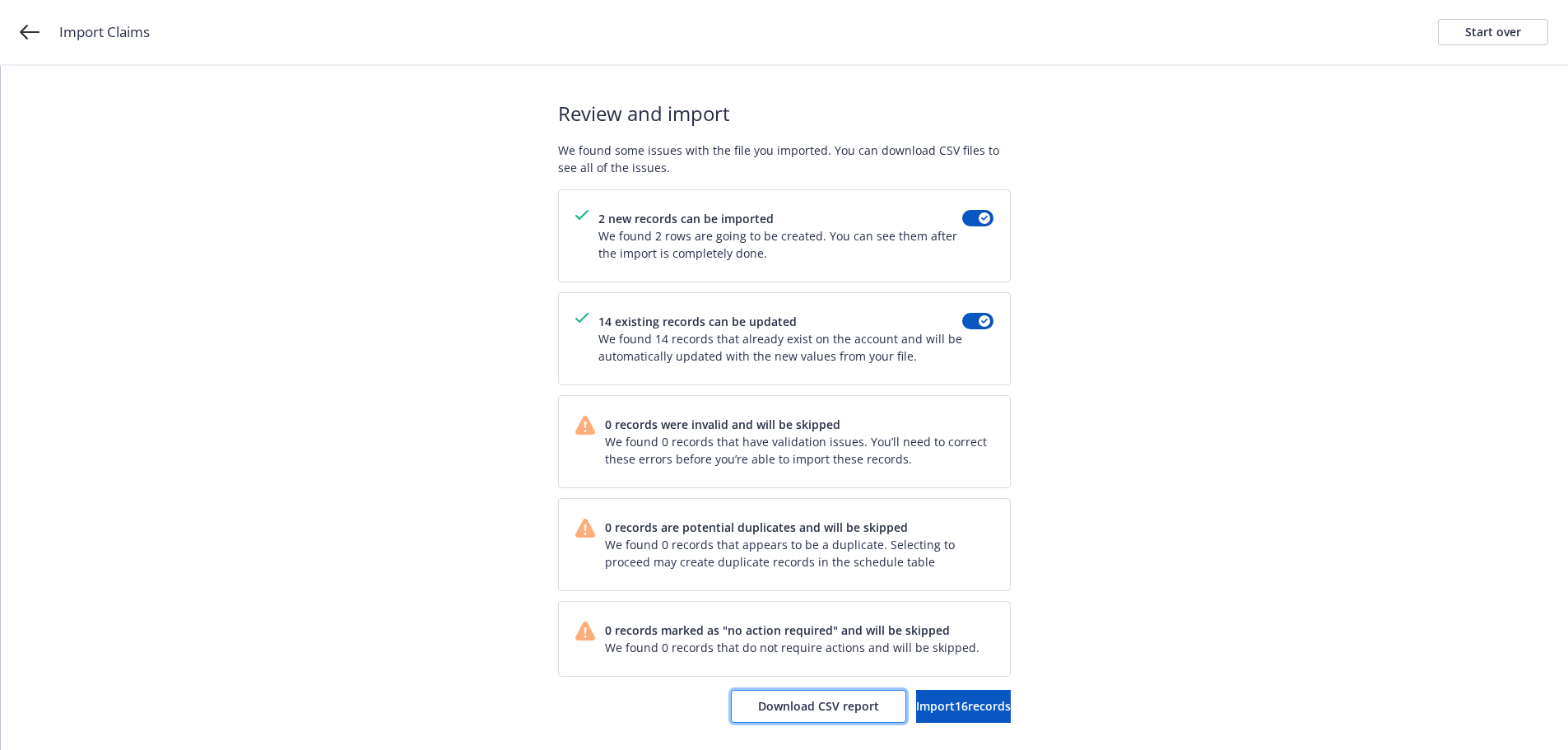
click at [780, 705] on span "Download CSV report" at bounding box center [818, 706] width 121 height 16
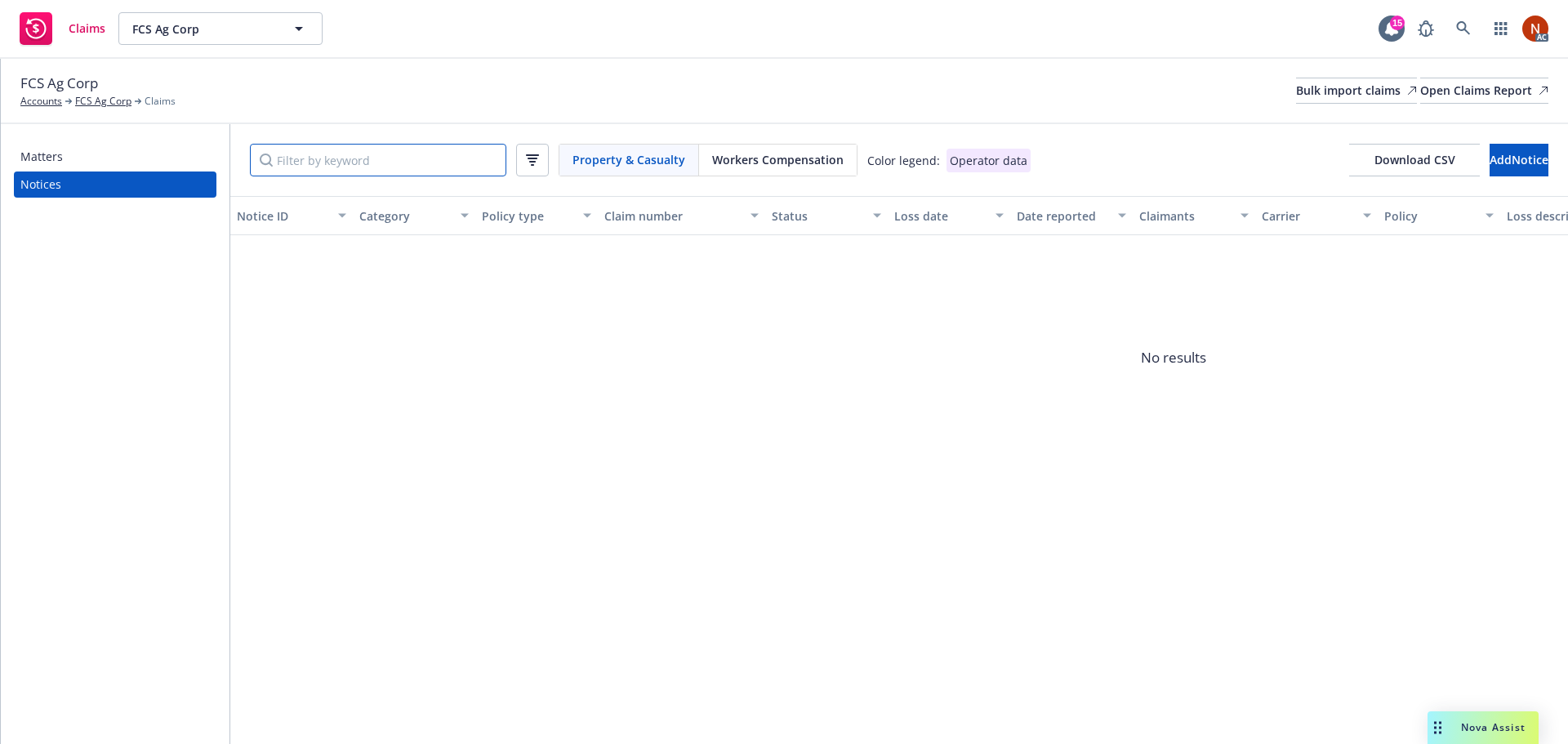
click at [321, 159] on input "Filter by keyword" at bounding box center [378, 160] width 256 height 33
paste input "6/3/2024"
click at [289, 160] on input "6/3/2024" at bounding box center [378, 160] width 256 height 33
click at [734, 141] on div "6/03/2024 Property & Casualty Workers Compensation Color legend: Operator data …" at bounding box center [899, 160] width 1338 height 72
click at [747, 157] on span "Workers Compensation" at bounding box center [778, 160] width 132 height 17
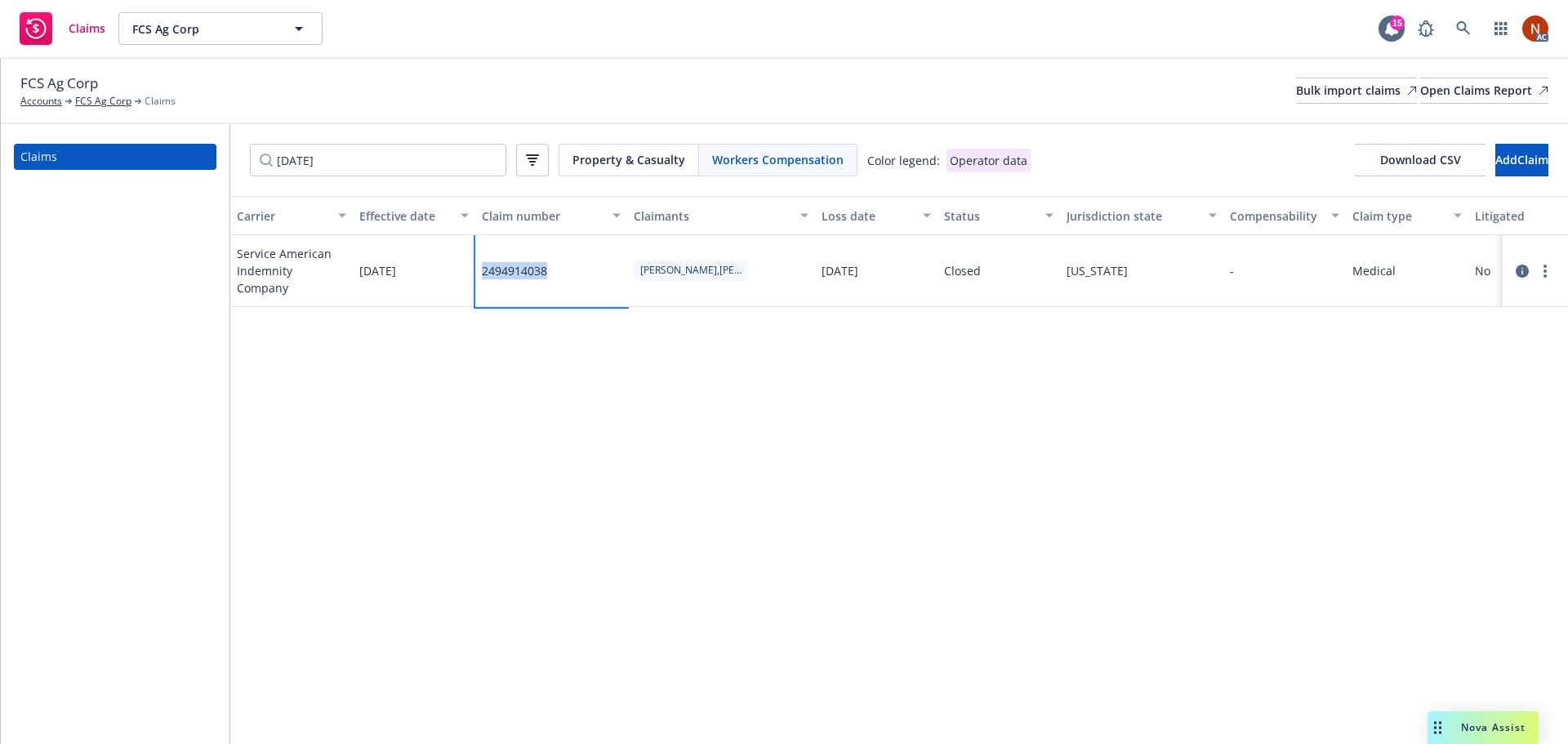
drag, startPoint x: 581, startPoint y: 273, endPoint x: 479, endPoint y: 275, distance: 102.0
click at [479, 275] on div "2494914038" at bounding box center [552, 270] width 152 height 72
copy div "2494914038"
drag, startPoint x: 270, startPoint y: 171, endPoint x: 190, endPoint y: 171, distance: 80.0
click at [190, 171] on div "Claims 6/03/2024 Property & Casualty Workers Compensation Color legend: Operato…" at bounding box center [784, 434] width 1567 height 620
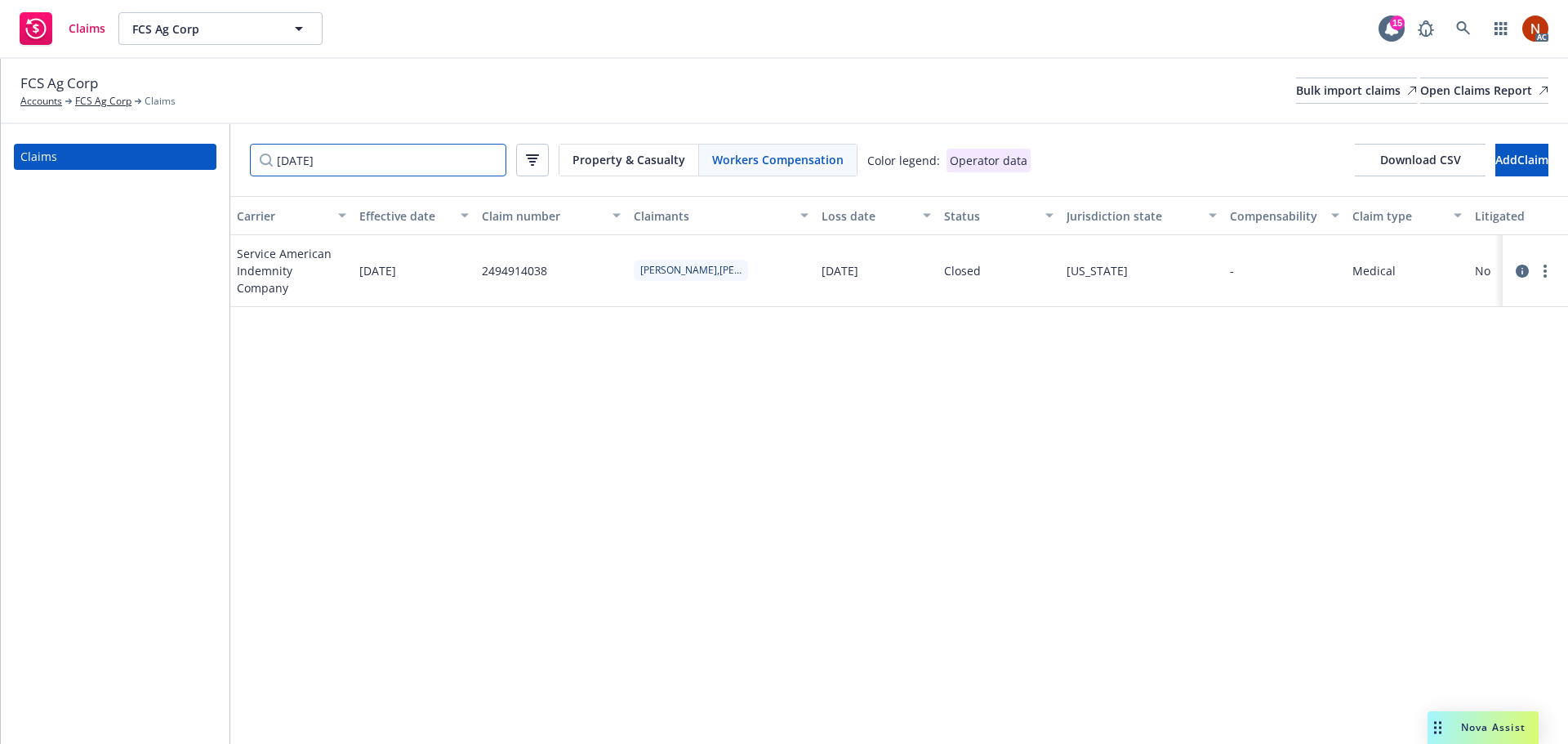
click at [342, 159] on input "6/03/2024" at bounding box center [378, 160] width 256 height 33
drag, startPoint x: 357, startPoint y: 156, endPoint x: 148, endPoint y: 153, distance: 209.0
click at [149, 154] on div "Claims 6/03/2024 Property & Casualty Workers Compensation Color legend: Operato…" at bounding box center [784, 434] width 1567 height 620
paste input "5/21"
type input "5/21/2024"
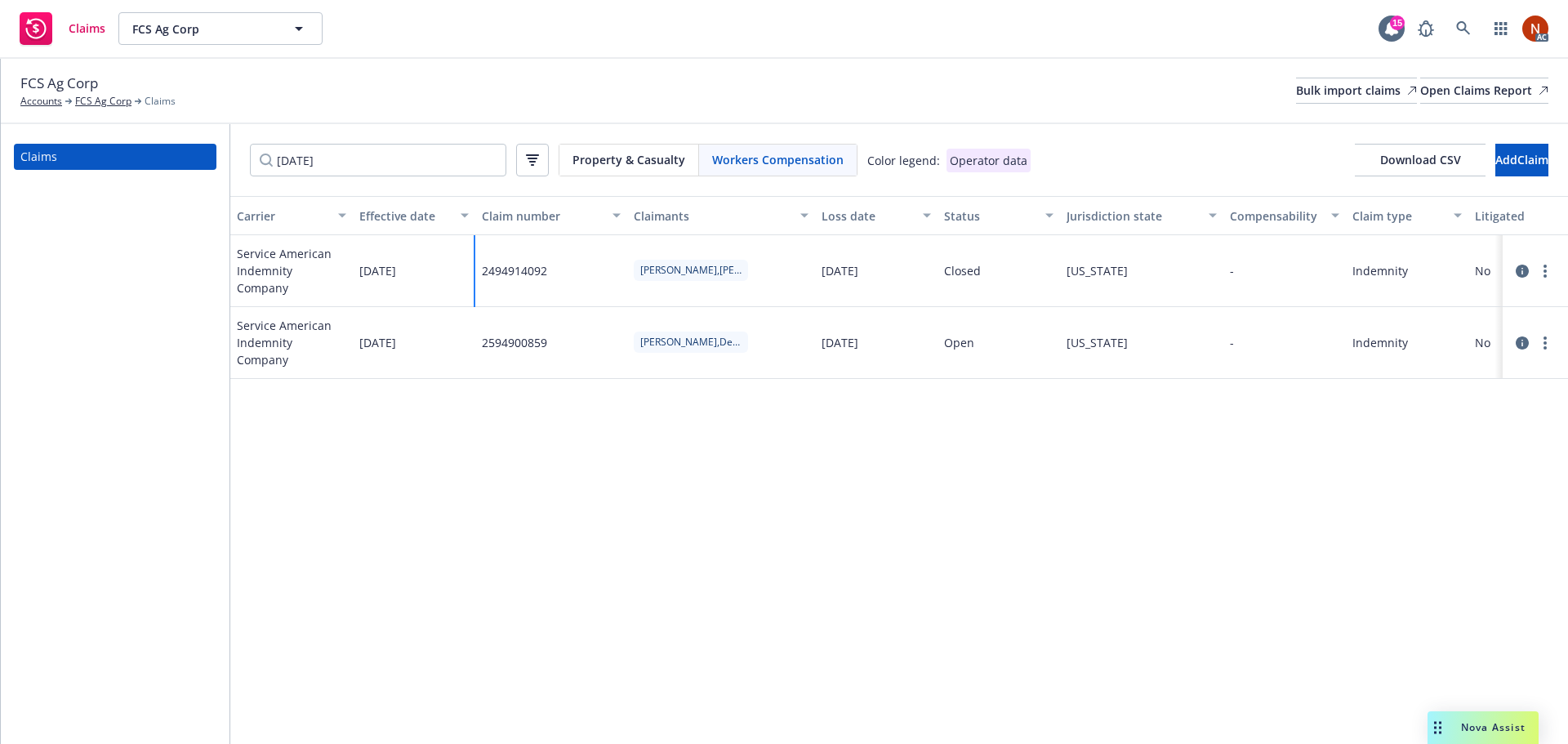
drag, startPoint x: 552, startPoint y: 260, endPoint x: 472, endPoint y: 263, distance: 80.1
click at [472, 263] on div "Service American Indemnity Company 03/27/2024 2494914092 Janeth,Munoz 05/21/202…" at bounding box center [1525, 270] width 2590 height 72
copy div "2494914092"
click at [1297, 98] on div "Bulk import claims" at bounding box center [1357, 90] width 121 height 24
click at [1297, 98] on link "Bulk import claims" at bounding box center [1357, 90] width 121 height 26
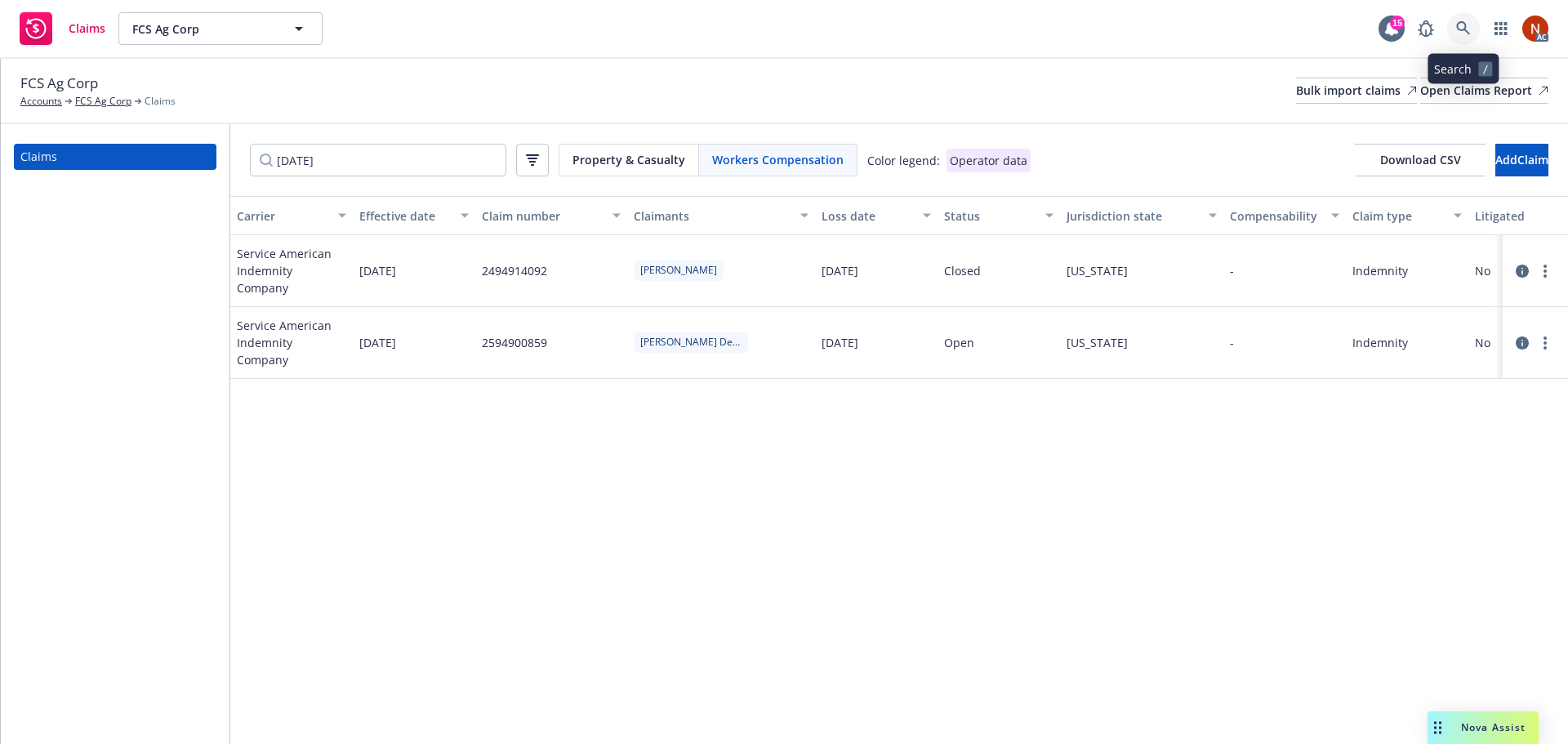
click at [1465, 24] on icon at bounding box center [1463, 28] width 13 height 13
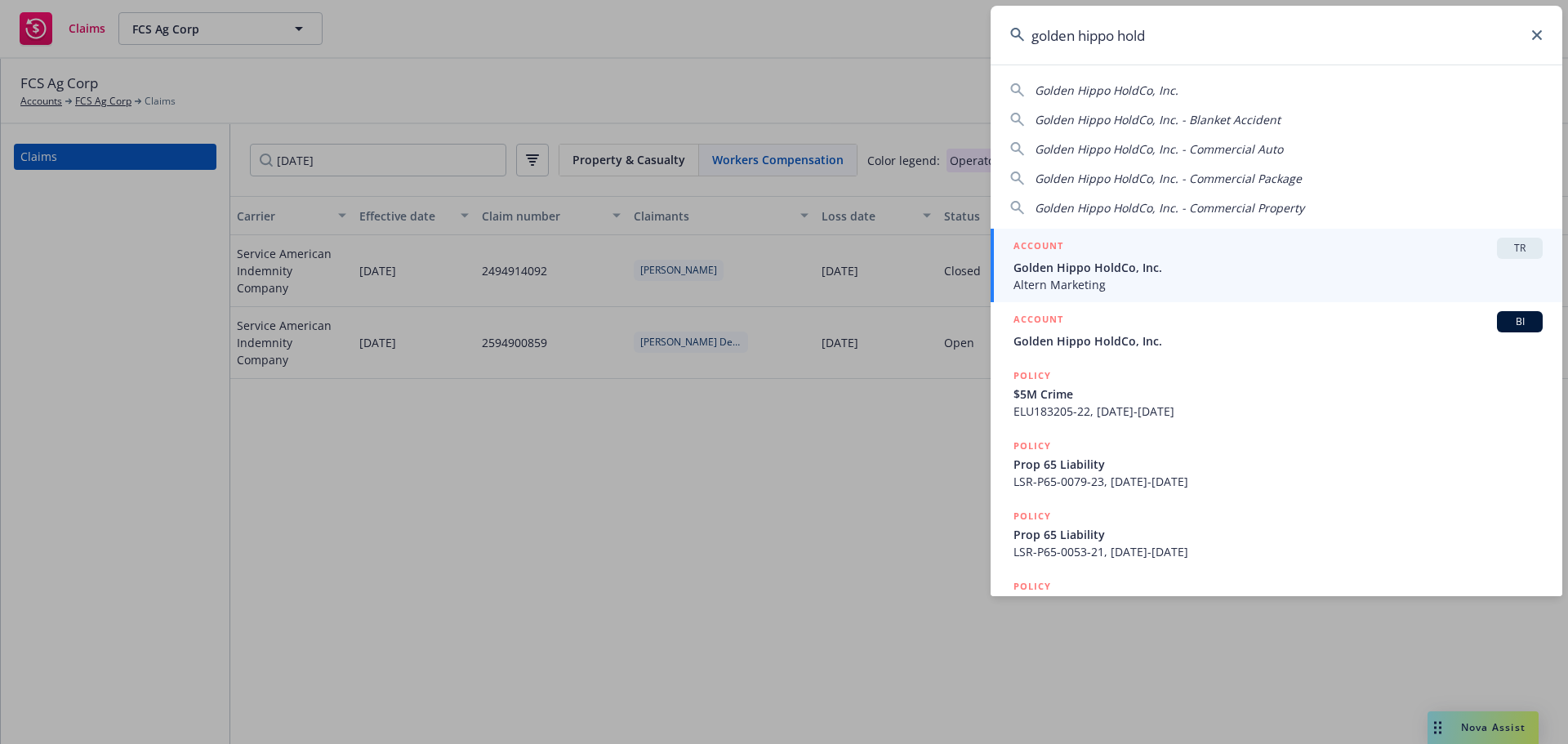
type input "golden hippo hold"
click at [1199, 337] on span "Golden Hippo HoldCo, Inc." at bounding box center [1278, 341] width 529 height 17
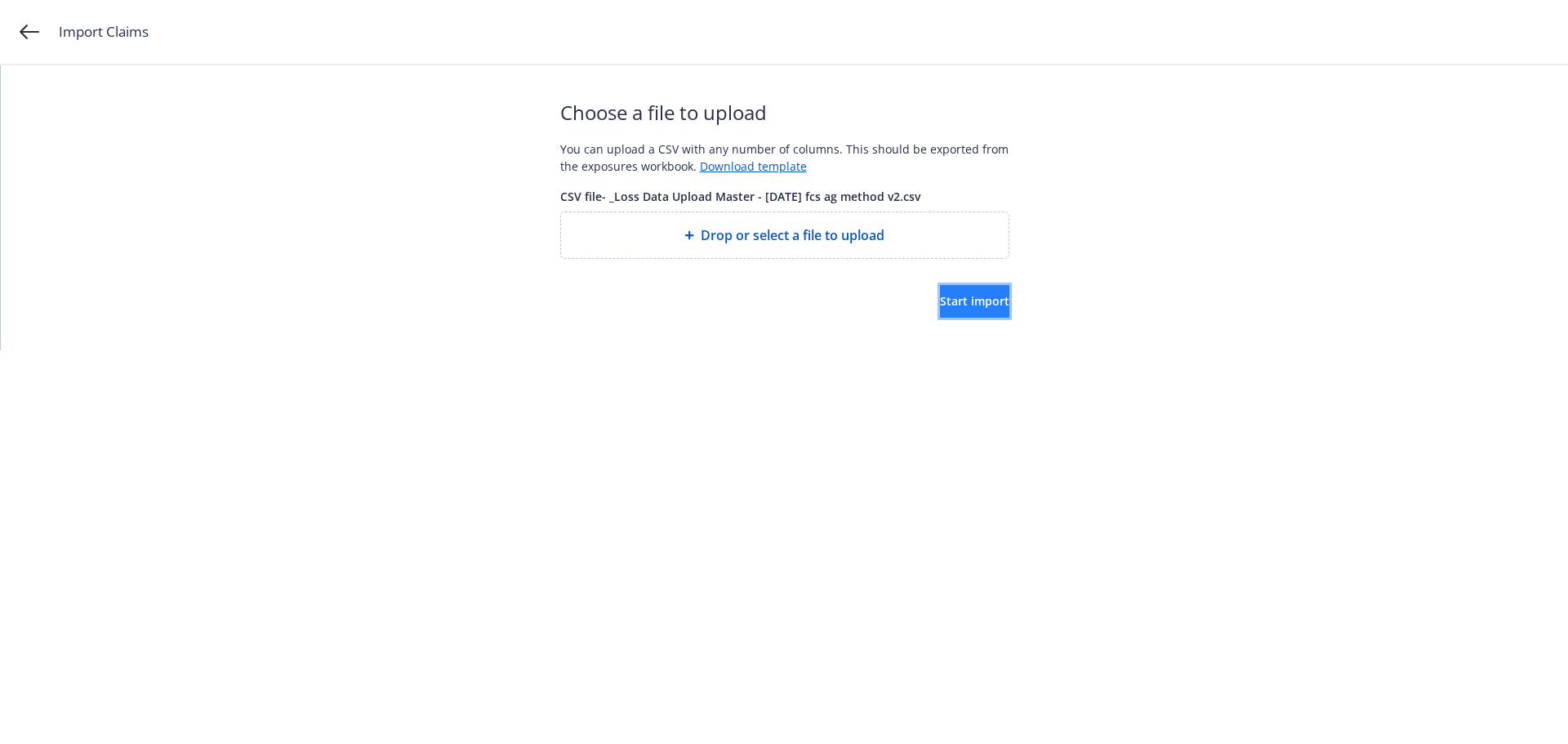
click at [940, 307] on span "Start import" at bounding box center [975, 301] width 69 height 15
click at [940, 297] on span "Start import" at bounding box center [975, 301] width 69 height 15
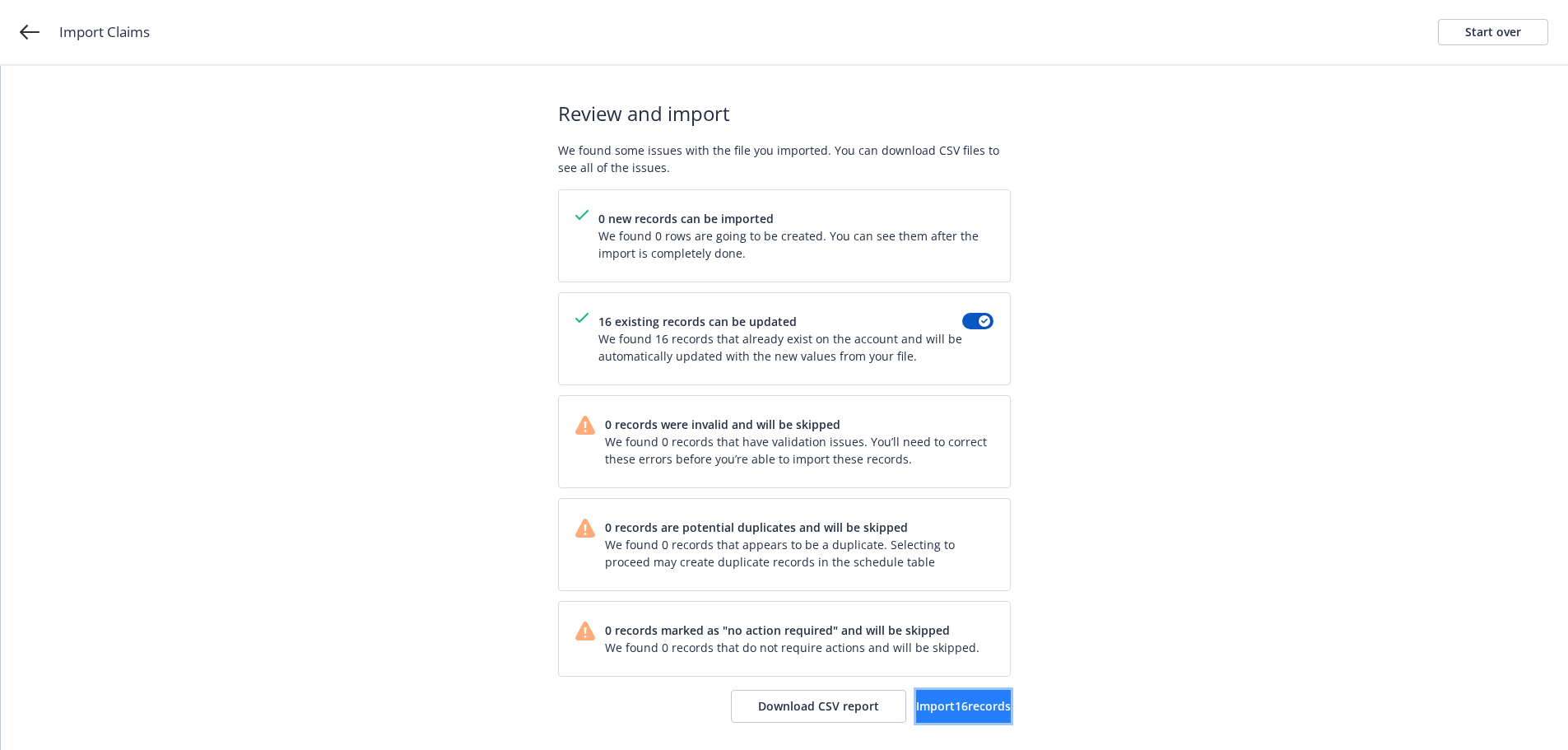
click at [931, 713] on span "Import 16 records" at bounding box center [963, 706] width 95 height 16
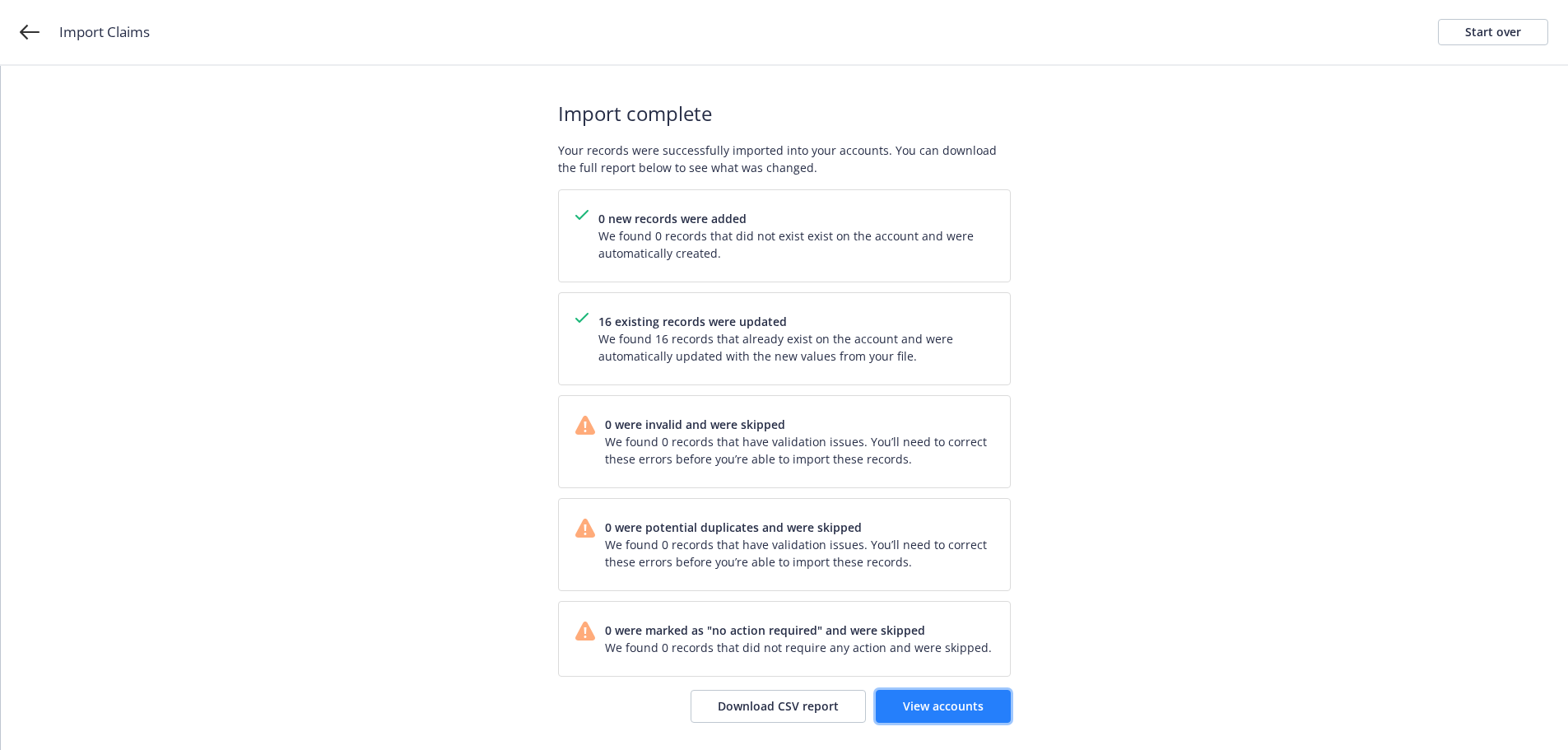
click at [962, 696] on link "View accounts" at bounding box center [943, 706] width 135 height 33
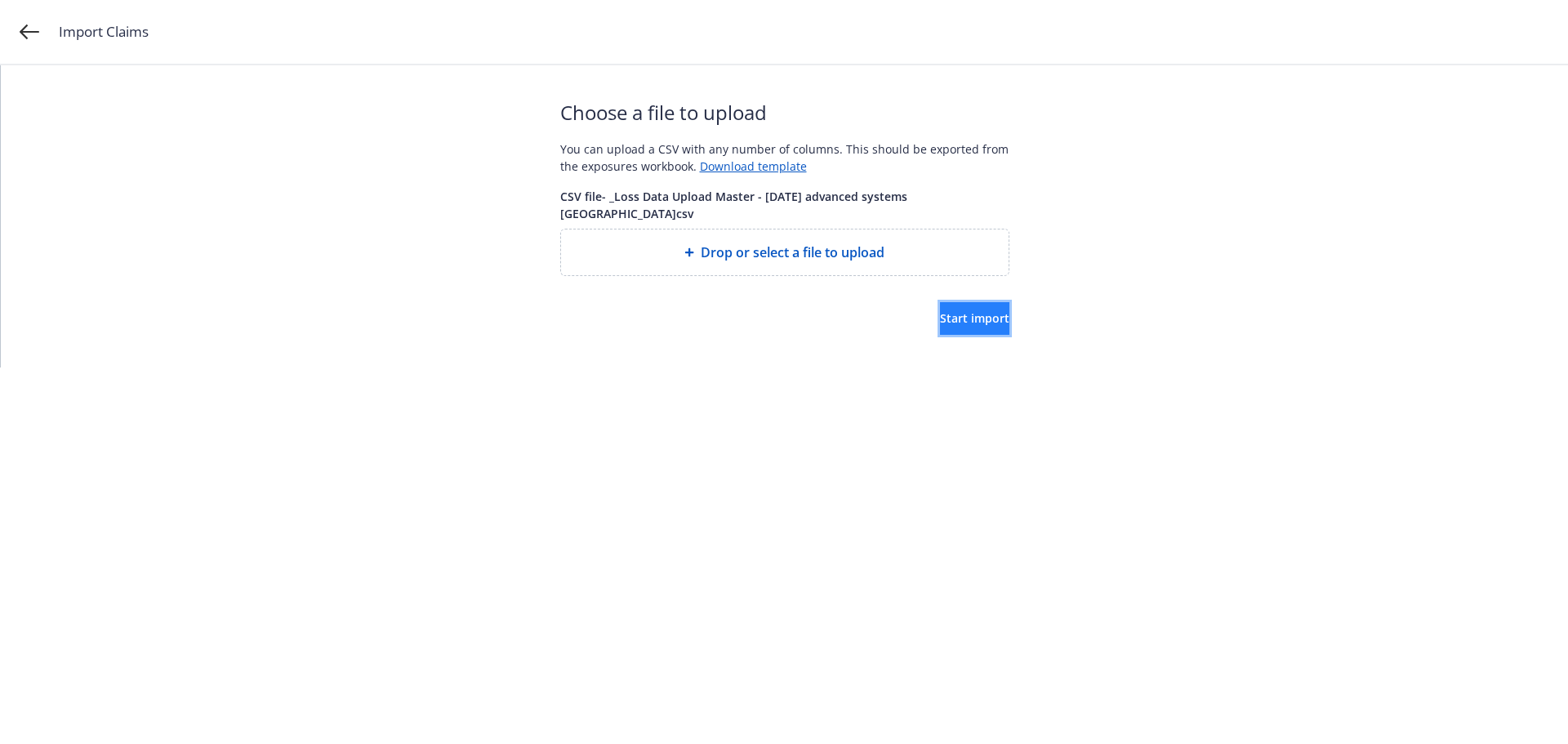
click at [940, 307] on button "Start import" at bounding box center [975, 319] width 69 height 33
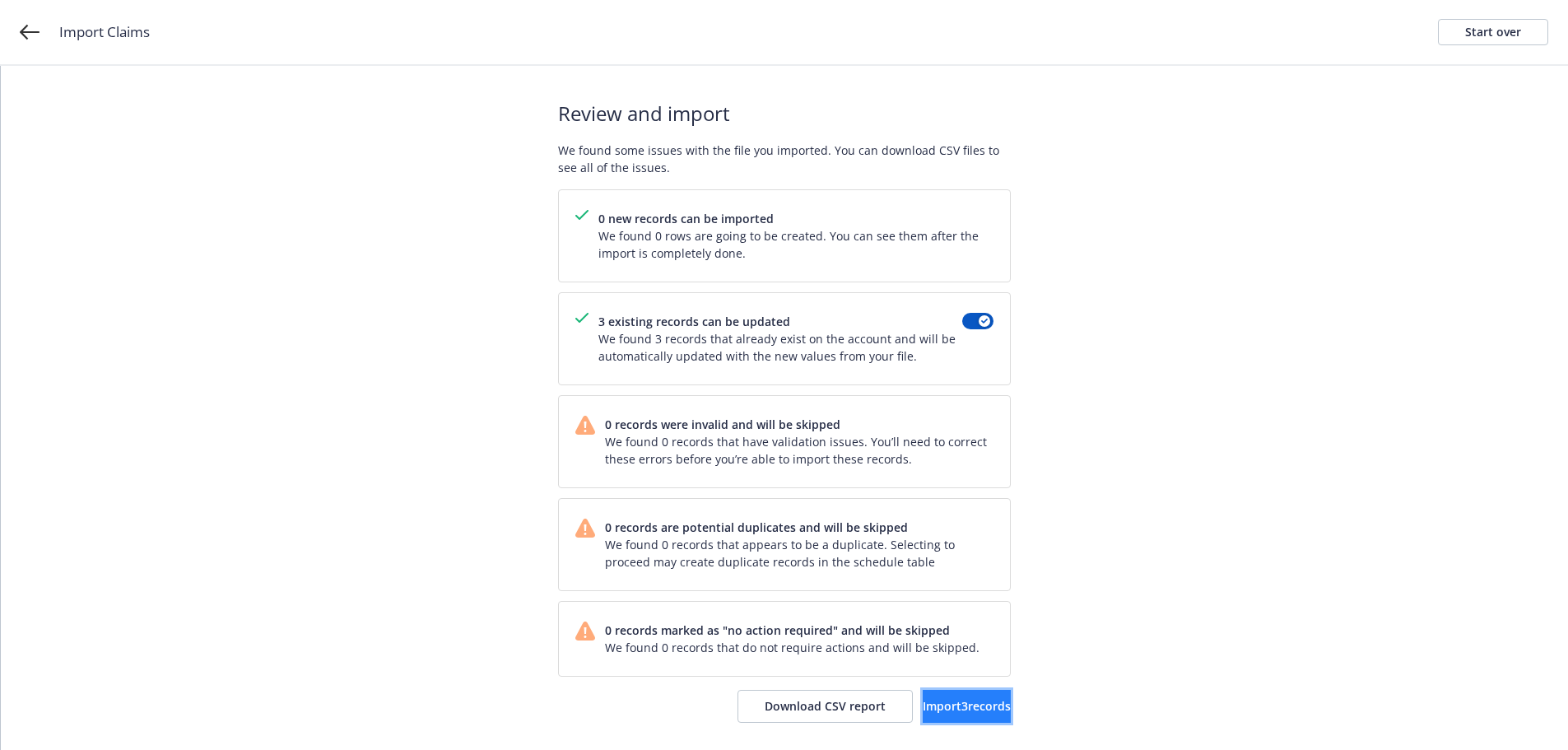
click at [942, 702] on span "Import 3 records" at bounding box center [966, 706] width 88 height 16
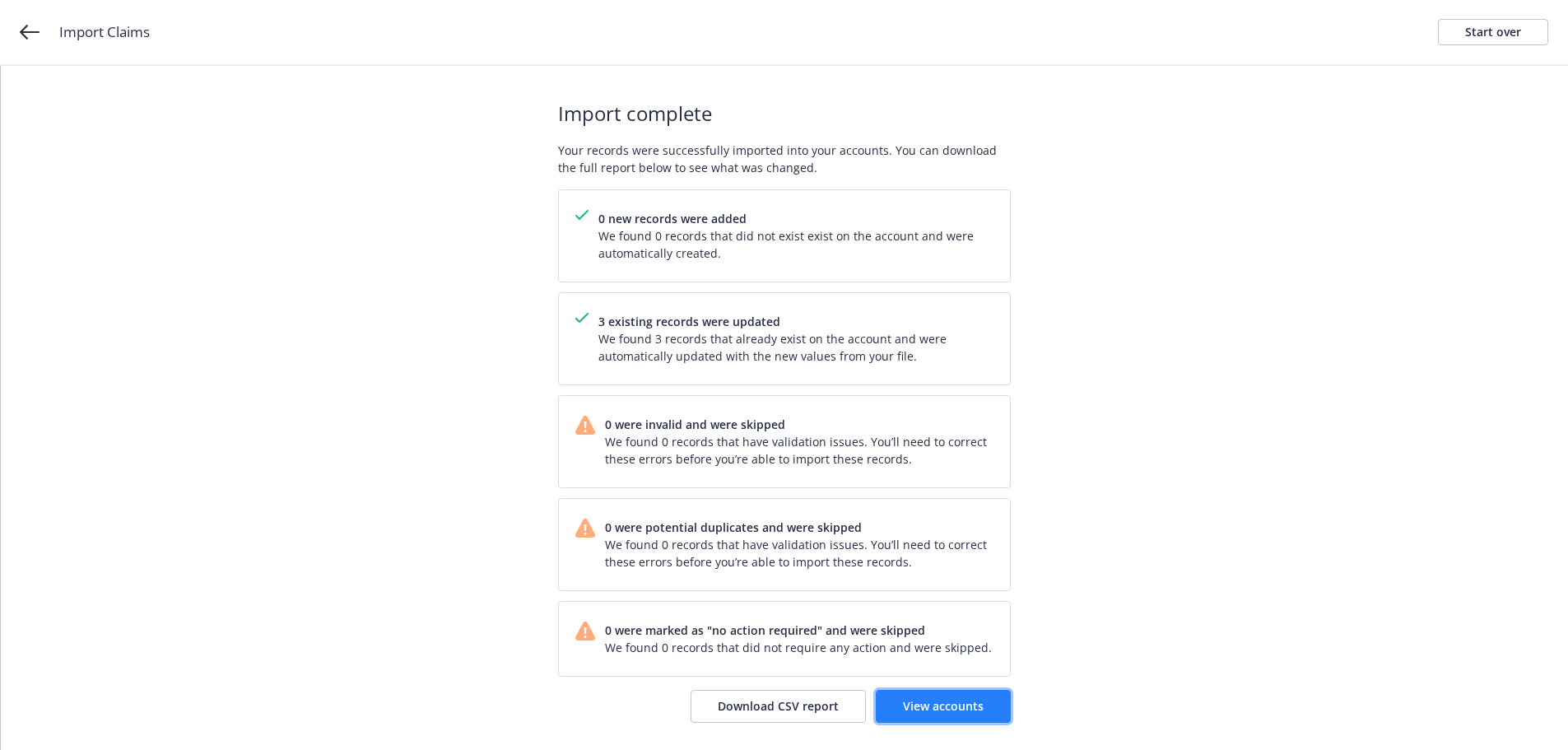
click at [972, 711] on span "View accounts" at bounding box center [943, 706] width 80 height 16
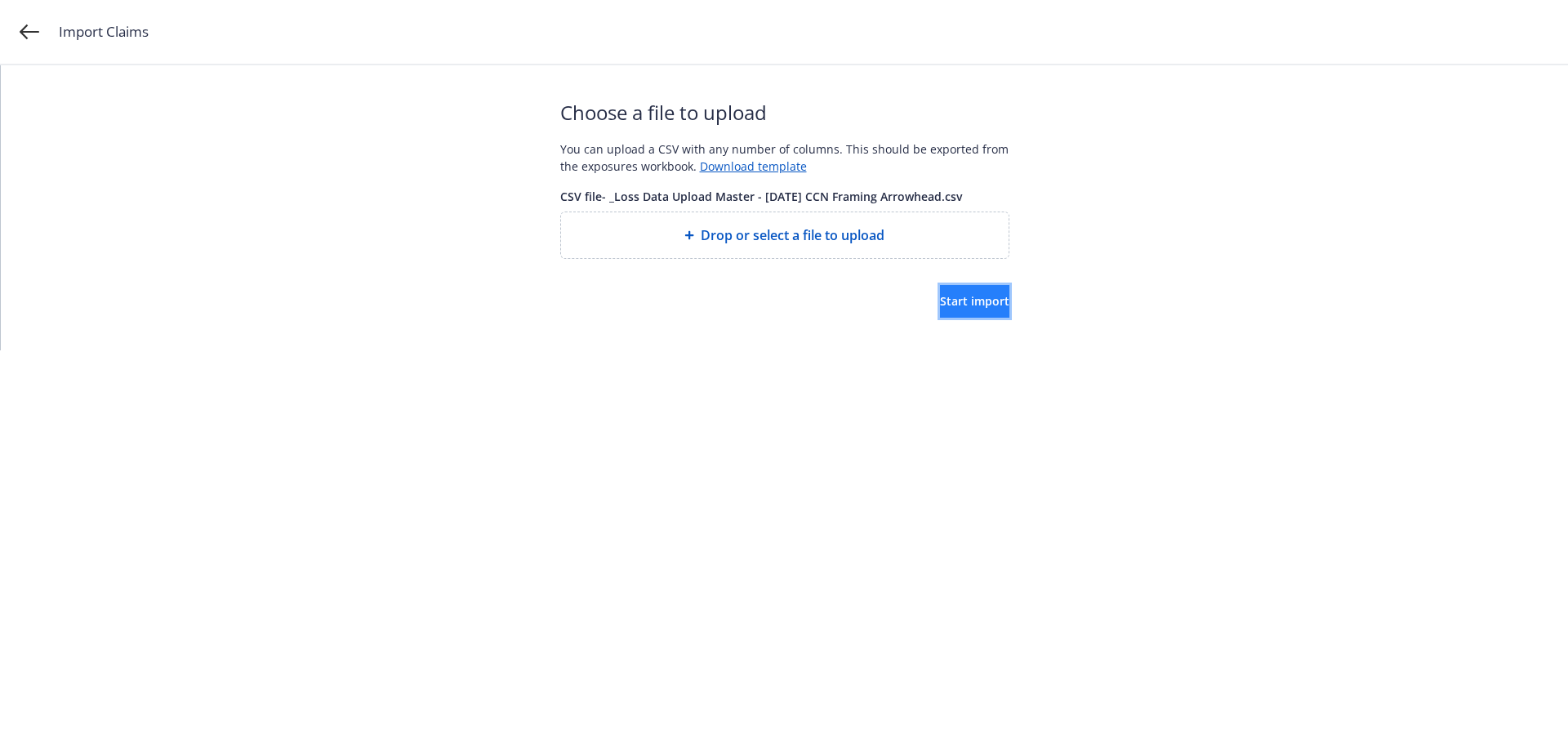
click at [953, 301] on span "Start import" at bounding box center [975, 301] width 69 height 15
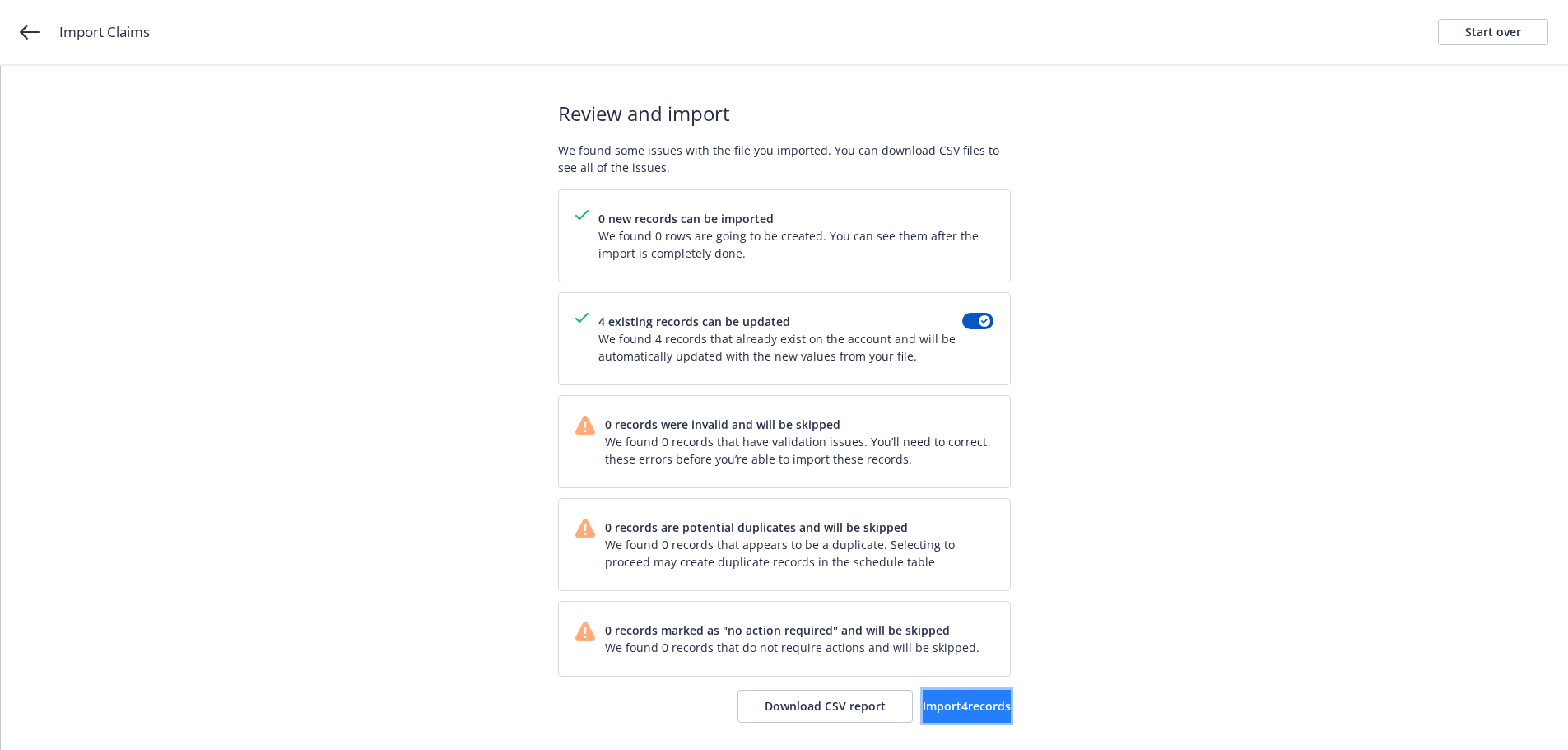
click at [985, 709] on button "Import 4 records" at bounding box center [966, 706] width 88 height 33
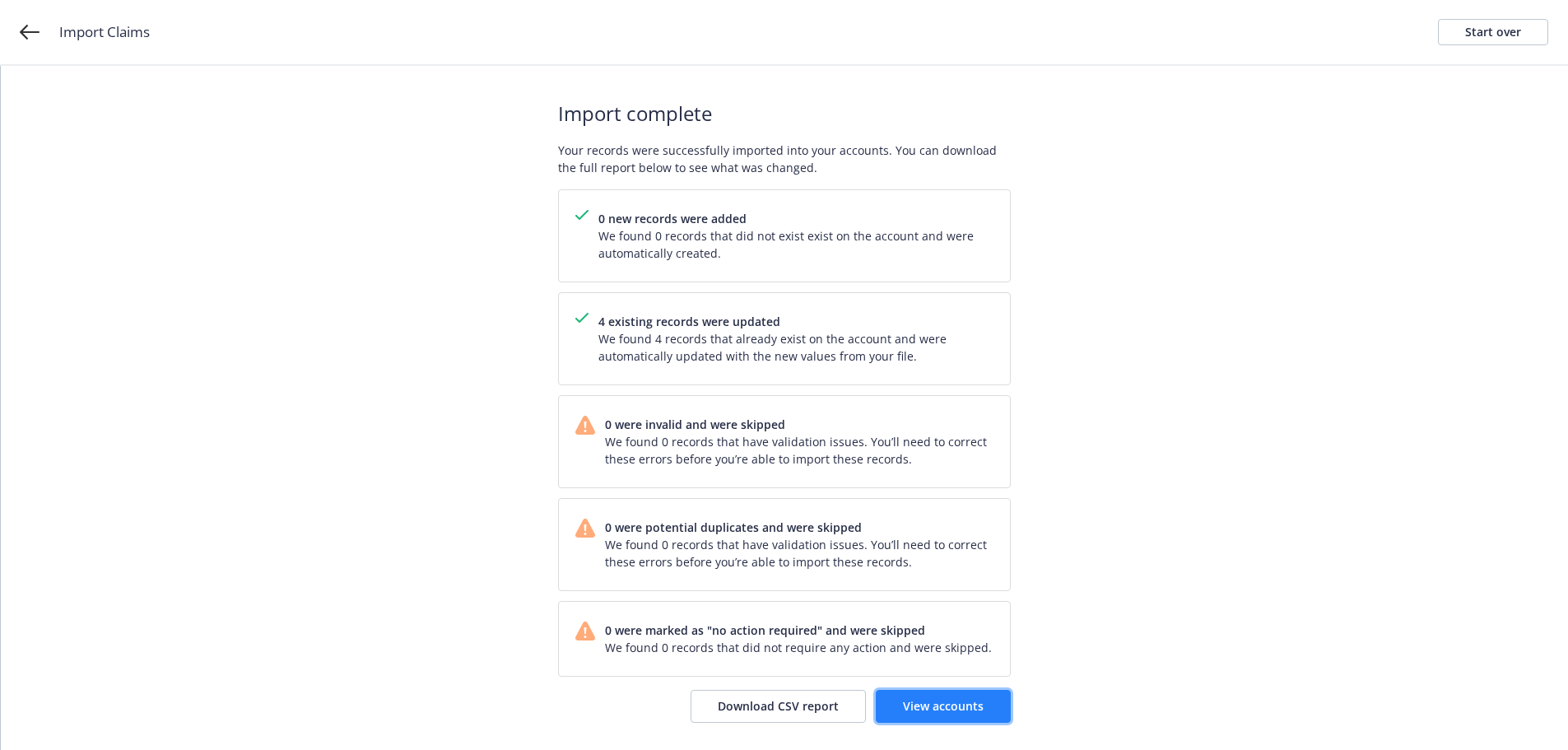
click at [985, 709] on link "View accounts" at bounding box center [943, 706] width 135 height 33
